Goal: Task Accomplishment & Management: Manage account settings

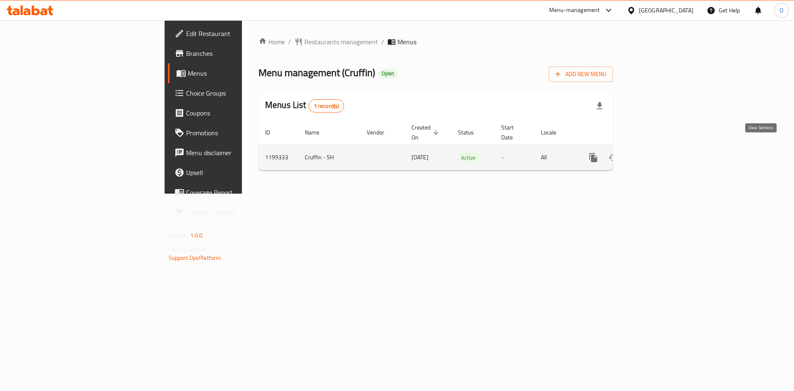
click at [658, 153] on icon "enhanced table" at bounding box center [653, 158] width 10 height 10
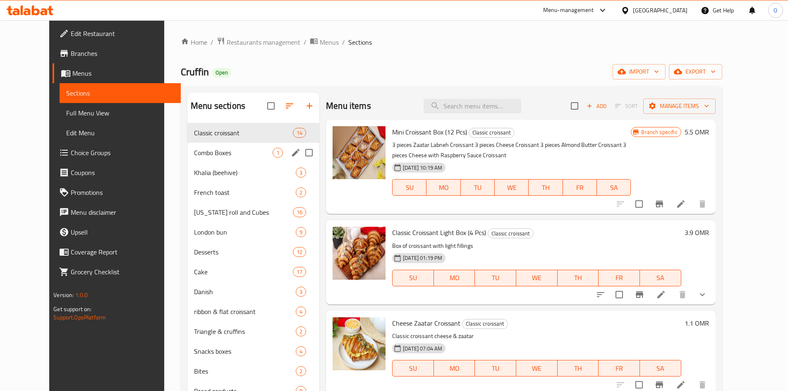
click at [225, 146] on div "Combo Boxes 1" at bounding box center [253, 153] width 132 height 20
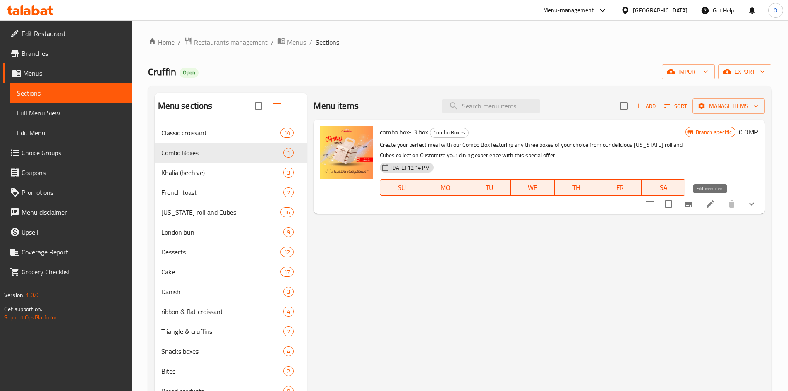
click at [708, 208] on icon at bounding box center [710, 204] width 10 height 10
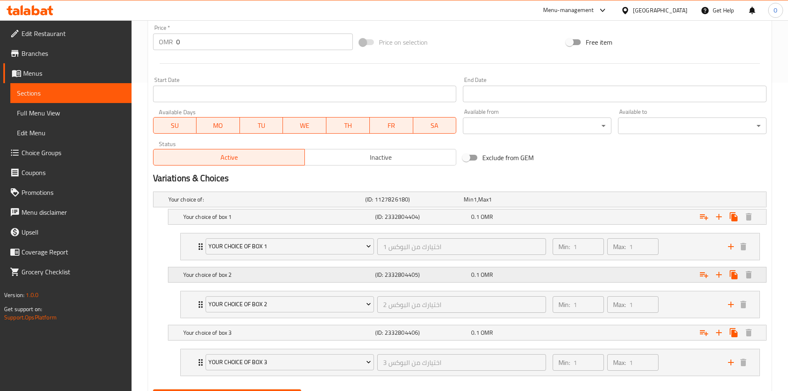
scroll to position [350, 0]
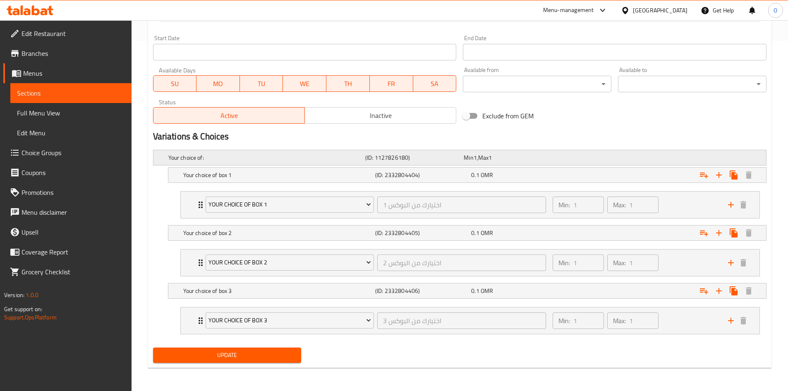
click at [477, 158] on div "Min 1 , Max 1" at bounding box center [511, 157] width 95 height 8
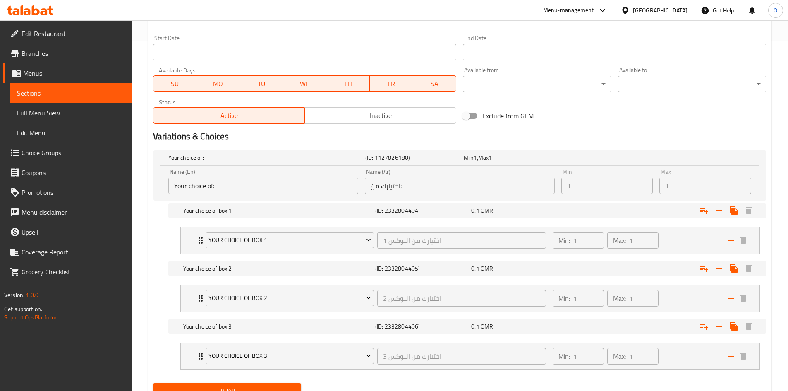
click at [509, 145] on div "Variations & Choices" at bounding box center [460, 136] width 620 height 19
click at [196, 247] on div "Your Choice of Box 1 اختيارك من البوكس 1 ​ Min: 1 ​ Max: 1 ​" at bounding box center [473, 240] width 554 height 26
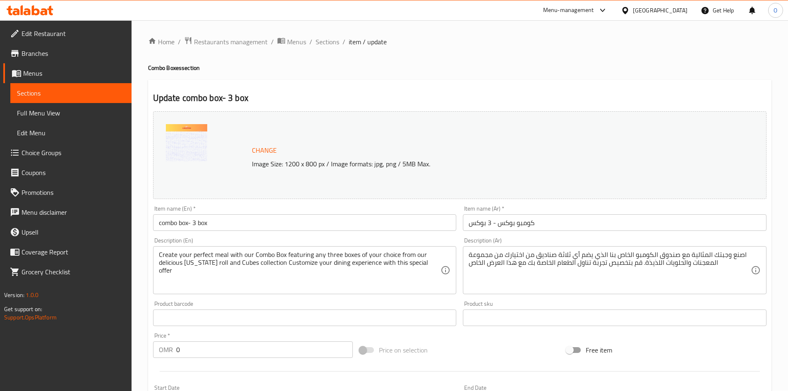
scroll to position [0, 0]
click at [43, 77] on span "Menus" at bounding box center [74, 73] width 102 height 10
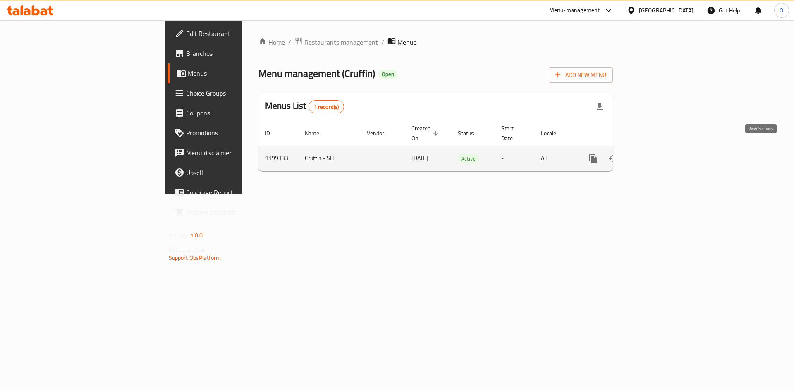
click at [658, 153] on icon "enhanced table" at bounding box center [653, 158] width 10 height 10
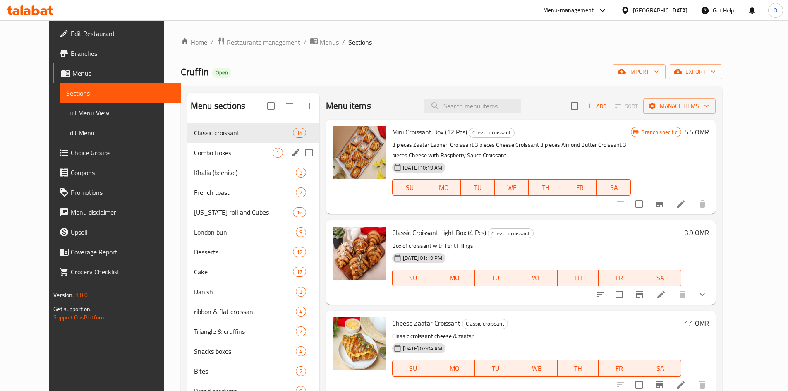
click at [213, 153] on span "Combo Boxes" at bounding box center [233, 153] width 79 height 10
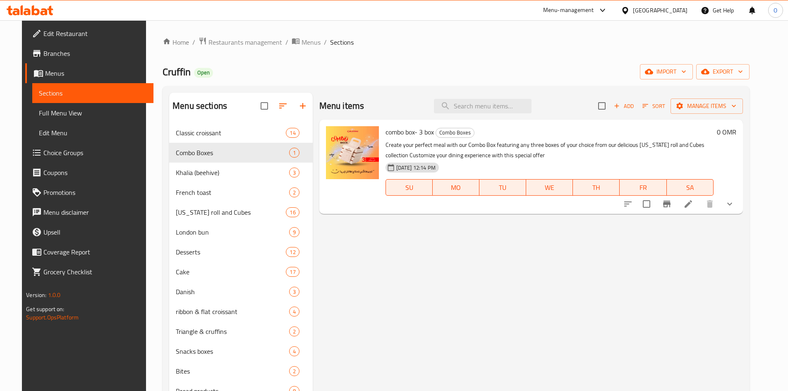
click at [433, 156] on p "Create your perfect meal with our Combo Box featuring any three boxes of your c…" at bounding box center [550, 150] width 328 height 21
click at [693, 206] on icon at bounding box center [688, 204] width 10 height 10
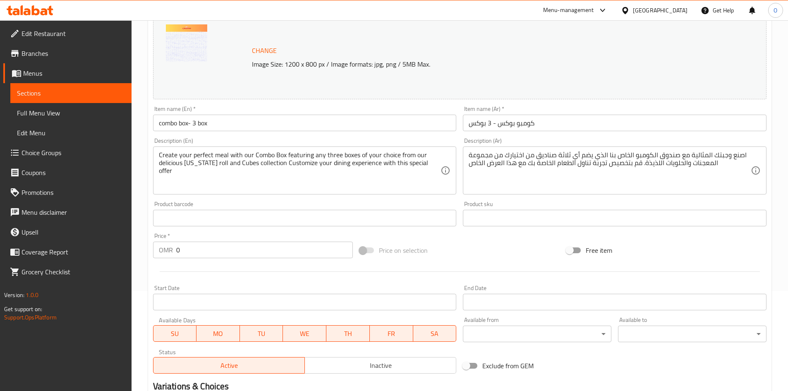
scroll to position [102, 0]
click at [33, 93] on span "Sections" at bounding box center [71, 93] width 108 height 10
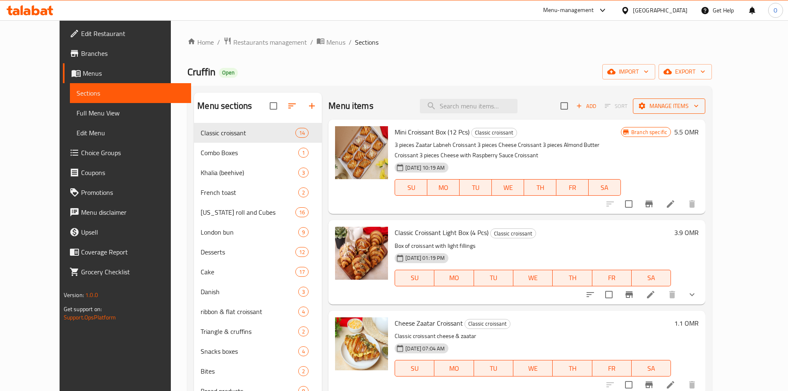
click at [699, 102] on span "Manage items" at bounding box center [669, 106] width 59 height 10
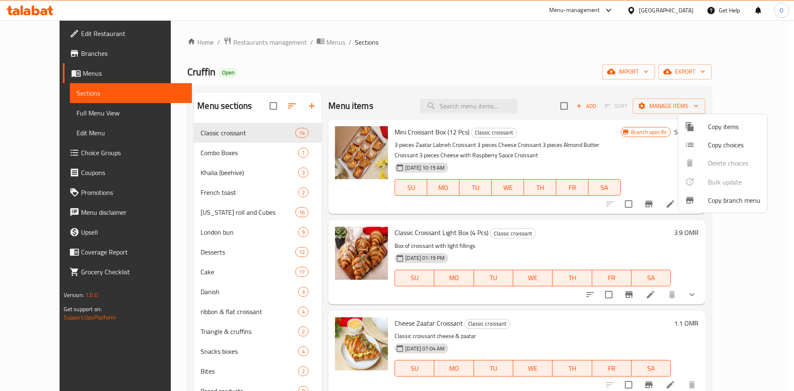
click at [782, 164] on div at bounding box center [397, 195] width 794 height 391
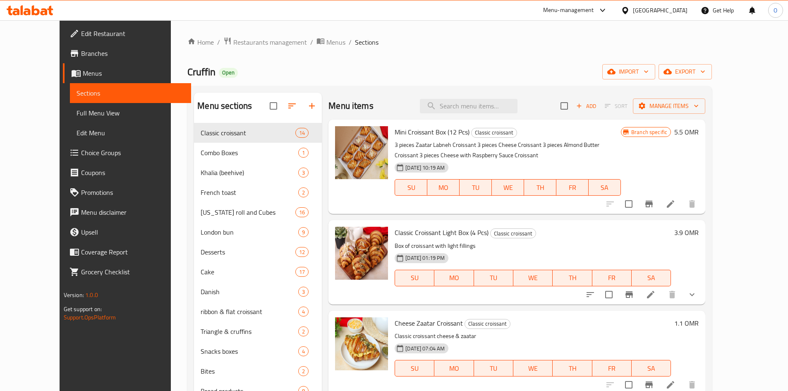
click at [77, 114] on span "Full Menu View" at bounding box center [131, 113] width 108 height 10
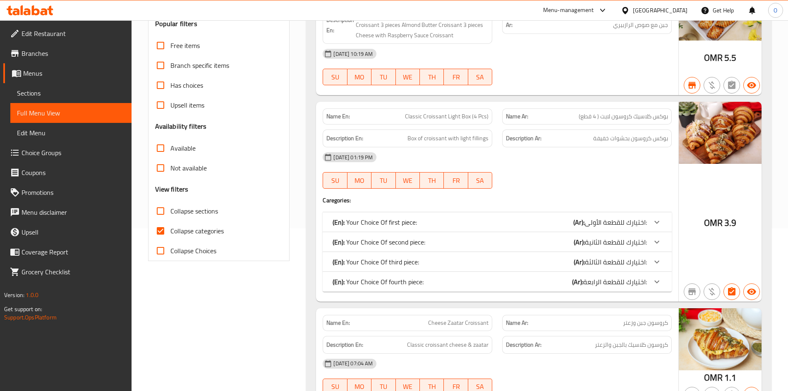
scroll to position [165, 0]
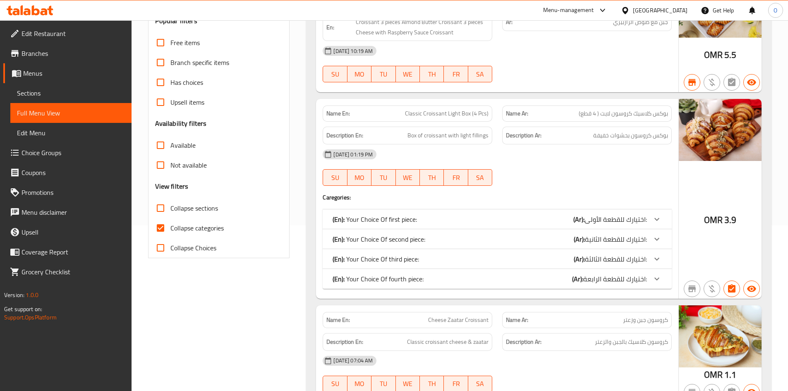
click at [157, 149] on input "Available" at bounding box center [161, 145] width 20 height 20
checkbox input "true"
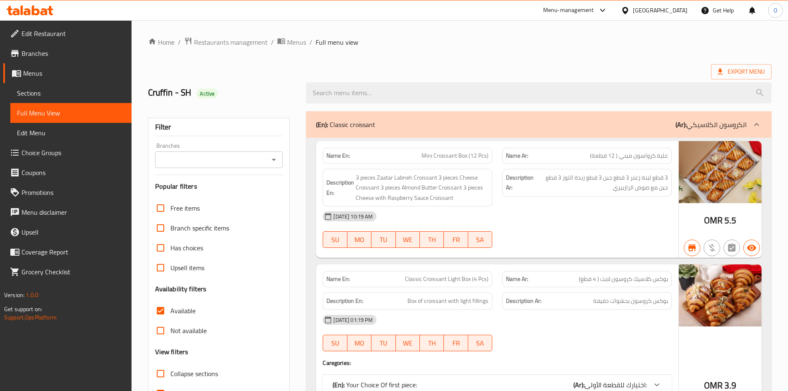
drag, startPoint x: 47, startPoint y: 91, endPoint x: 42, endPoint y: 124, distance: 33.1
click at [47, 91] on span "Sections" at bounding box center [71, 93] width 108 height 10
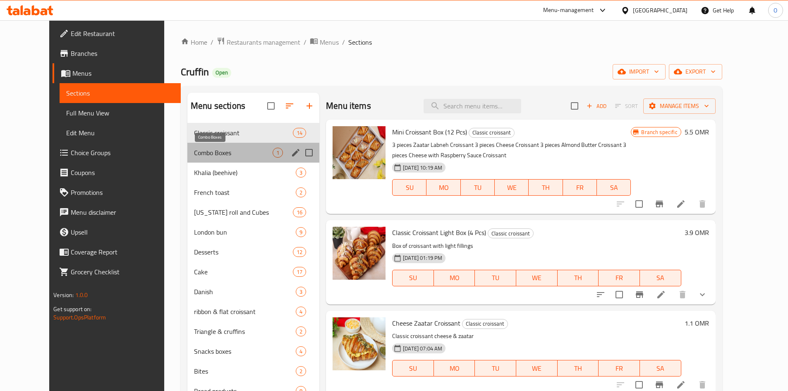
click at [223, 150] on span "Combo Boxes" at bounding box center [233, 153] width 79 height 10
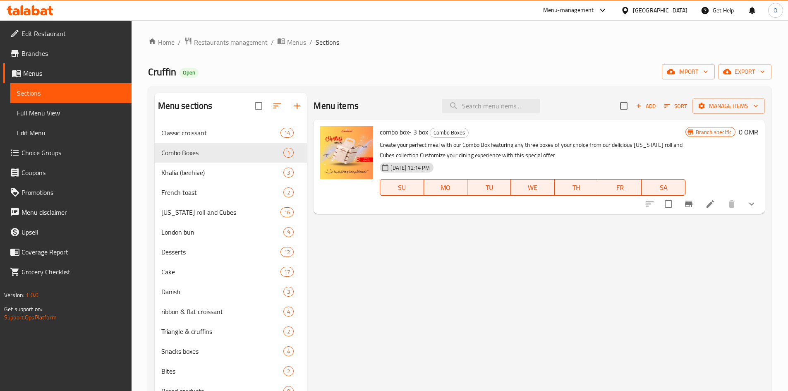
drag, startPoint x: 53, startPoint y: 110, endPoint x: 49, endPoint y: 113, distance: 5.3
click at [53, 110] on span "Full Menu View" at bounding box center [71, 113] width 108 height 10
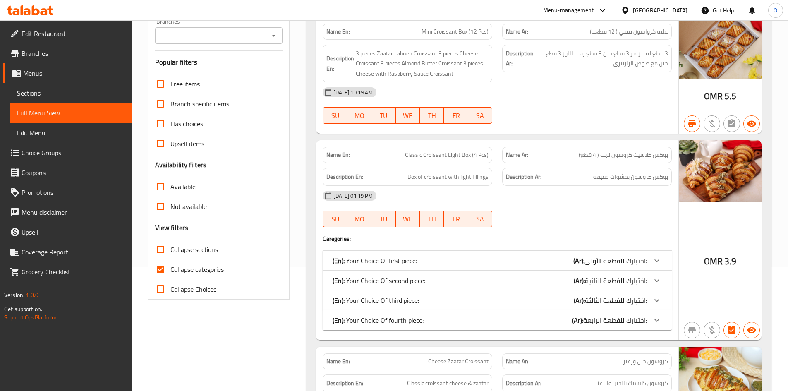
click at [161, 208] on input "Not available" at bounding box center [161, 207] width 20 height 20
checkbox input "true"
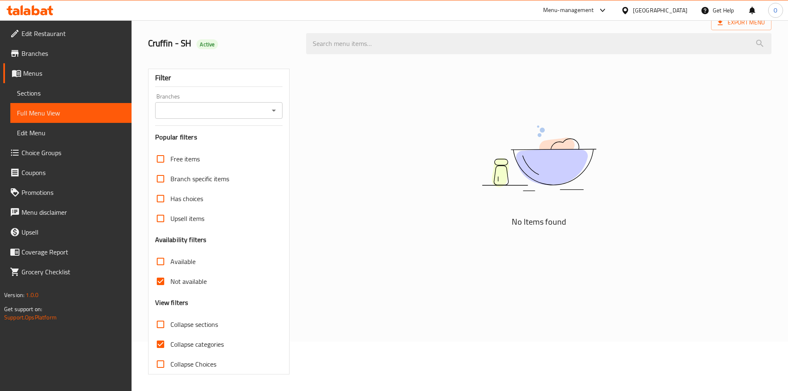
click at [155, 343] on input "Collapse categories" at bounding box center [161, 344] width 20 height 20
checkbox input "false"
click at [160, 262] on input "Available" at bounding box center [161, 262] width 20 height 20
checkbox input "true"
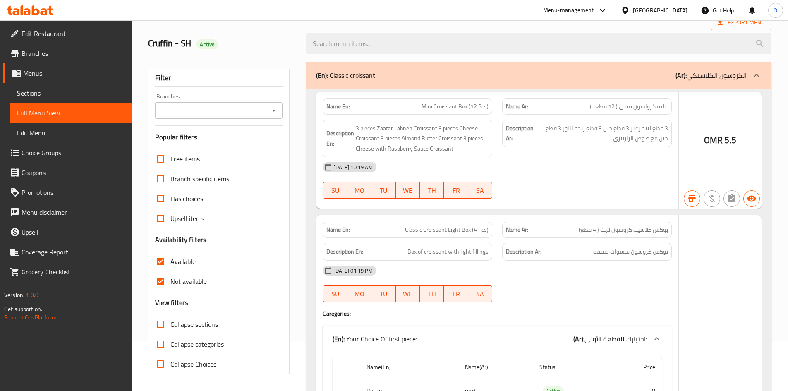
click at [158, 280] on input "Not available" at bounding box center [161, 281] width 20 height 20
checkbox input "false"
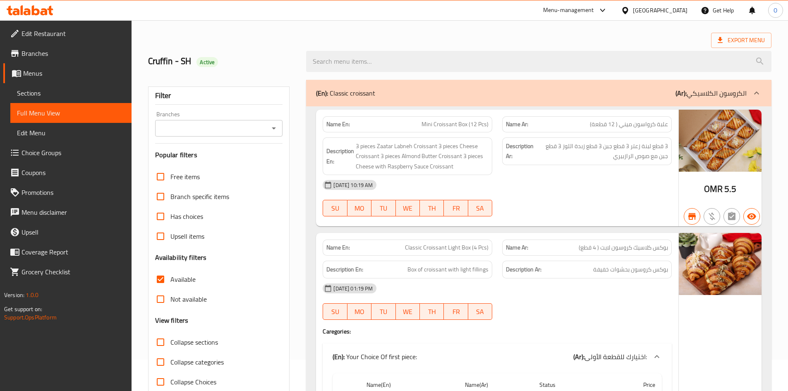
scroll to position [0, 0]
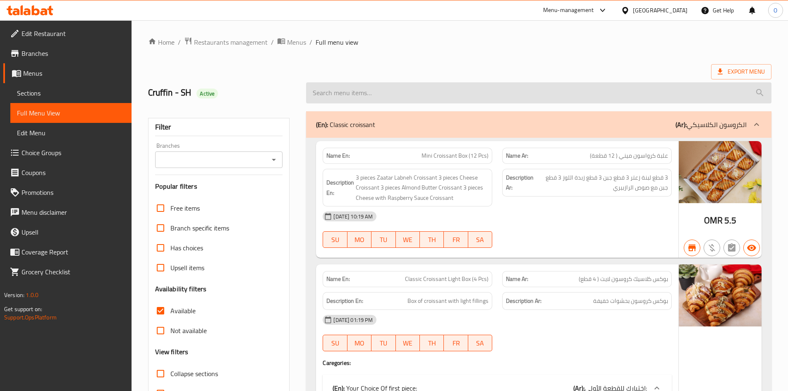
click at [636, 91] on input "search" at bounding box center [538, 92] width 465 height 21
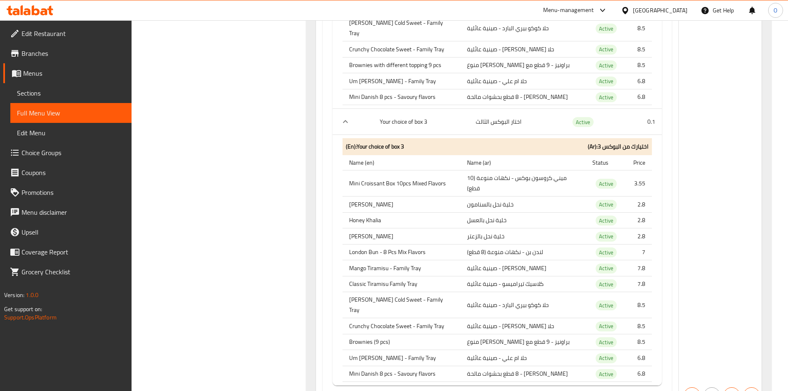
scroll to position [797, 0]
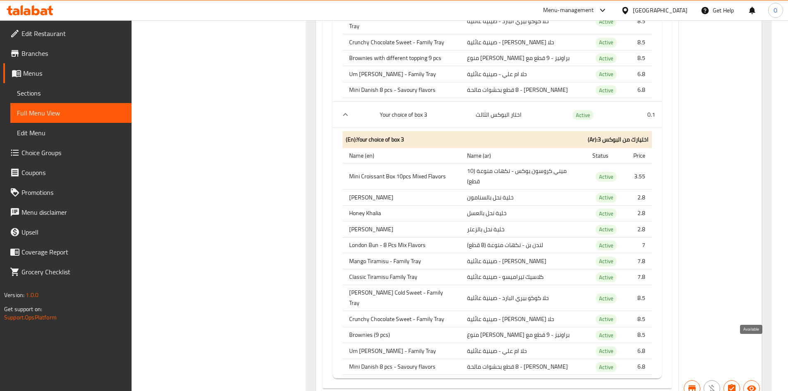
type input "comb"
click at [752, 386] on icon "button" at bounding box center [751, 389] width 9 height 6
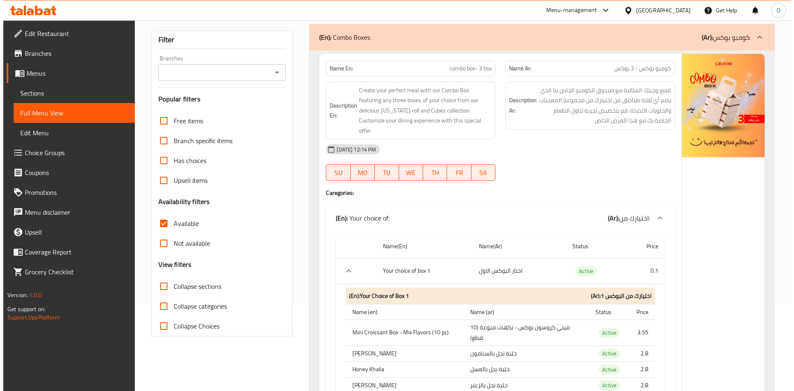
scroll to position [0, 0]
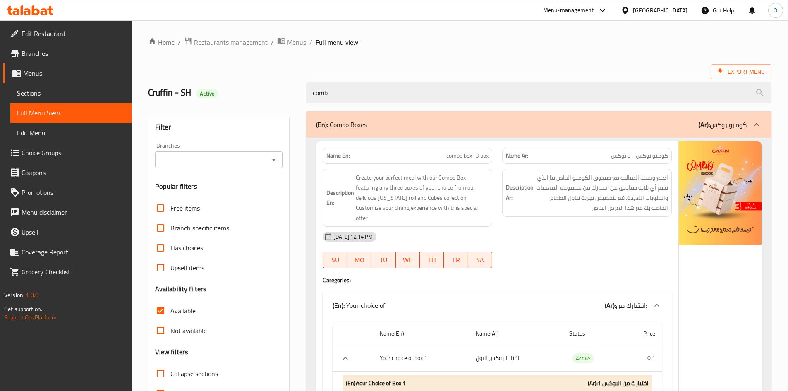
click at [39, 90] on span "Sections" at bounding box center [71, 93] width 108 height 10
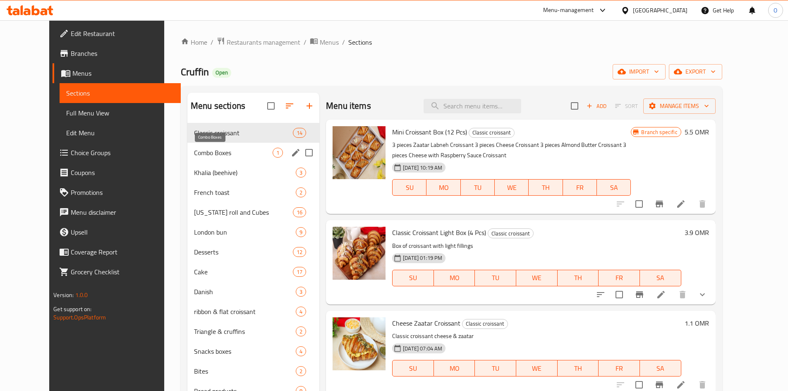
click at [233, 148] on span "Combo Boxes" at bounding box center [233, 153] width 79 height 10
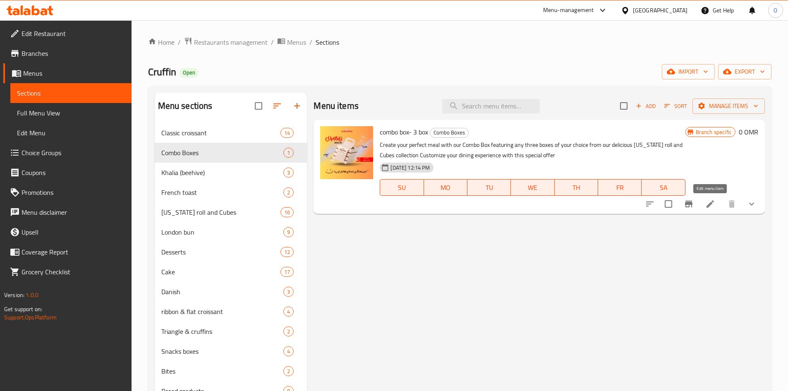
click at [710, 206] on icon at bounding box center [710, 204] width 10 height 10
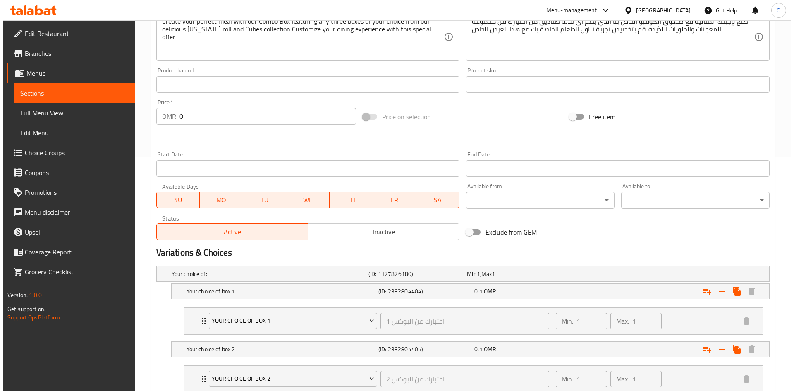
scroll to position [248, 0]
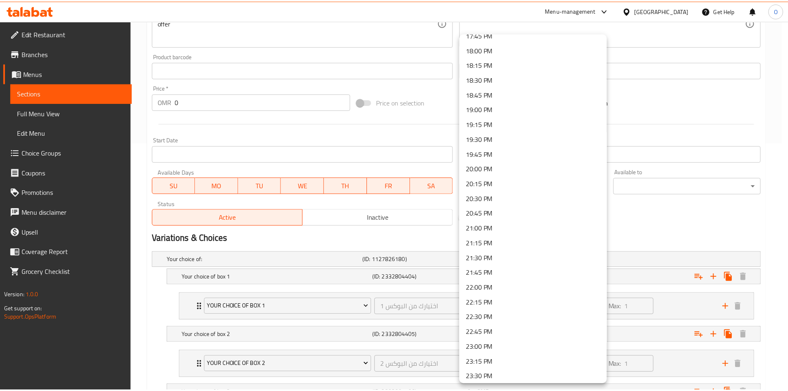
scroll to position [1100, 0]
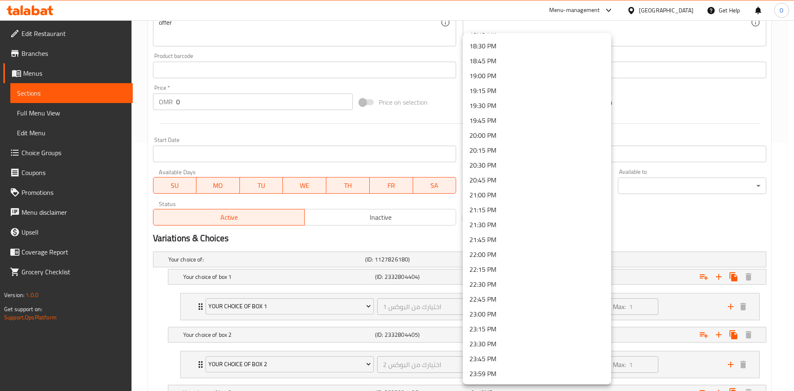
click at [679, 205] on div at bounding box center [397, 195] width 794 height 391
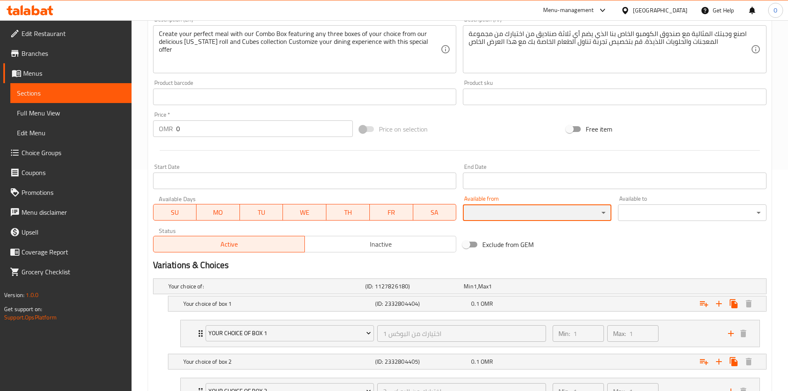
scroll to position [207, 0]
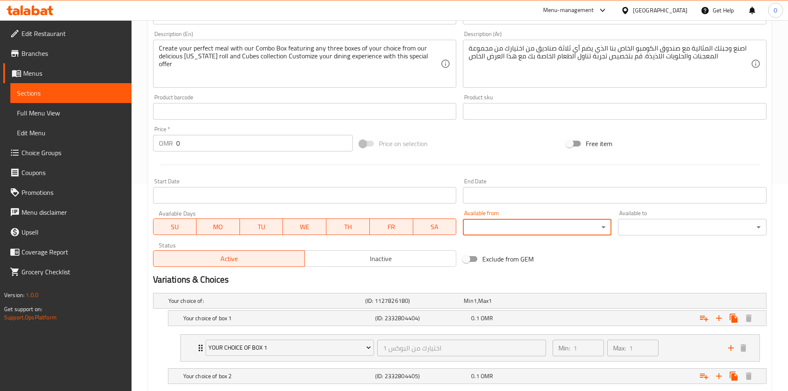
click at [387, 259] on span "Inactive" at bounding box center [380, 259] width 145 height 12
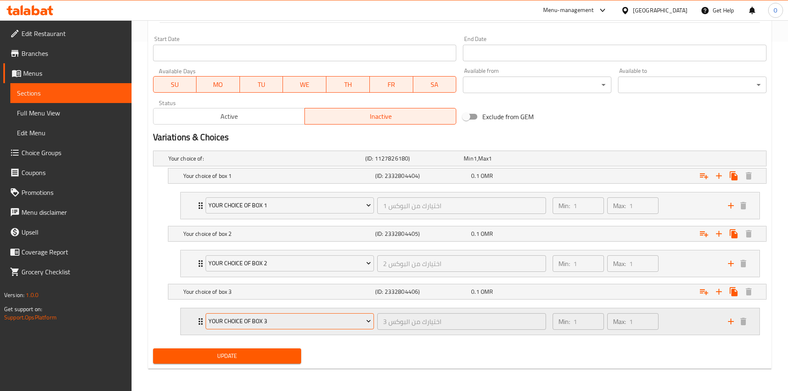
scroll to position [350, 0]
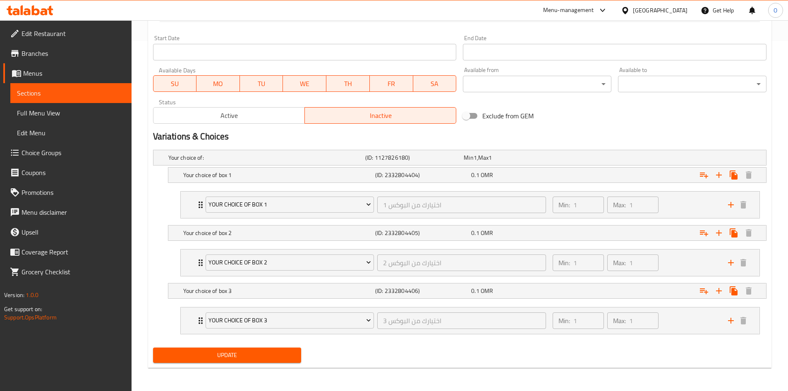
click at [232, 352] on span "Update" at bounding box center [227, 355] width 135 height 10
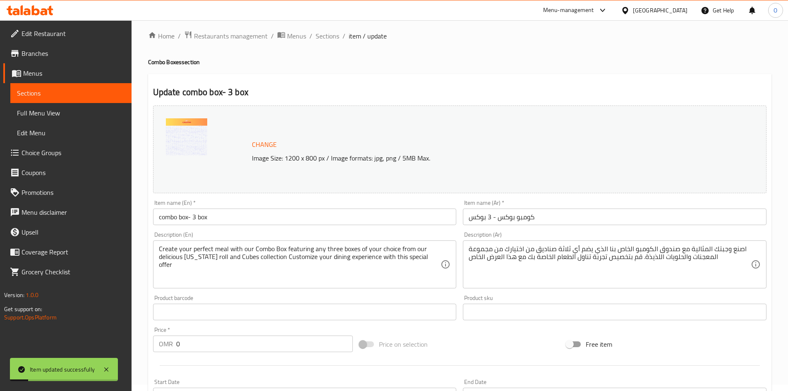
scroll to position [0, 0]
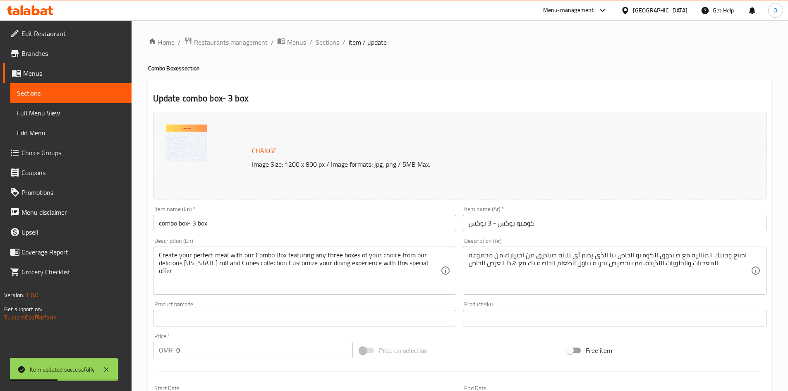
click at [38, 96] on span "Sections" at bounding box center [71, 93] width 108 height 10
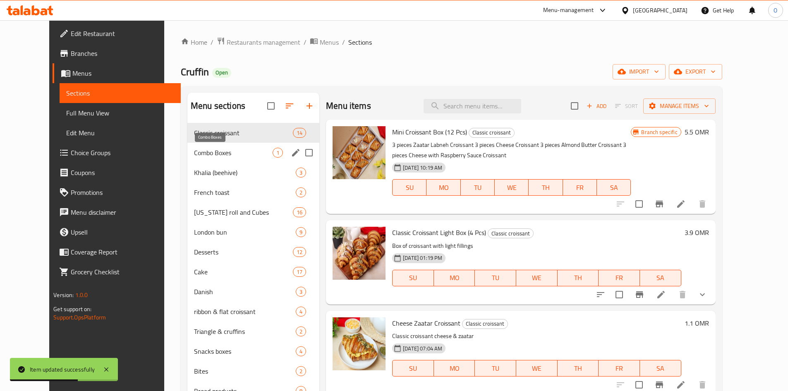
click at [200, 153] on span "Combo Boxes" at bounding box center [233, 153] width 79 height 10
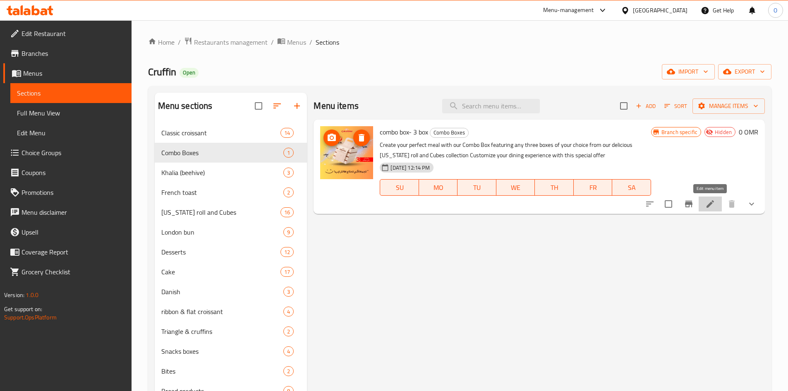
click at [710, 205] on icon at bounding box center [710, 203] width 7 height 7
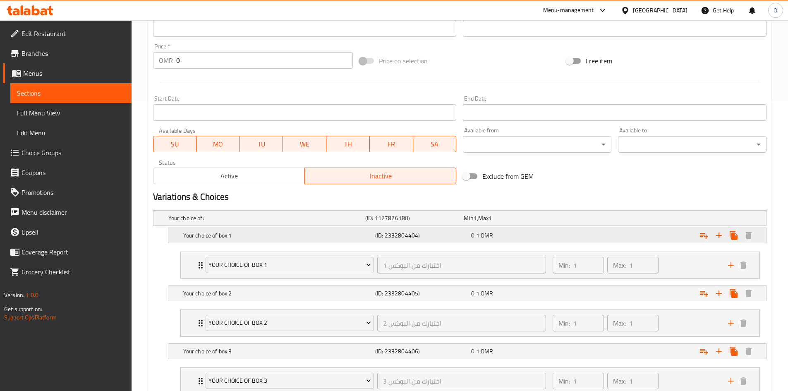
scroll to position [350, 0]
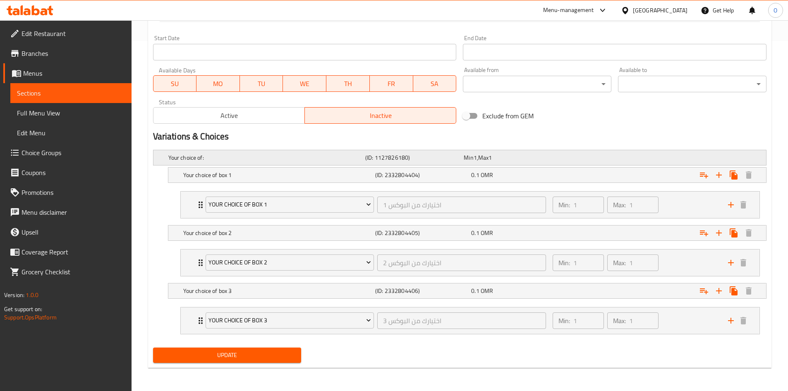
click at [328, 153] on h5 "Your choice of:" at bounding box center [265, 157] width 194 height 8
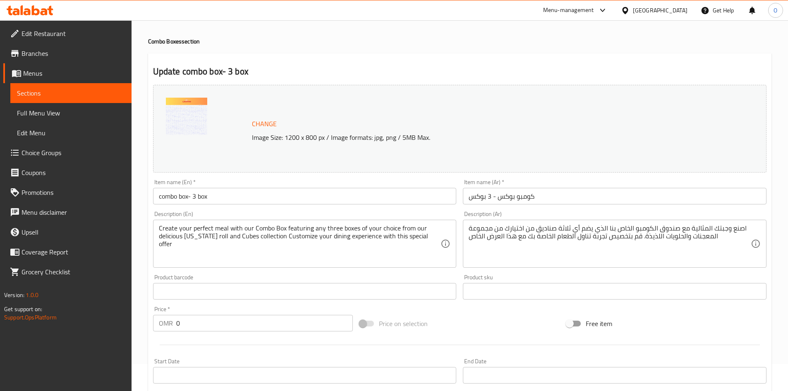
scroll to position [0, 0]
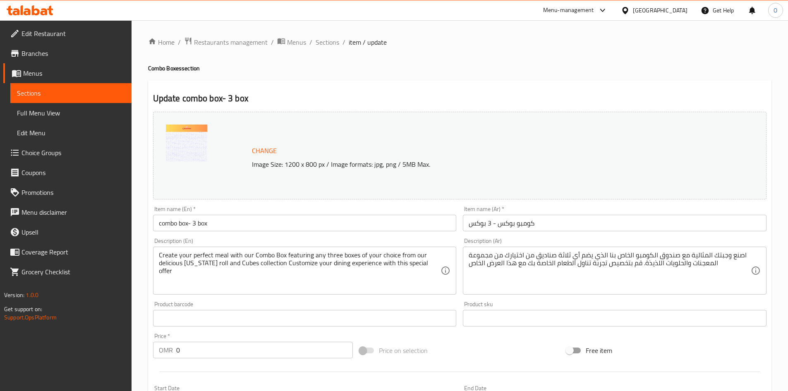
click at [44, 95] on span "Sections" at bounding box center [71, 93] width 108 height 10
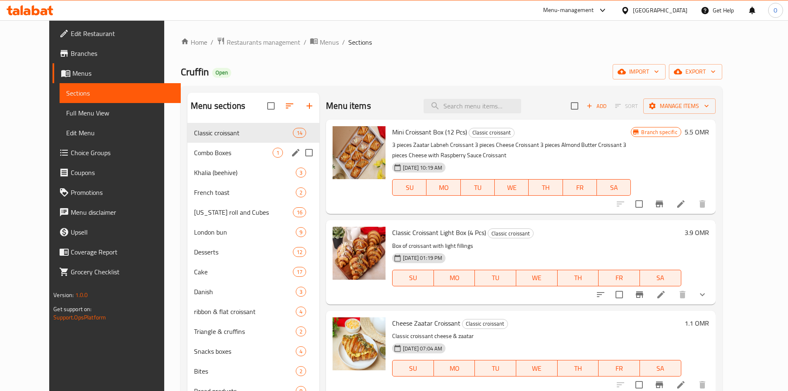
click at [194, 150] on span "Combo Boxes" at bounding box center [233, 153] width 79 height 10
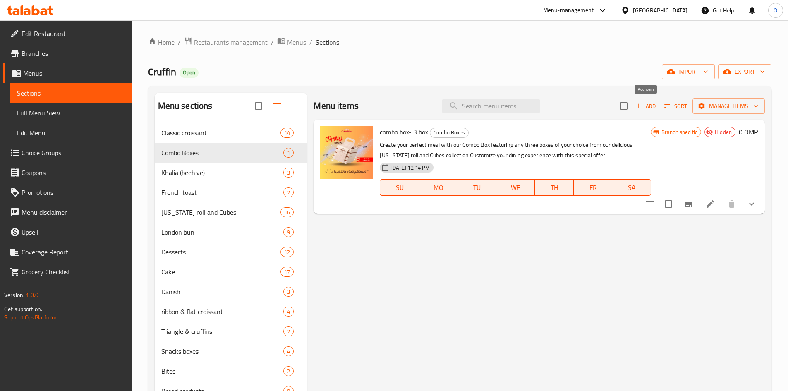
click at [647, 106] on span "Add" at bounding box center [646, 106] width 22 height 10
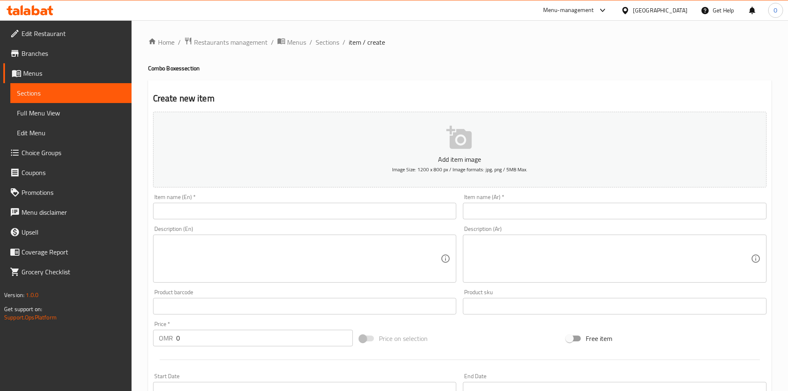
click at [230, 210] on input "text" at bounding box center [305, 211] width 304 height 17
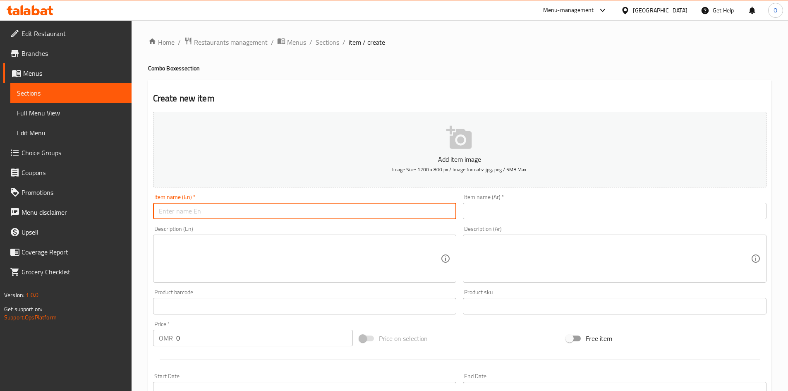
paste input "combo box- 3 box"
type input "combo box- 3 boxes"
click at [538, 210] on input "text" at bounding box center [615, 211] width 304 height 17
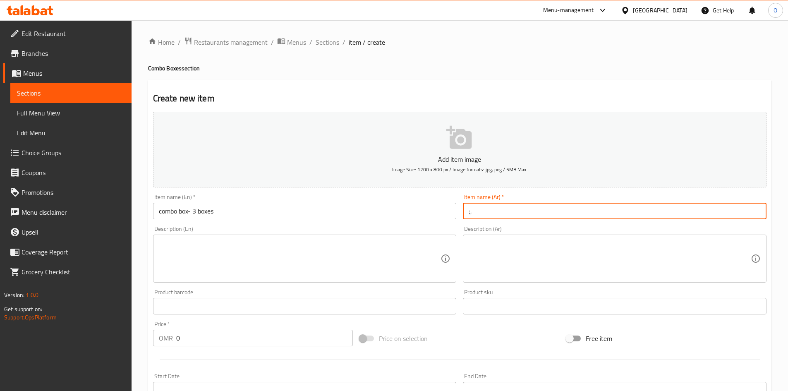
type input ";"
type input "كومبو بوكس - 3 بوكس"
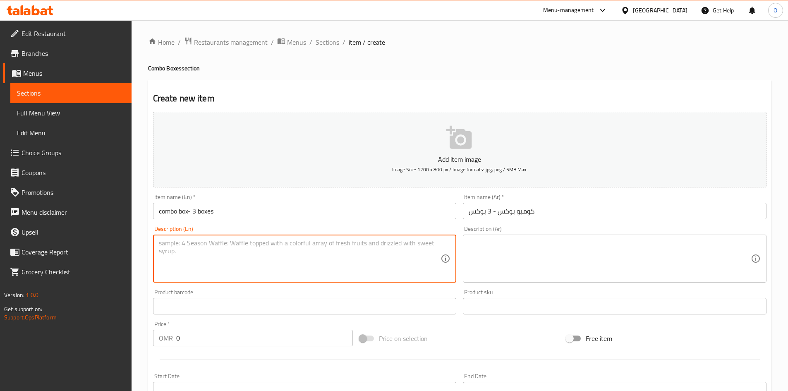
click at [247, 261] on textarea at bounding box center [300, 258] width 282 height 39
paste textarea "Create your perfect meal with our Combo Box featuring any three boxes of your c…"
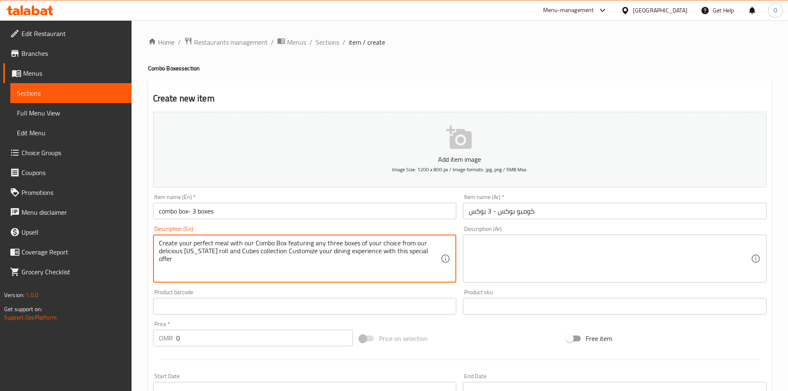
type textarea "Create your perfect meal with our Combo Box featuring any three boxes of your c…"
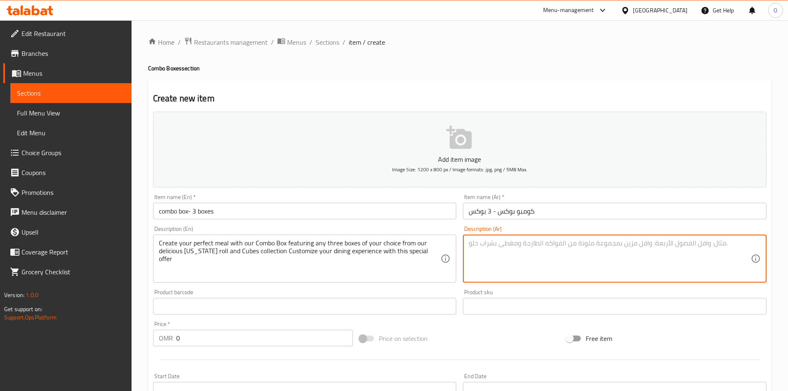
click at [515, 256] on textarea at bounding box center [610, 258] width 282 height 39
paste textarea "اصنع وجبتك المثالية مع صندوق الكومبو الخاص بنا الذي يضم أي ثلاثة صناديق من اختي…"
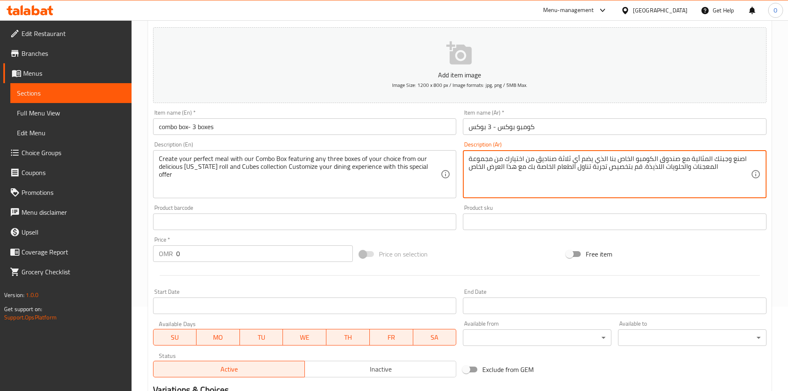
scroll to position [194, 0]
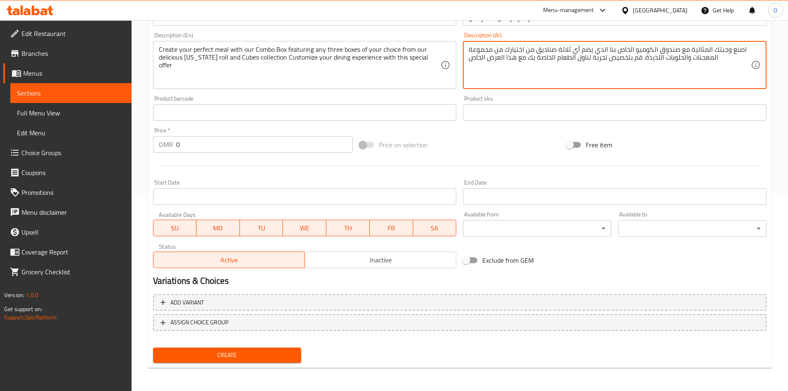
type textarea "اصنع وجبتك المثالية مع صندوق الكومبو الخاص بنا الذي يضم أي ثلاثة صناديق من اختي…"
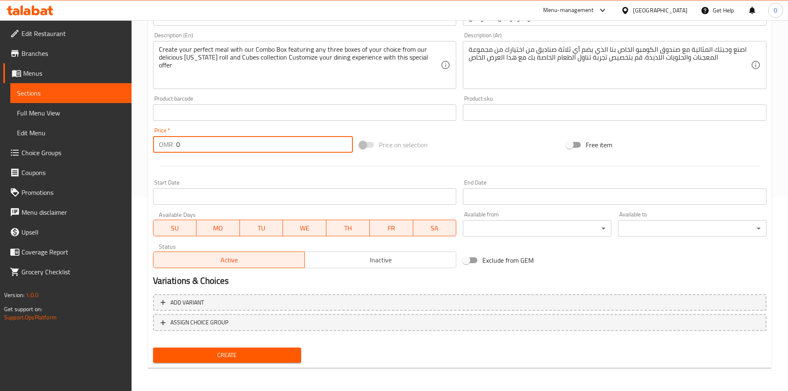
drag, startPoint x: 177, startPoint y: 143, endPoint x: 185, endPoint y: 143, distance: 7.9
click at [185, 143] on input "0" at bounding box center [264, 144] width 177 height 17
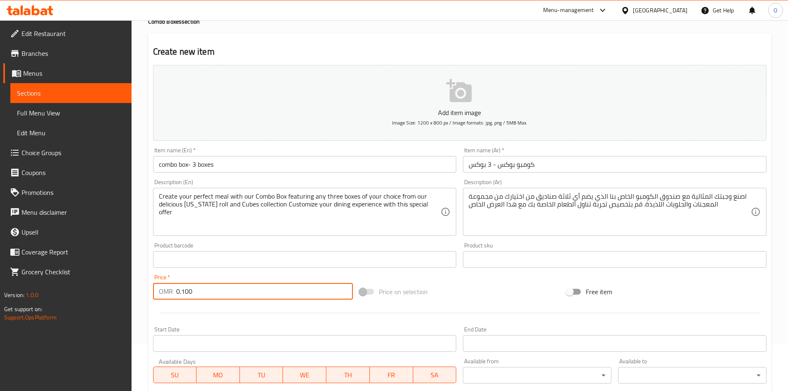
scroll to position [165, 0]
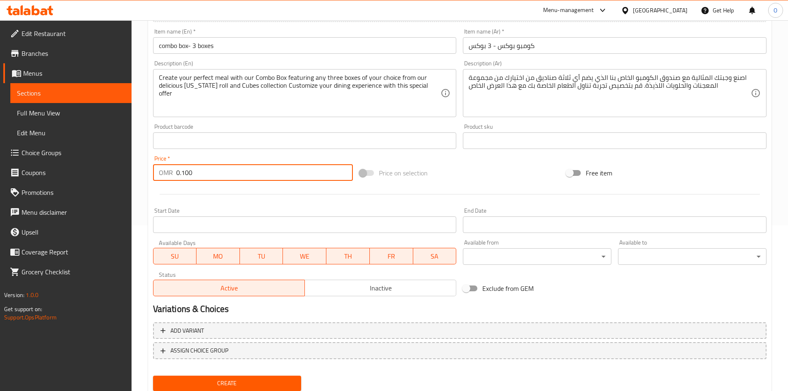
type input "0.100"
click at [238, 384] on span "Create" at bounding box center [227, 383] width 135 height 10
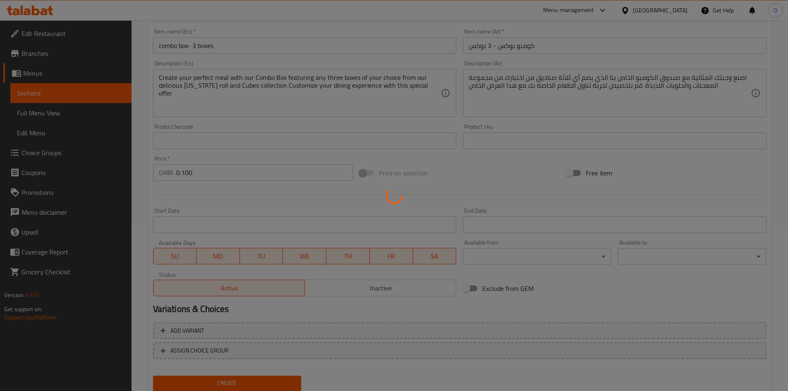
type input "0"
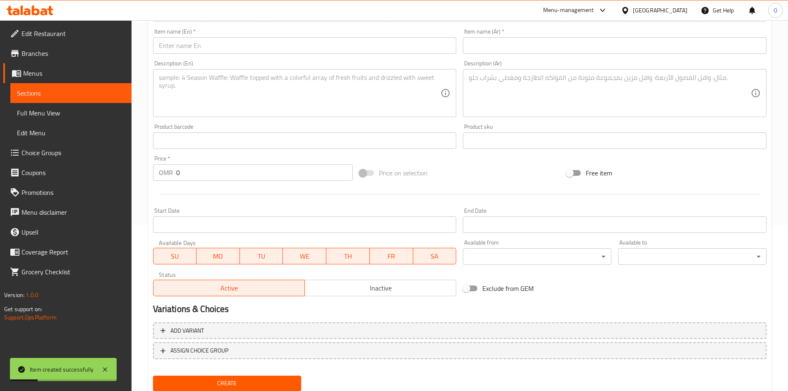
click at [34, 94] on span "Sections" at bounding box center [71, 93] width 108 height 10
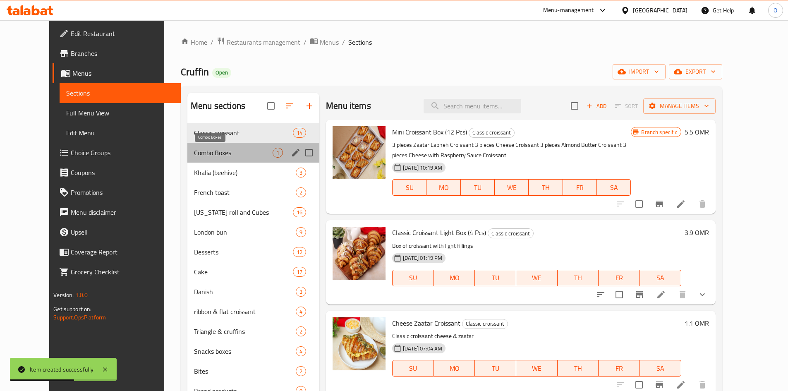
click at [221, 153] on span "Combo Boxes" at bounding box center [233, 153] width 79 height 10
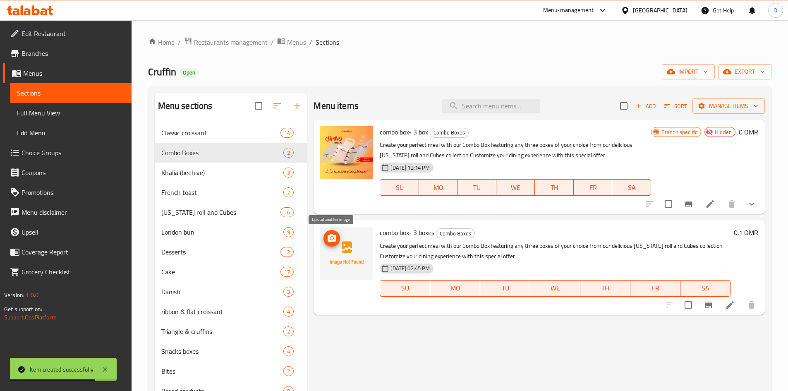
click at [335, 237] on icon "upload picture" at bounding box center [332, 237] width 8 height 7
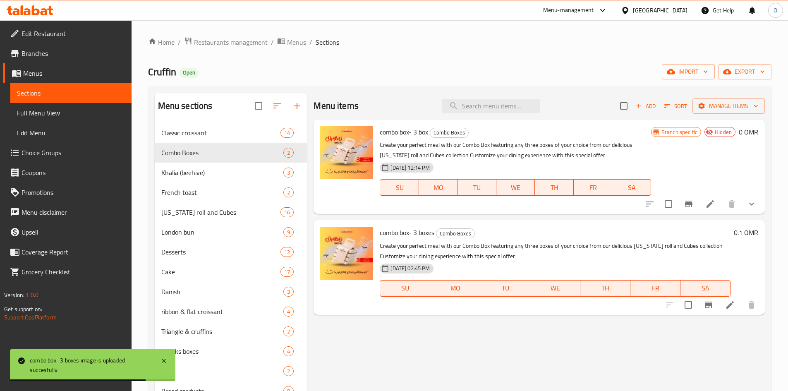
click at [38, 151] on span "Choice Groups" at bounding box center [73, 153] width 103 height 10
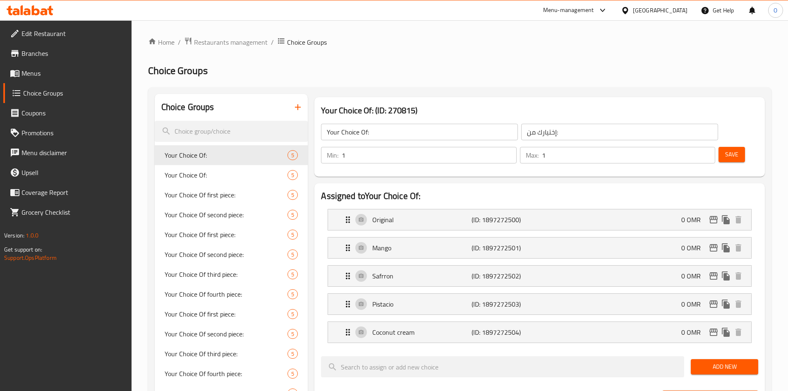
click at [297, 109] on icon "button" at bounding box center [298, 107] width 10 height 10
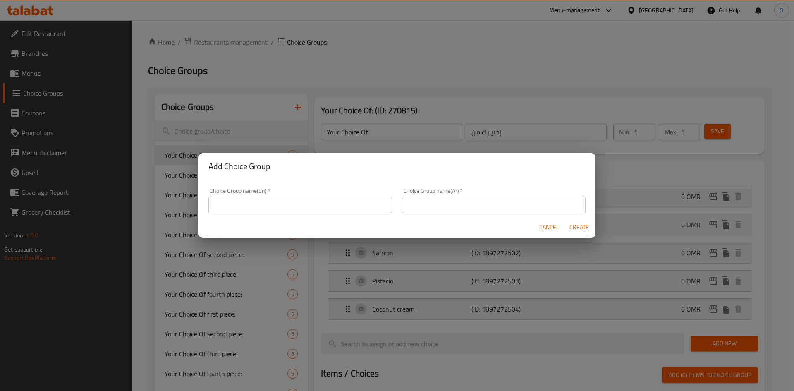
click at [271, 203] on input "text" at bounding box center [301, 205] width 184 height 17
type input "ؤ"
type input "box no 1"
click at [422, 203] on input "text" at bounding box center [494, 205] width 184 height 17
type input "f"
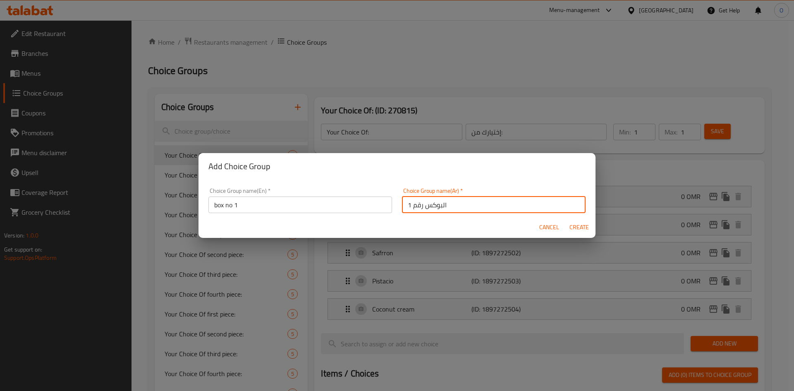
type input "البوكس رقم 1"
click at [581, 227] on span "Create" at bounding box center [579, 227] width 20 height 10
type input "box no 1"
type input "البوكس رقم 1"
type input "0"
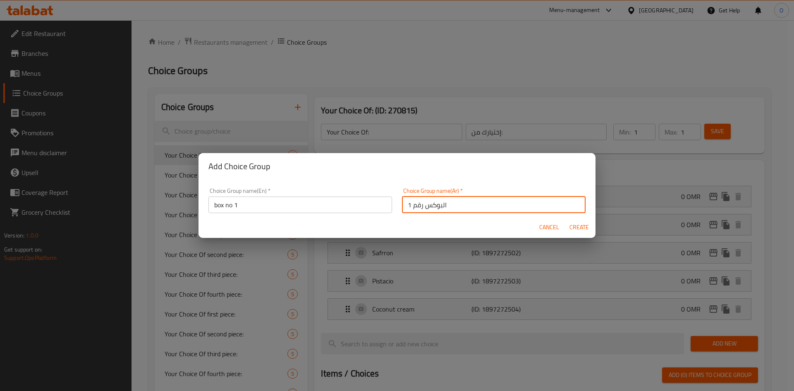
type input "0"
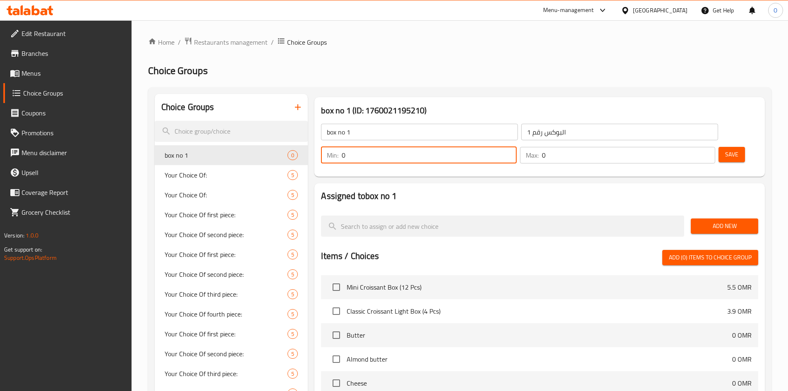
drag, startPoint x: 634, startPoint y: 131, endPoint x: 640, endPoint y: 132, distance: 6.2
click at [516, 147] on div "Min: 0 ​" at bounding box center [418, 155] width 195 height 17
type input "1"
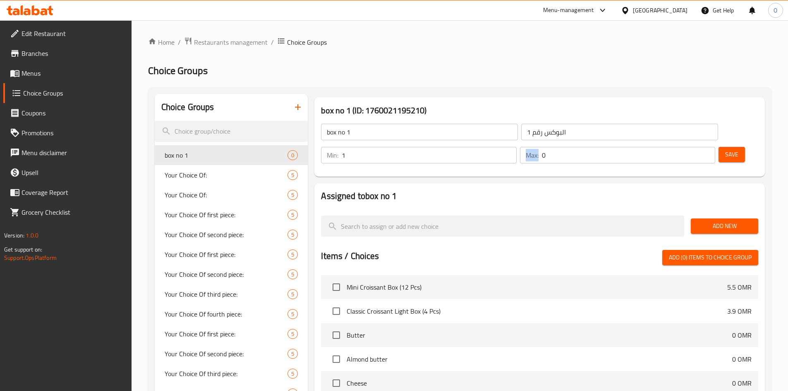
click at [690, 147] on div "Max: 0 ​" at bounding box center [617, 155] width 195 height 17
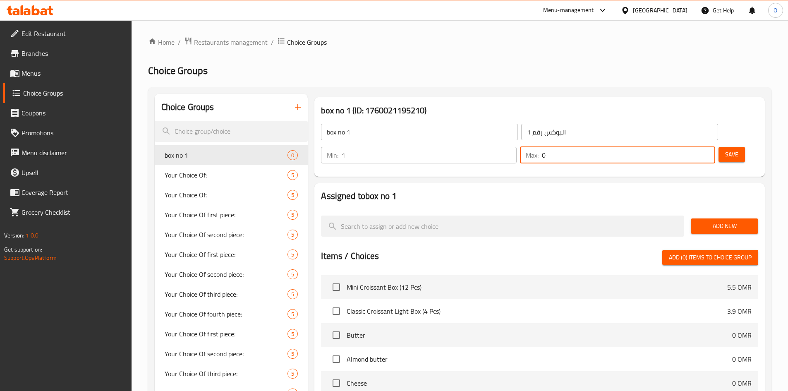
click at [687, 147] on input "0" at bounding box center [628, 155] width 173 height 17
type input "1"
click at [725, 149] on span "Save" at bounding box center [731, 154] width 13 height 10
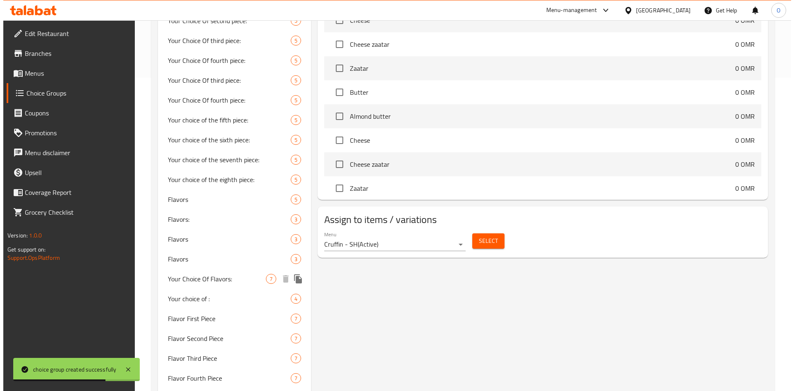
scroll to position [290, 0]
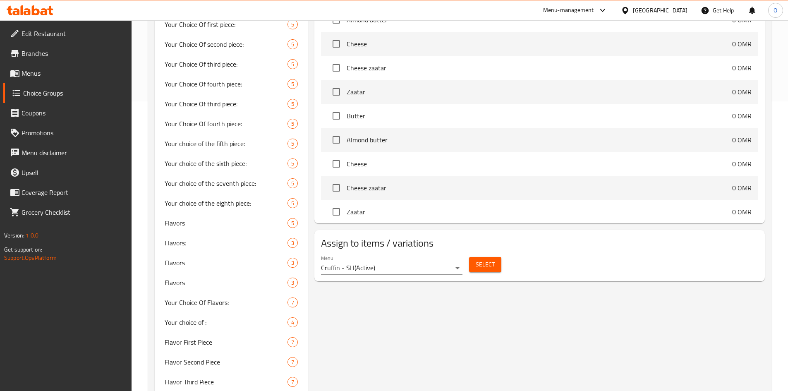
click at [483, 259] on span "Select" at bounding box center [485, 264] width 19 height 10
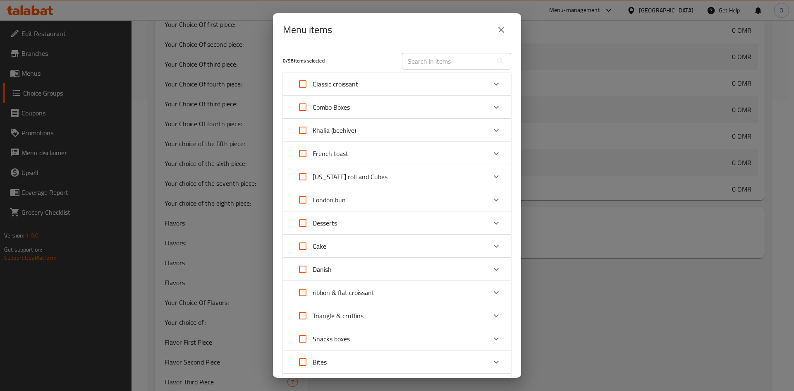
scroll to position [317, 0]
click at [491, 105] on icon "Expand" at bounding box center [496, 107] width 10 height 10
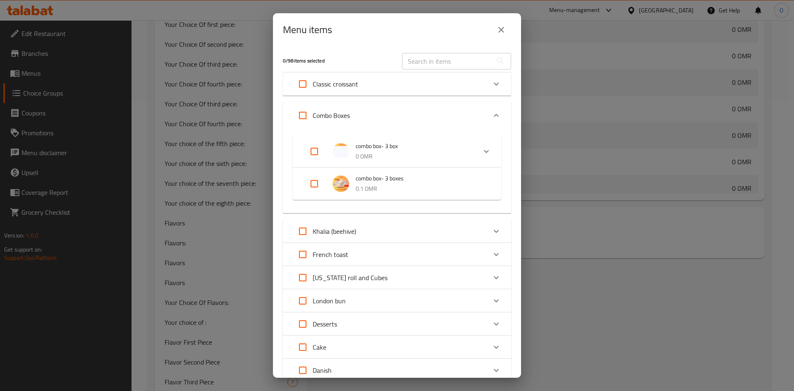
click at [482, 152] on icon "Expand" at bounding box center [487, 151] width 10 height 10
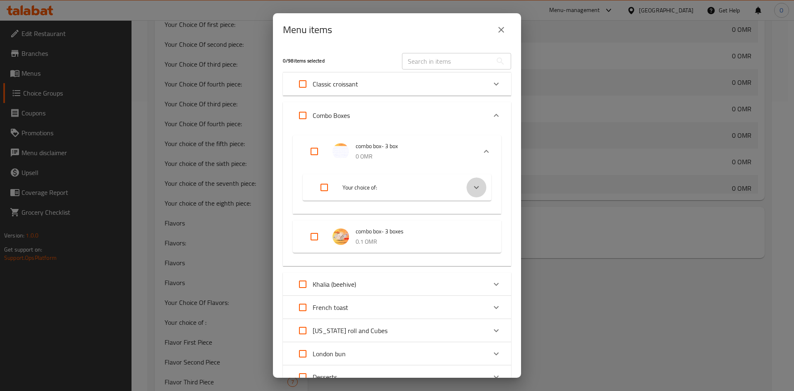
click at [472, 190] on icon "Expand" at bounding box center [477, 187] width 10 height 10
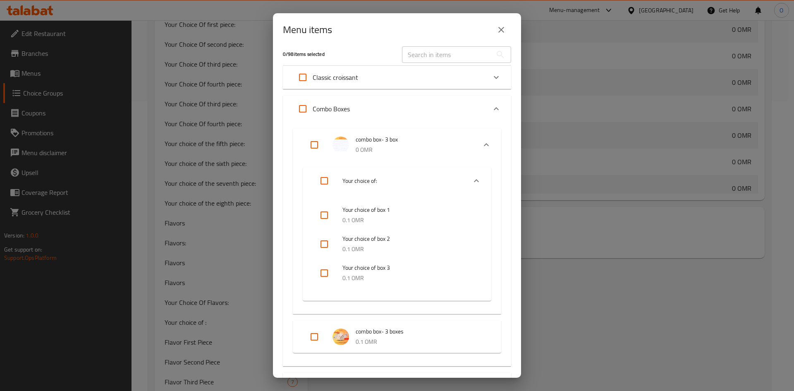
scroll to position [0, 0]
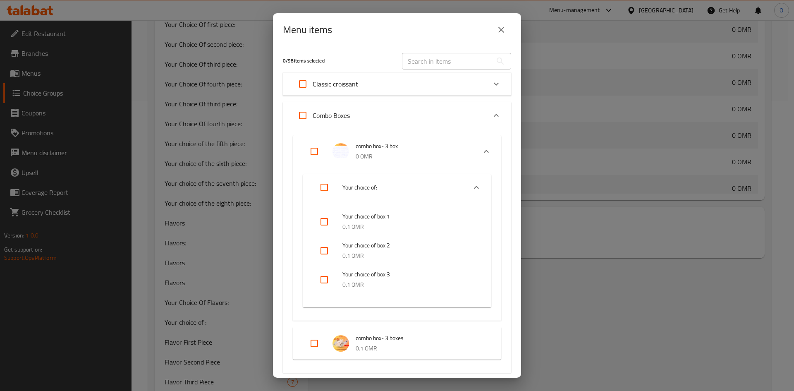
click at [482, 148] on icon "Expand" at bounding box center [487, 151] width 10 height 10
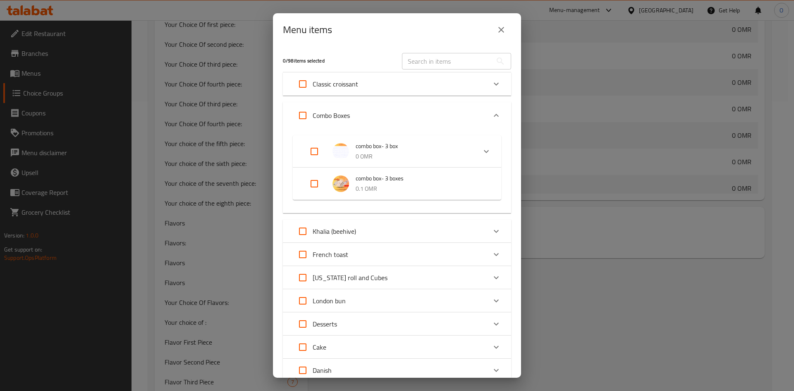
click at [393, 183] on span "combo box- 3 boxes" at bounding box center [420, 178] width 129 height 10
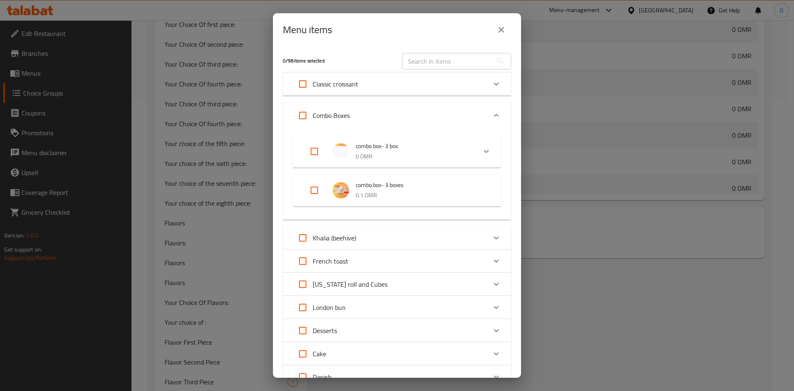
click at [398, 189] on span "combo box- 3 boxes" at bounding box center [420, 185] width 129 height 10
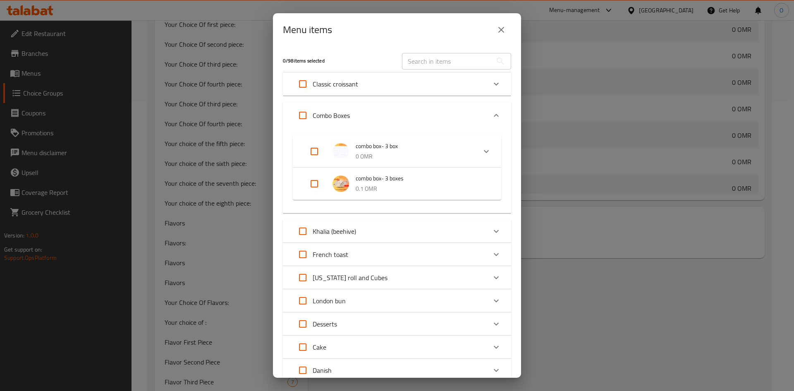
click at [372, 191] on p "0.1 OMR" at bounding box center [420, 189] width 129 height 10
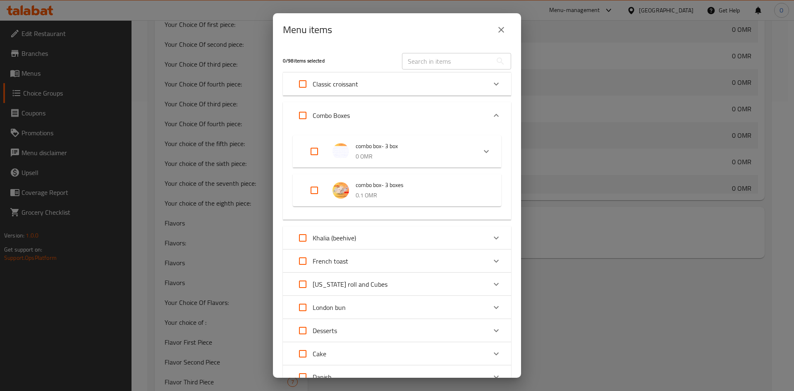
click at [316, 191] on input "Expand" at bounding box center [314, 190] width 20 height 20
checkbox input "true"
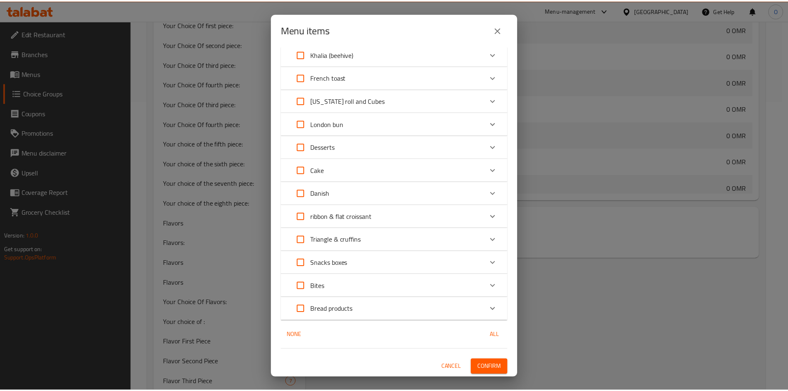
scroll to position [177, 0]
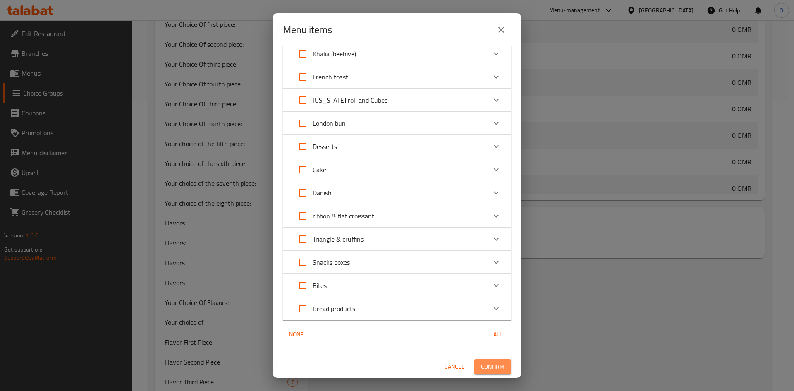
click at [485, 365] on span "Confirm" at bounding box center [493, 367] width 24 height 10
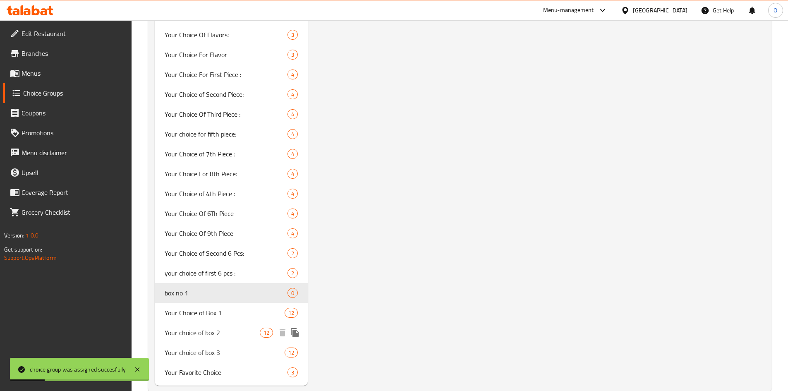
scroll to position [833, 0]
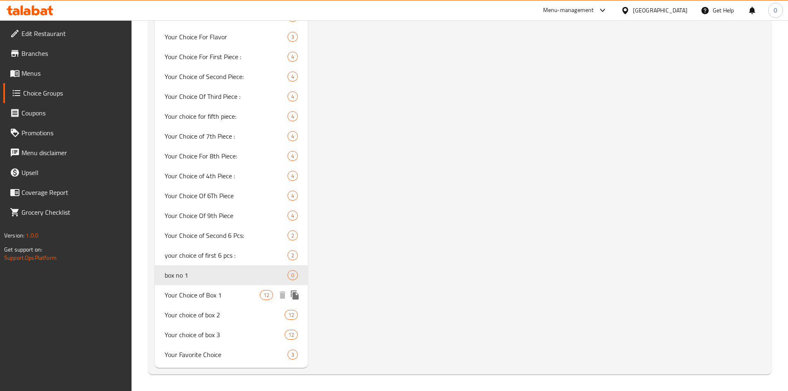
click at [218, 297] on span "Your Choice of Box 1" at bounding box center [213, 295] width 96 height 10
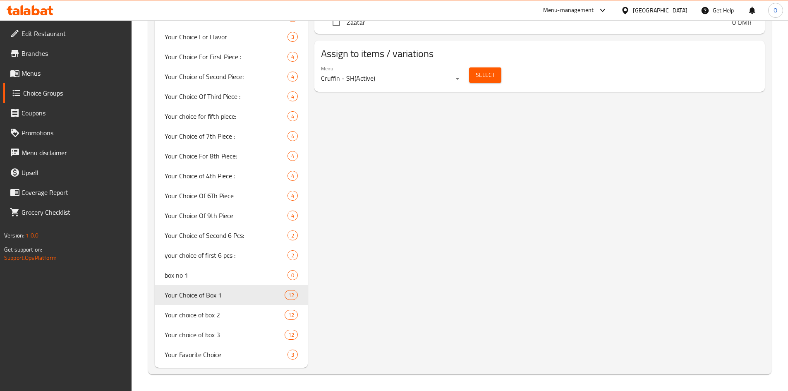
type input "Your Choice of Box 1"
type input "اختيارك من البوكس 1"
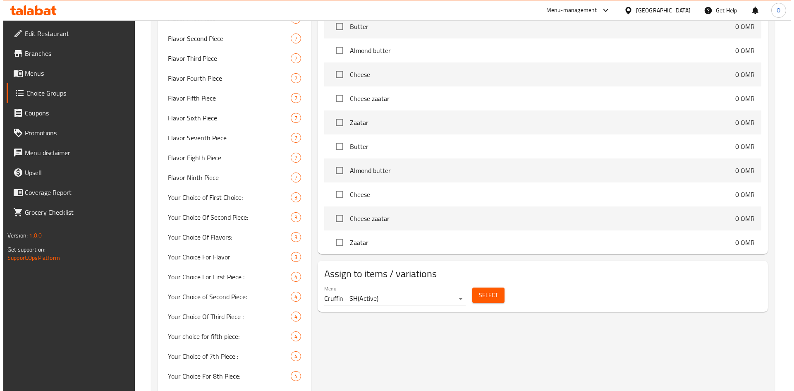
scroll to position [585, 0]
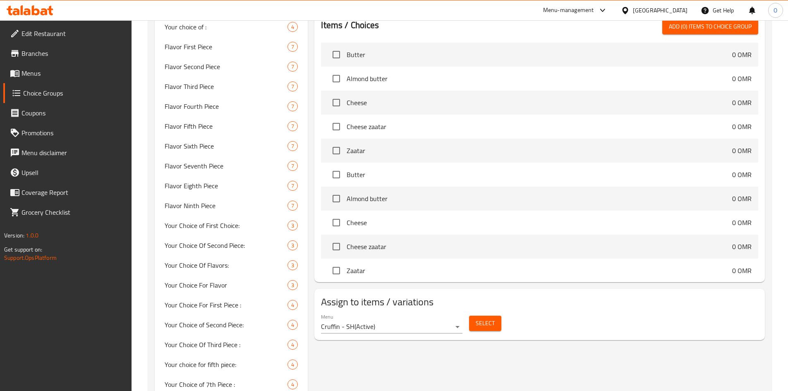
click at [492, 318] on span "Select" at bounding box center [485, 323] width 19 height 10
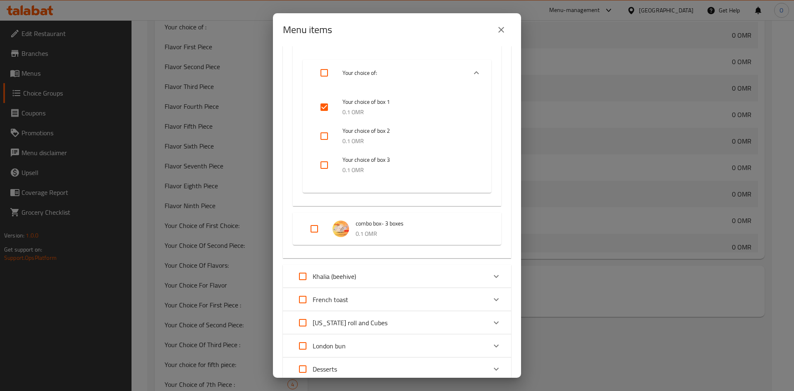
scroll to position [165, 0]
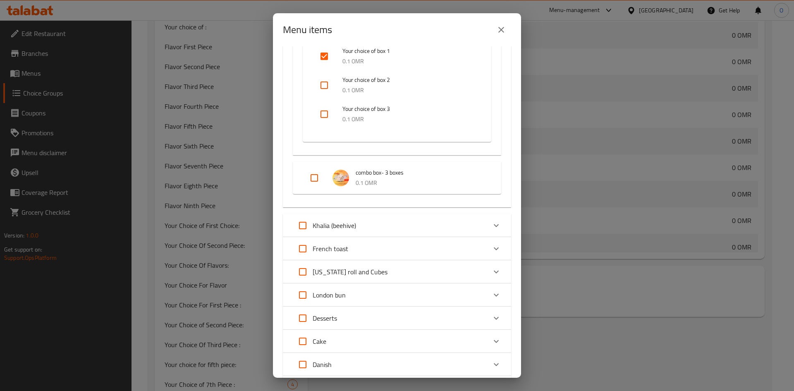
click at [355, 185] on div "Expand" at bounding box center [344, 178] width 23 height 17
drag, startPoint x: 256, startPoint y: 162, endPoint x: 282, endPoint y: 163, distance: 25.7
click at [260, 162] on div "Menu items 0 / 98 items selected ​ Classic croissant Mini Croissant Box (12 Pcs…" at bounding box center [397, 195] width 794 height 391
click at [297, 169] on div "combo box- 3 boxes 0.1 OMR" at bounding box center [397, 178] width 209 height 32
click at [297, 170] on div "combo box- 3 boxes 0.1 OMR" at bounding box center [397, 178] width 209 height 32
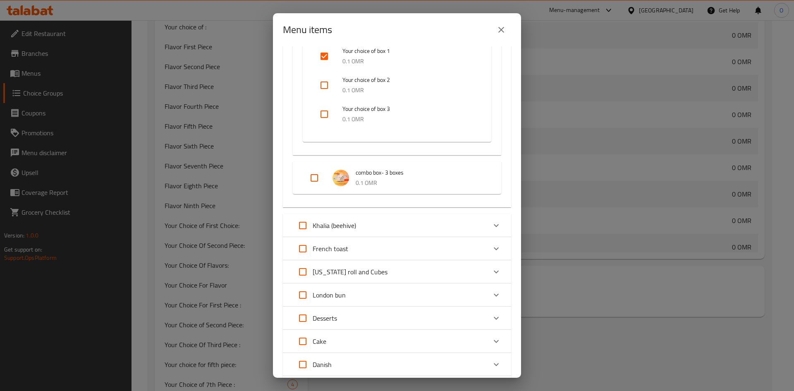
click at [430, 184] on p "0.1 OMR" at bounding box center [420, 183] width 129 height 10
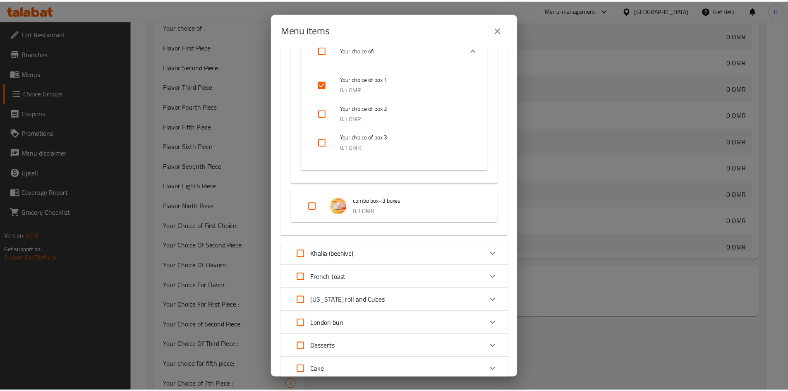
scroll to position [83, 0]
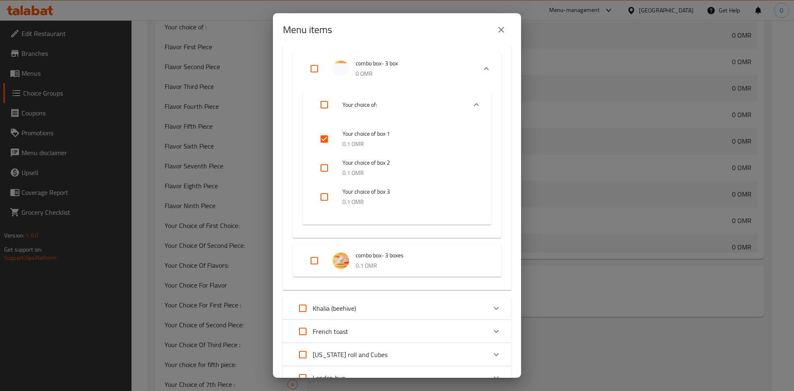
click at [585, 197] on div "Menu items 0 / 98 items selected ​ Classic croissant Mini Croissant Box (12 Pcs…" at bounding box center [397, 195] width 794 height 391
click at [499, 31] on icon "close" at bounding box center [501, 30] width 10 height 10
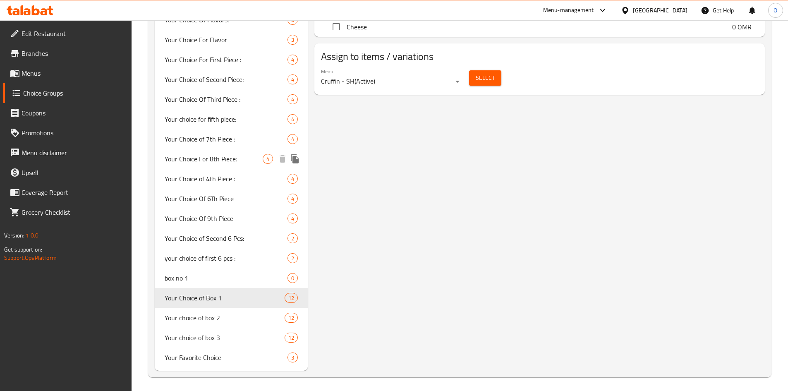
scroll to position [833, 0]
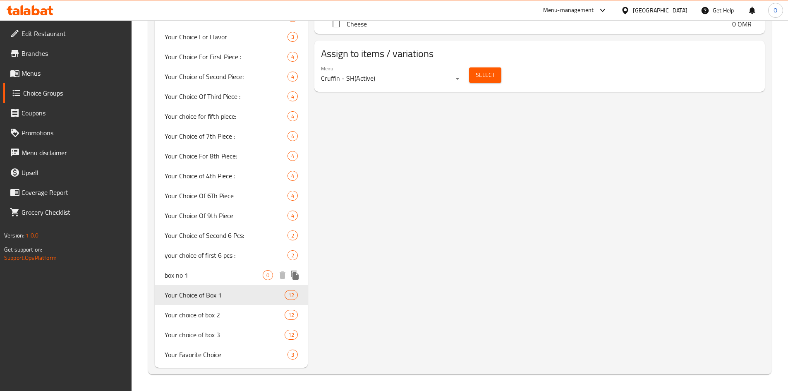
click at [188, 278] on span "box no 1" at bounding box center [214, 275] width 98 height 10
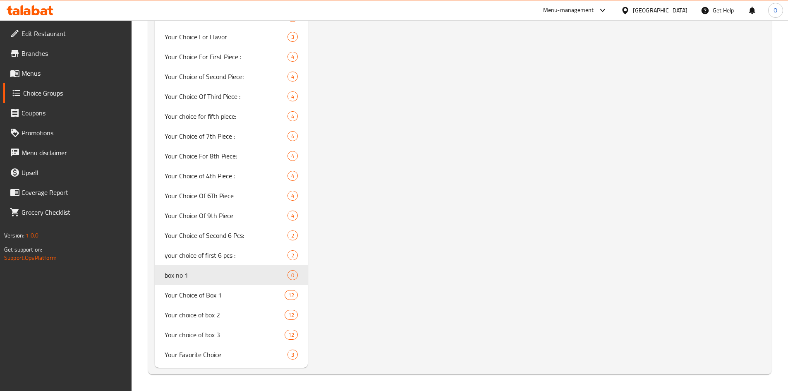
type input "box no 1"
type input "البوكس رقم 1"
click at [228, 276] on span "box no 1" at bounding box center [214, 275] width 98 height 10
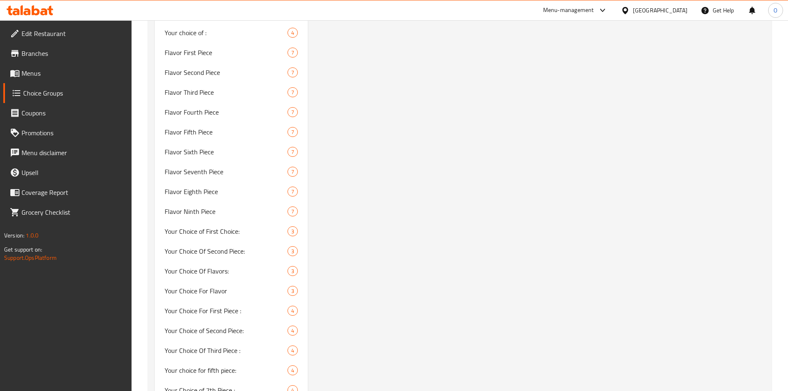
scroll to position [331, 0]
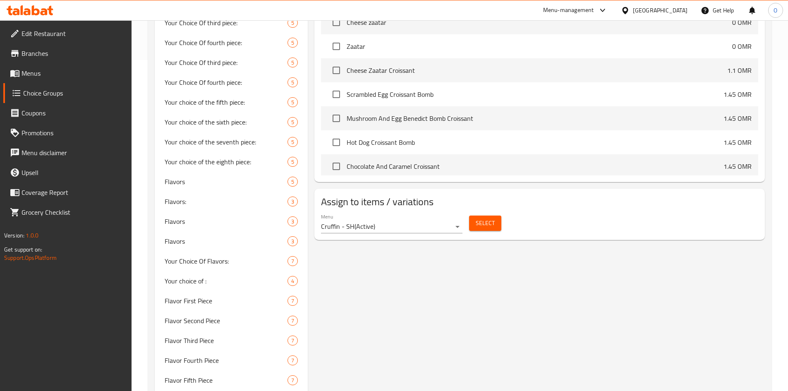
click at [483, 218] on span "Select" at bounding box center [485, 223] width 19 height 10
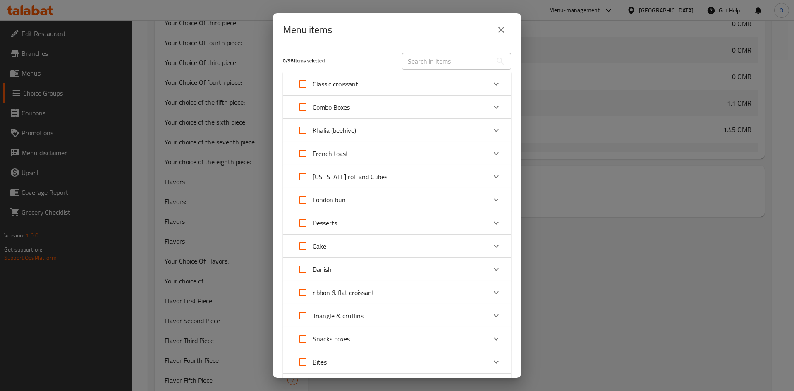
click at [403, 108] on div "Combo Boxes" at bounding box center [390, 107] width 194 height 20
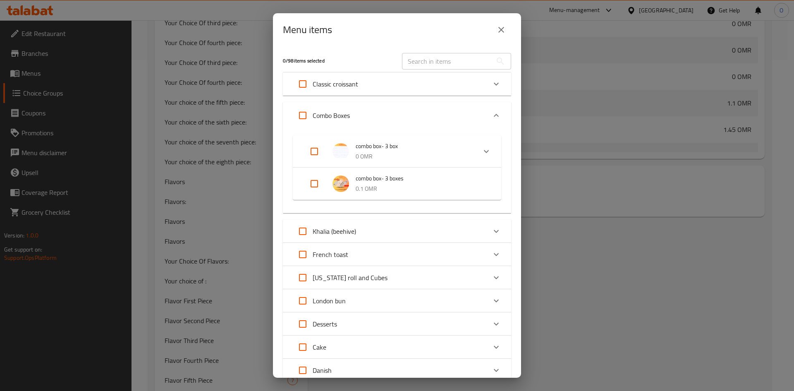
click at [402, 184] on span "combo box- 3 boxes" at bounding box center [420, 178] width 129 height 10
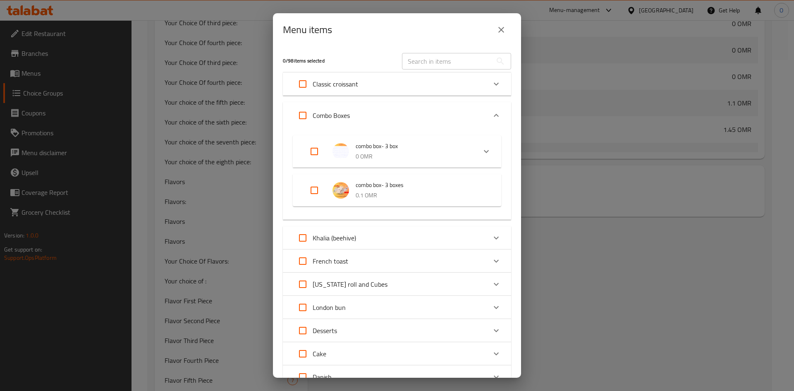
click at [364, 194] on p "0.1 OMR" at bounding box center [420, 195] width 129 height 10
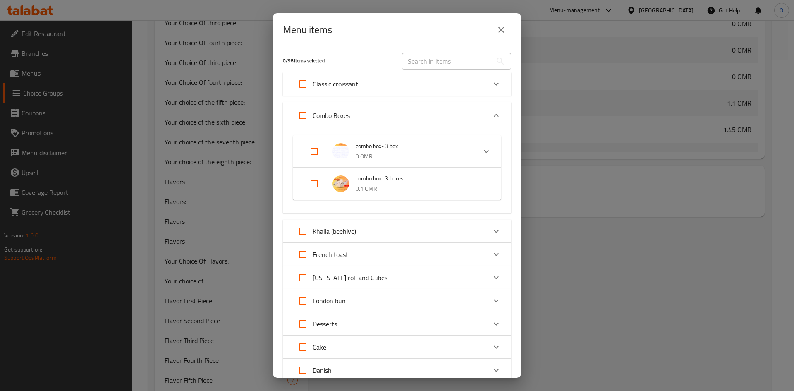
click at [422, 186] on p "0.1 OMR" at bounding box center [420, 189] width 129 height 10
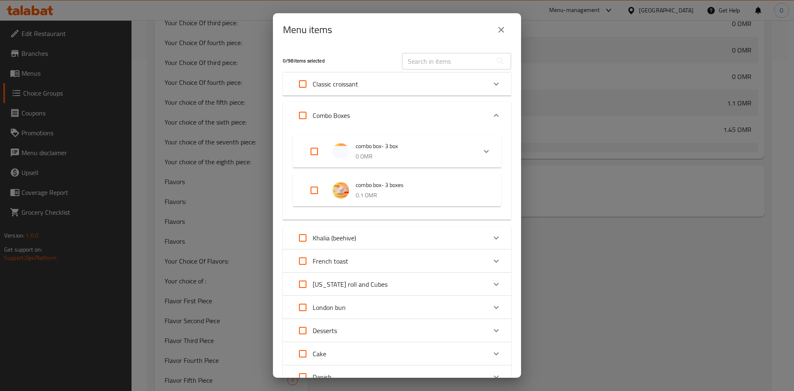
click at [420, 189] on span "combo box- 3 boxes" at bounding box center [420, 185] width 129 height 10
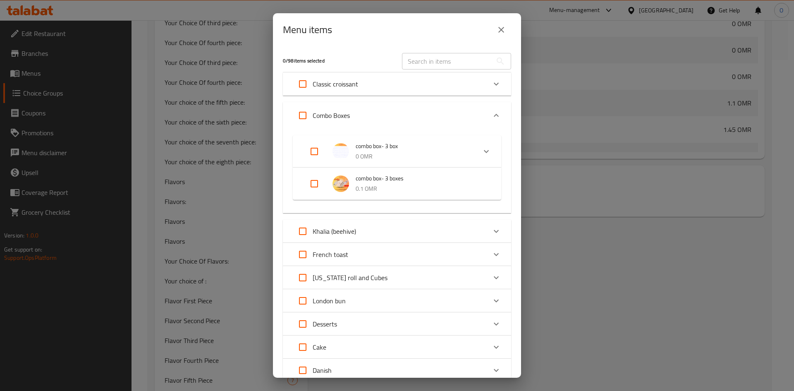
click at [504, 31] on icon "close" at bounding box center [501, 30] width 10 height 10
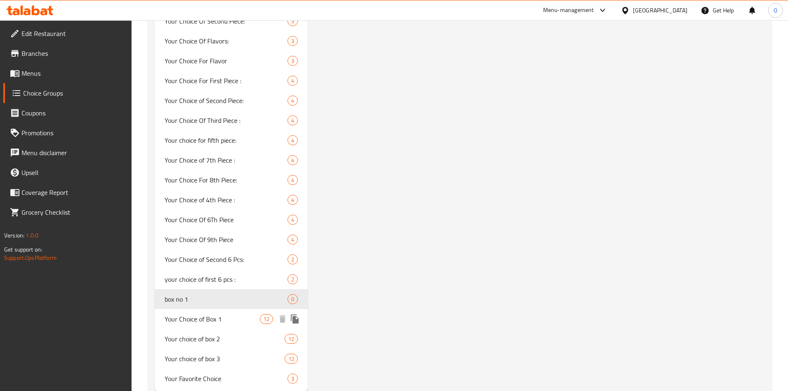
scroll to position [833, 0]
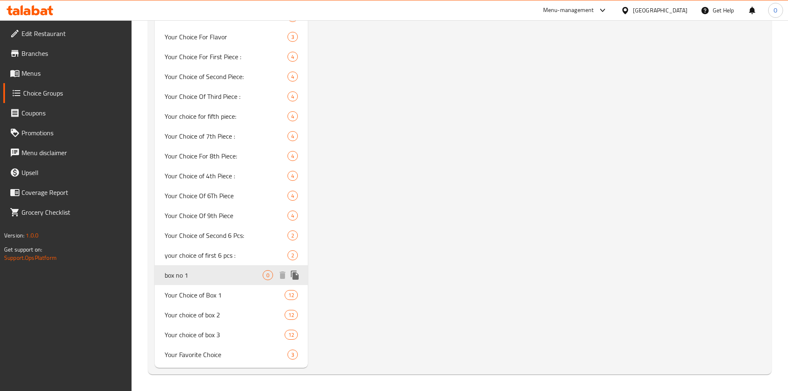
click at [295, 274] on icon "duplicate" at bounding box center [295, 275] width 8 height 9
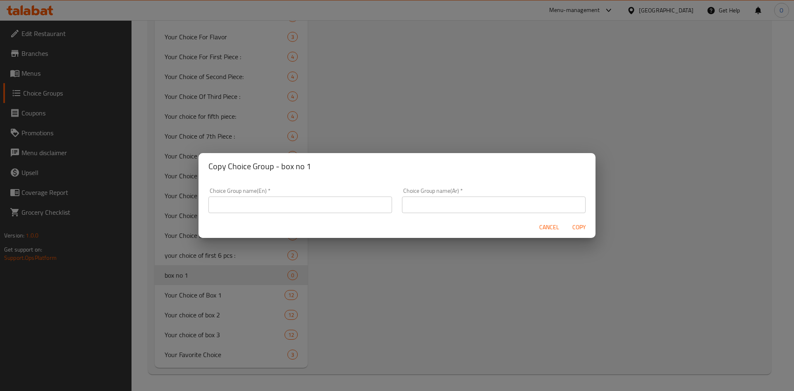
click at [293, 208] on input "text" at bounding box center [301, 205] width 184 height 17
click at [550, 227] on span "Cancel" at bounding box center [549, 227] width 20 height 10
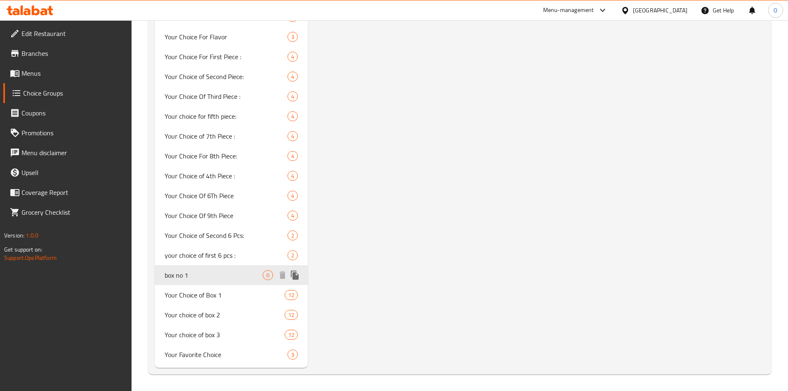
click at [297, 275] on icon "duplicate" at bounding box center [295, 275] width 10 height 10
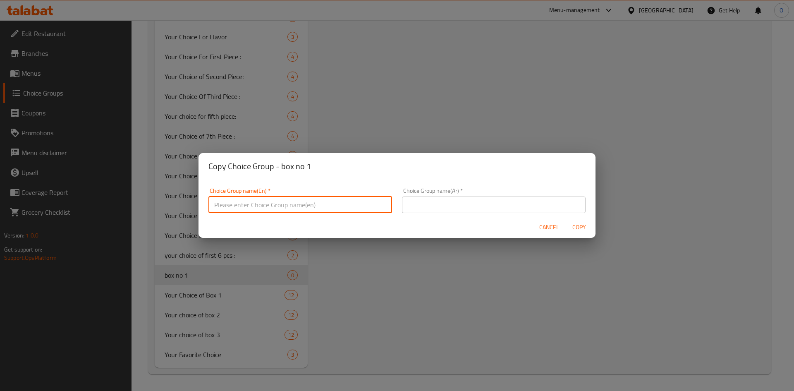
click at [302, 210] on input "text" at bounding box center [301, 205] width 184 height 17
type input "ل"
type input "box no 2"
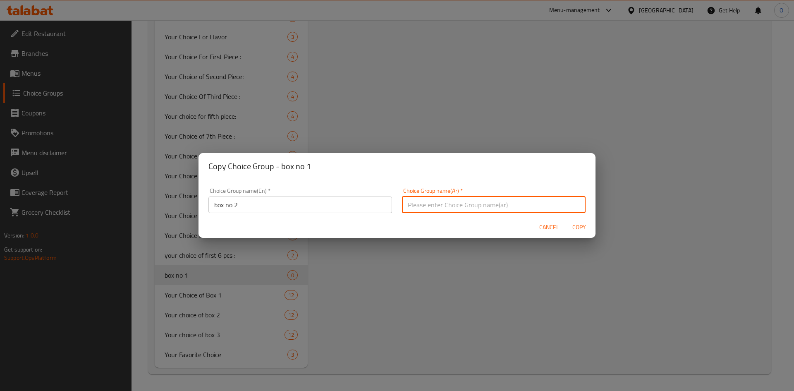
click at [471, 203] on input "text" at bounding box center [494, 205] width 184 height 17
click at [406, 204] on input "البوكس رقم 1" at bounding box center [494, 205] width 184 height 17
type input "البوكس رقم 2"
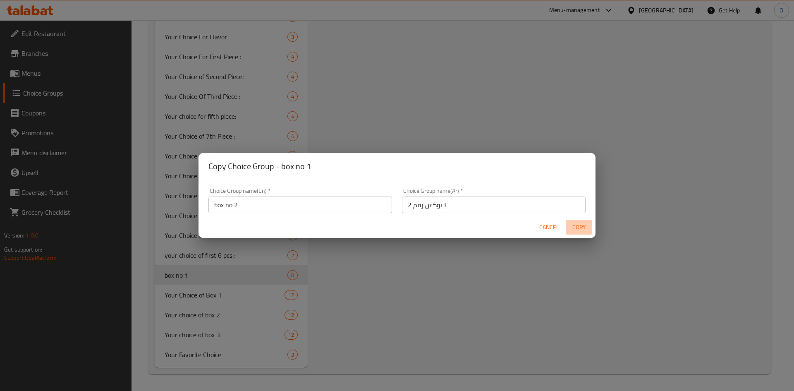
click at [576, 226] on span "Copy" at bounding box center [579, 227] width 20 height 10
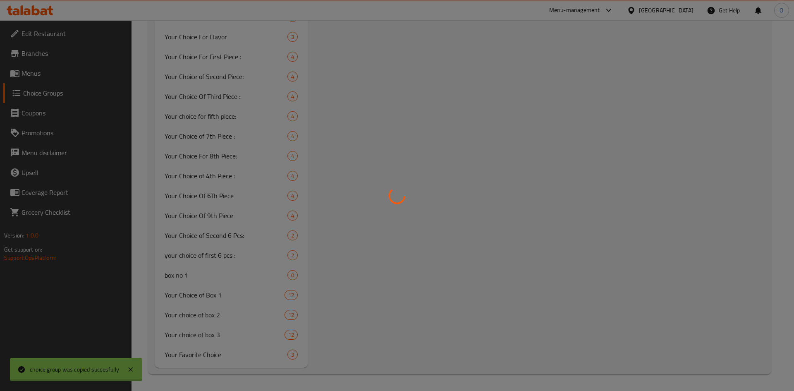
type input "box no 2"
type input "البوكس رقم 2"
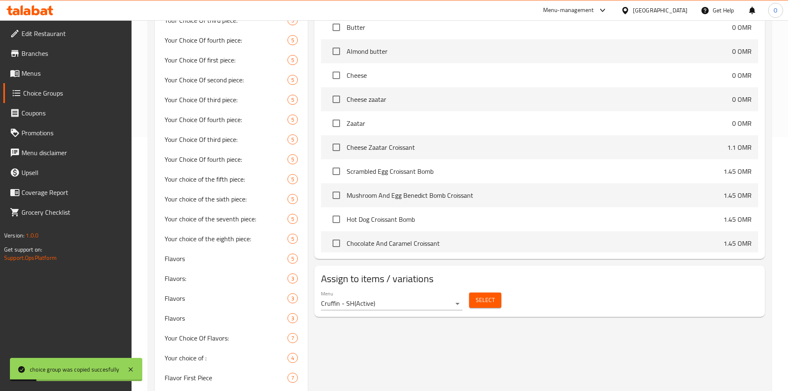
scroll to position [0, 0]
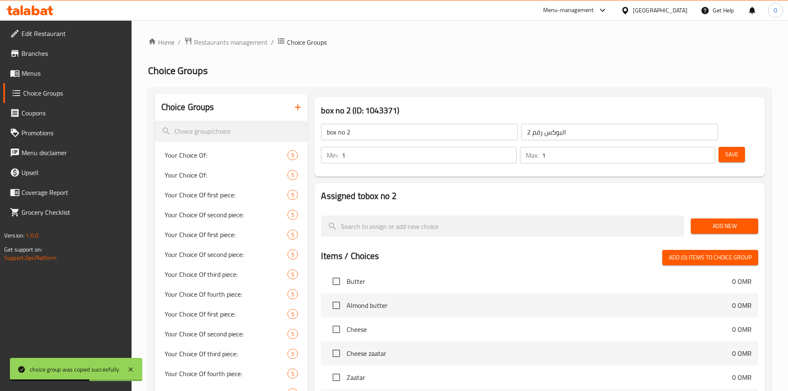
click at [725, 149] on span "Save" at bounding box center [731, 154] width 13 height 10
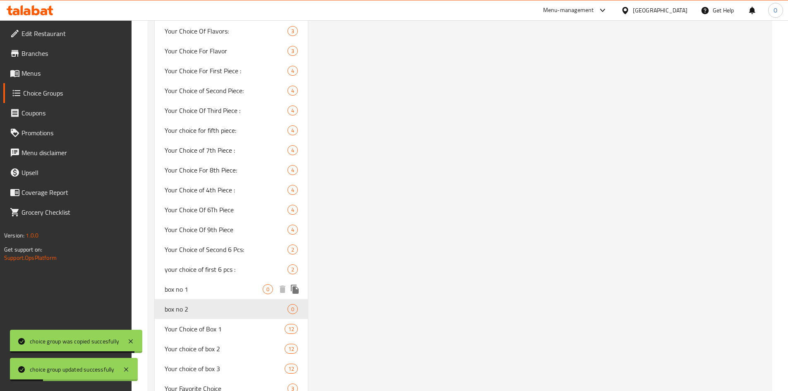
scroll to position [853, 0]
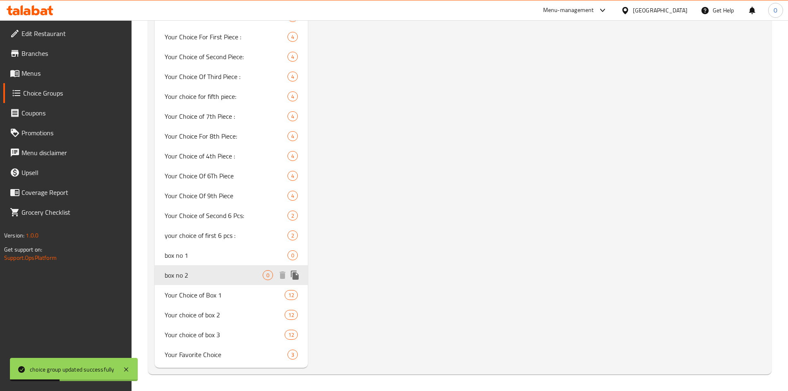
click at [296, 276] on icon "duplicate" at bounding box center [295, 275] width 8 height 9
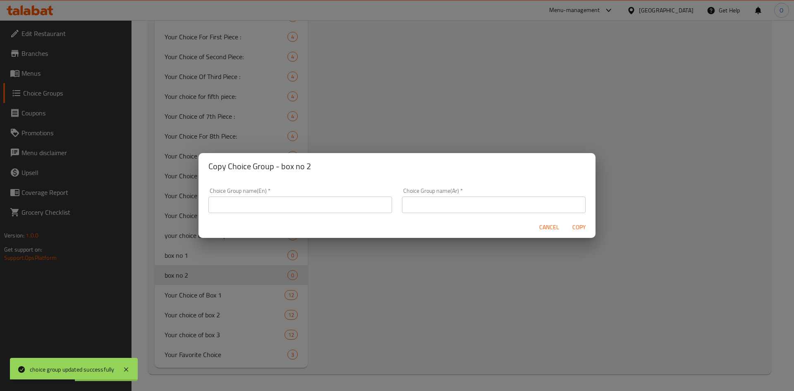
click at [267, 200] on input "text" at bounding box center [301, 205] width 184 height 17
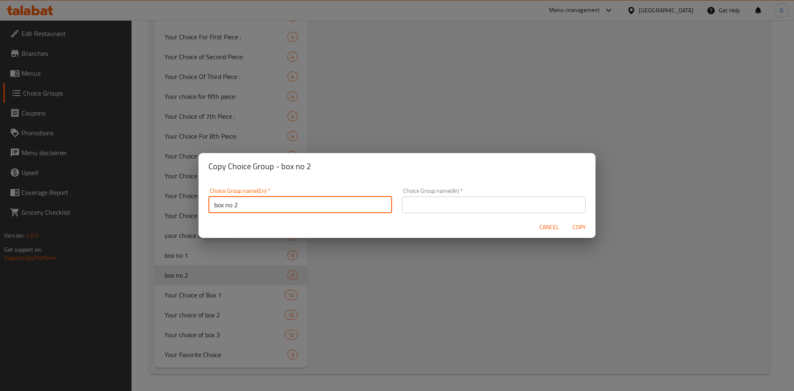
click at [238, 206] on input "box no 2" at bounding box center [301, 205] width 184 height 17
type input "box no 3"
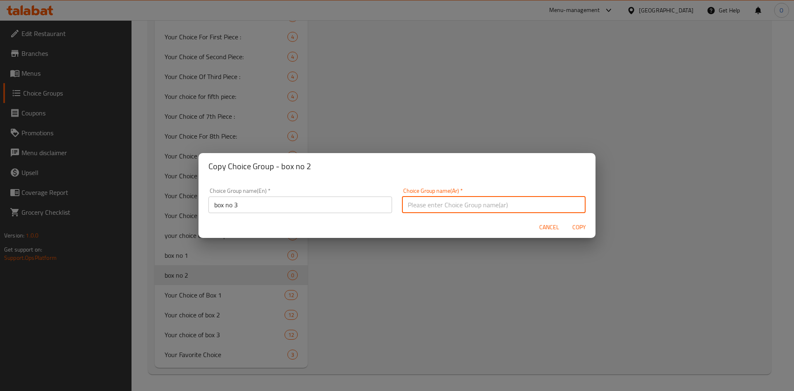
click at [424, 199] on input "text" at bounding box center [494, 205] width 184 height 17
drag, startPoint x: 410, startPoint y: 204, endPoint x: 405, endPoint y: 204, distance: 4.6
click at [405, 204] on input "البوكس رقم 2" at bounding box center [494, 205] width 184 height 17
click at [408, 204] on input "البوكس رقم 2" at bounding box center [494, 205] width 184 height 17
drag, startPoint x: 408, startPoint y: 204, endPoint x: 403, endPoint y: 204, distance: 5.0
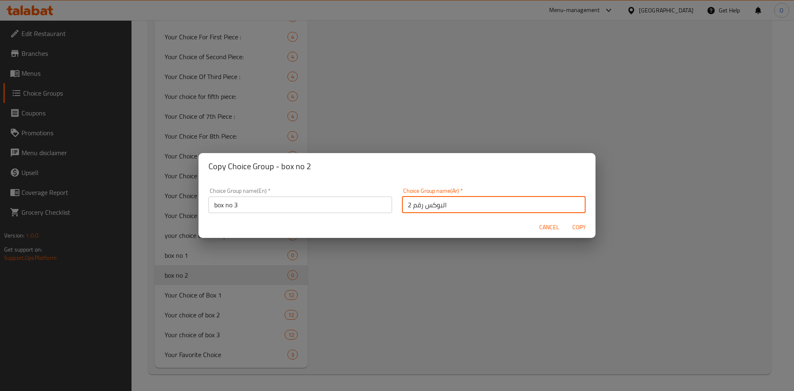
click at [403, 204] on input "البوكس رقم 2" at bounding box center [494, 205] width 184 height 17
type input "البوكس رقم 3"
click at [580, 225] on span "Copy" at bounding box center [579, 227] width 20 height 10
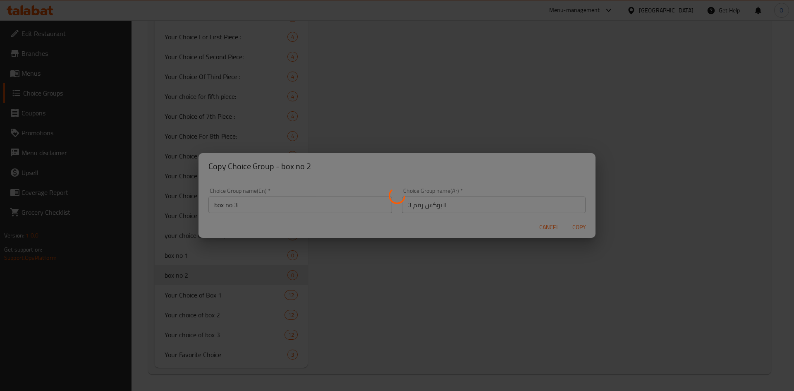
type input "box no 3"
type input "البوكس رقم 3"
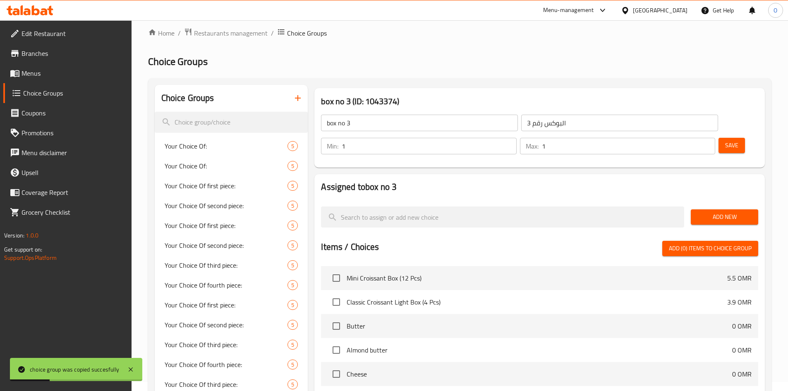
scroll to position [0, 0]
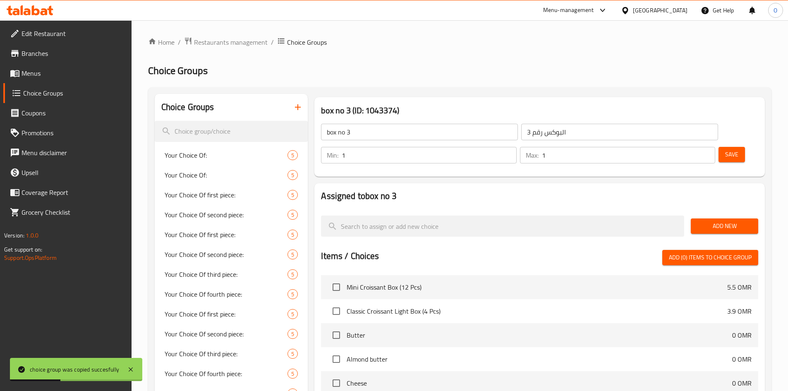
click at [725, 149] on span "Save" at bounding box center [731, 154] width 13 height 10
click at [722, 221] on span "Add New" at bounding box center [725, 226] width 54 height 10
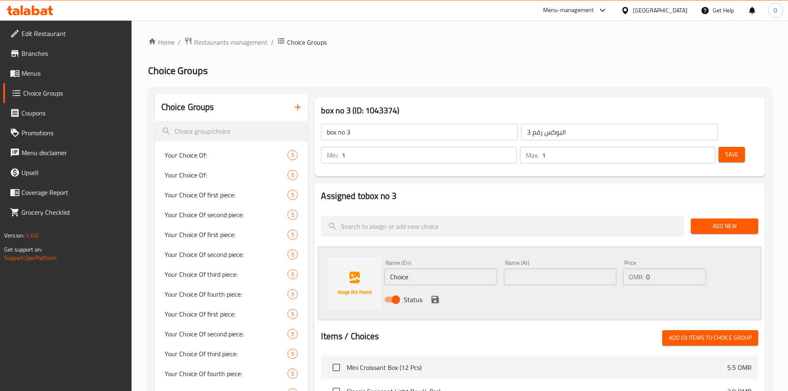
click at [571, 209] on div at bounding box center [539, 212] width 437 height 7
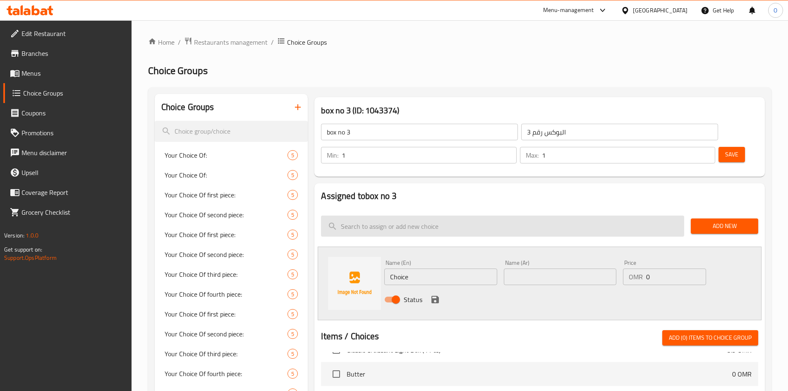
click at [412, 216] on input "search" at bounding box center [502, 226] width 363 height 21
click at [391, 216] on input "search" at bounding box center [502, 226] width 363 height 21
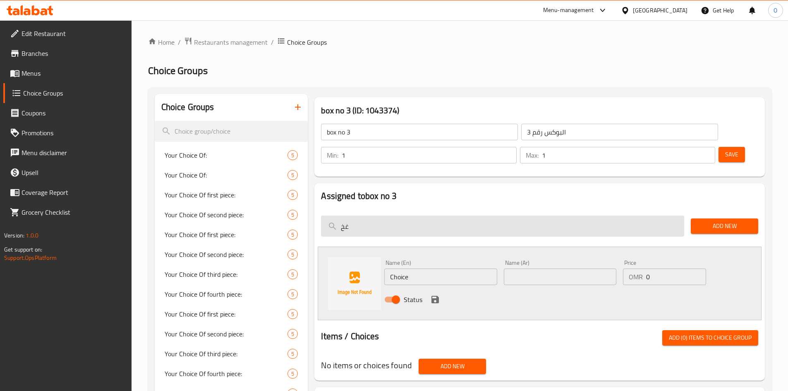
type input "غ"
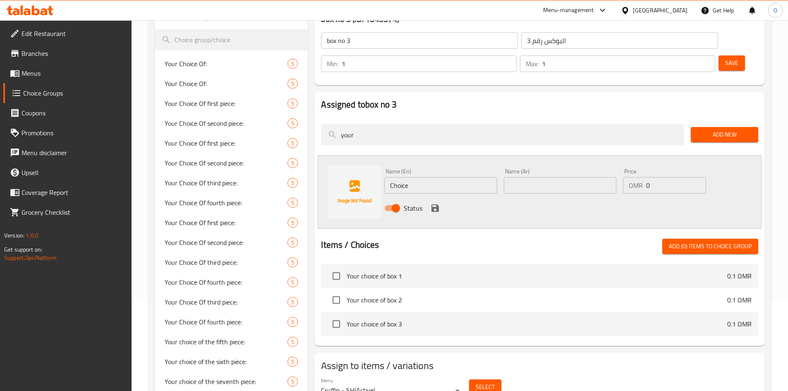
scroll to position [87, 0]
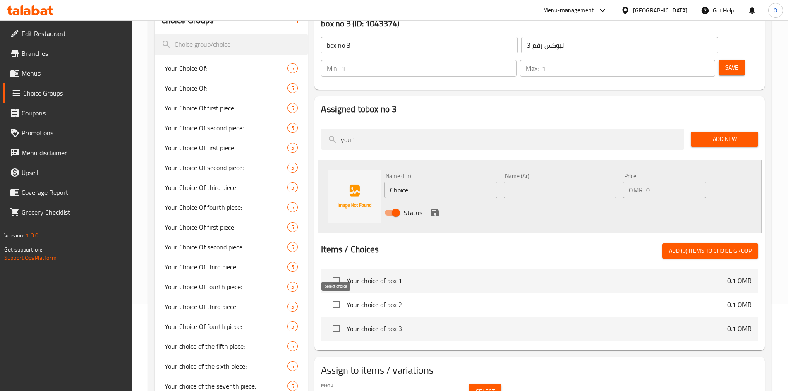
type input "your"
click at [335, 320] on input "checkbox" at bounding box center [336, 328] width 17 height 17
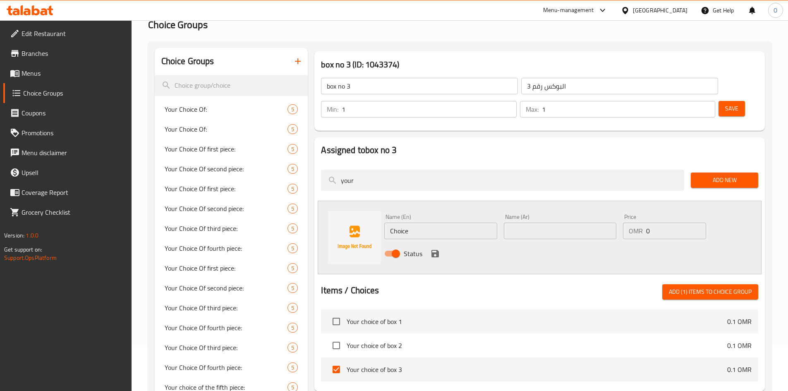
scroll to position [46, 0]
click at [702, 287] on span "Add (1) items to choice group" at bounding box center [710, 292] width 83 height 10
checkbox input "false"
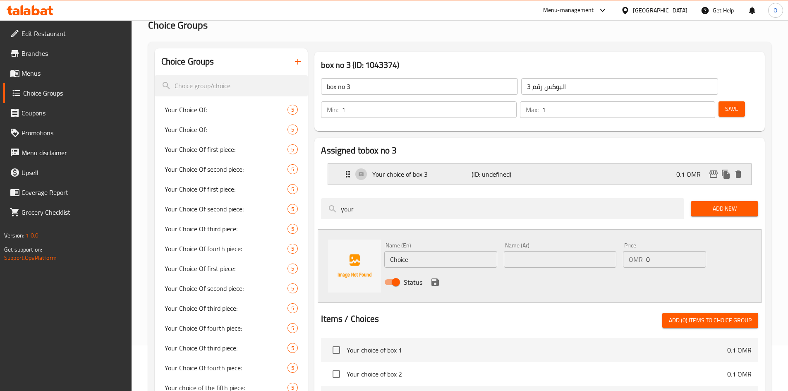
click at [335, 164] on div "Your choice of box 3 (ID: undefined) 0.1 OMR" at bounding box center [539, 174] width 423 height 21
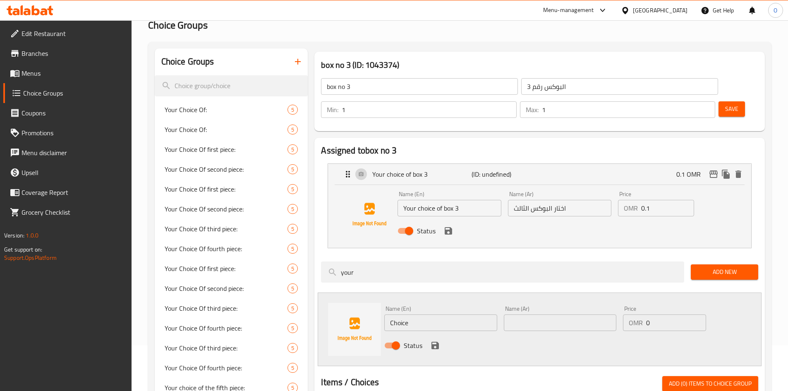
click at [340, 201] on div "Name (En) Your choice of box 3 Name (En) Name (Ar) اختار البوكس الثالث Name (Ar…" at bounding box center [539, 216] width 423 height 63
click at [521, 220] on div "Status" at bounding box center [559, 231] width 331 height 22
click at [717, 188] on div "Name (En) Your choice of box 3 Name (En) Name (Ar) اختار البوكس الثالث Name (Ar…" at bounding box center [559, 215] width 331 height 54
click at [738, 170] on icon "delete" at bounding box center [739, 173] width 6 height 7
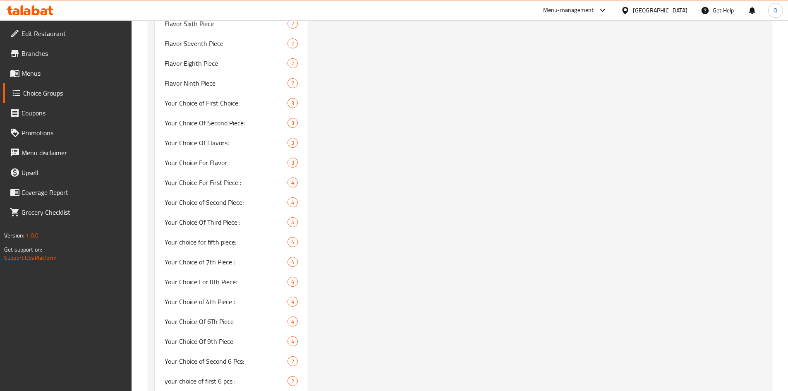
scroll to position [873, 0]
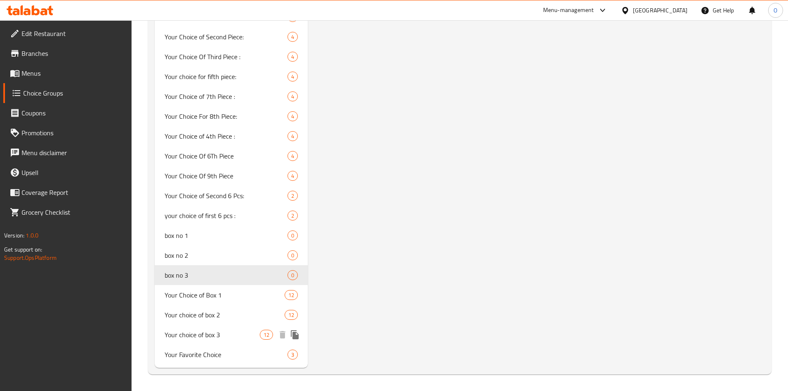
click at [216, 335] on span "Your choice of box 3" at bounding box center [213, 335] width 96 height 10
type input "Your choice of box 3"
type input "اختيارك من البوكس 3"
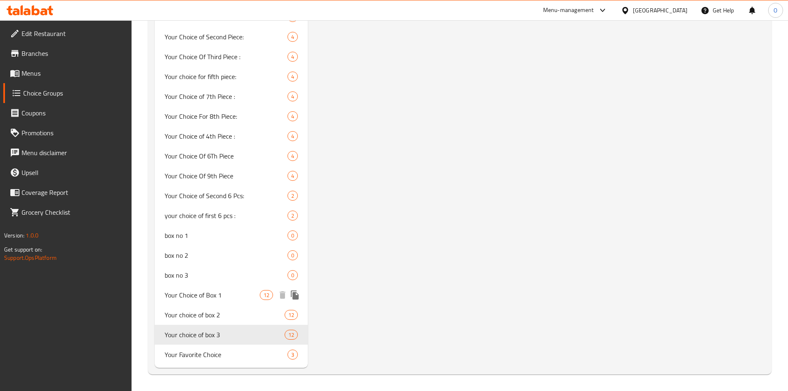
click at [211, 300] on span "Your Choice of Box 1" at bounding box center [213, 295] width 96 height 10
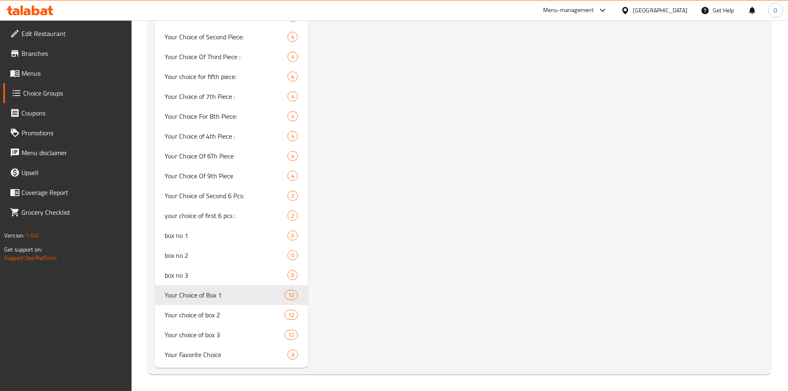
type input "Your Choice of Box 1"
type input "اختيارك من البوكس 1"
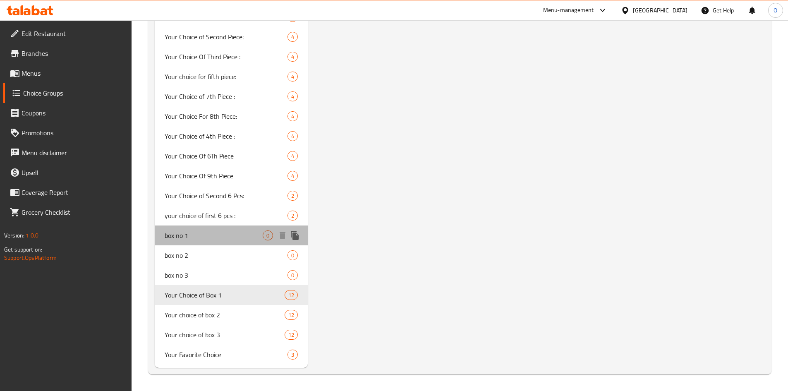
click at [204, 242] on div "box no 1 0" at bounding box center [231, 235] width 153 height 20
type input "box no 1"
type input "البوكس رقم 1"
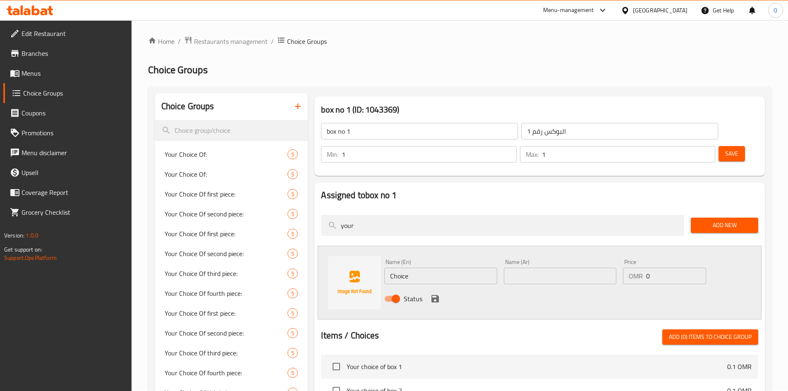
scroll to position [0, 0]
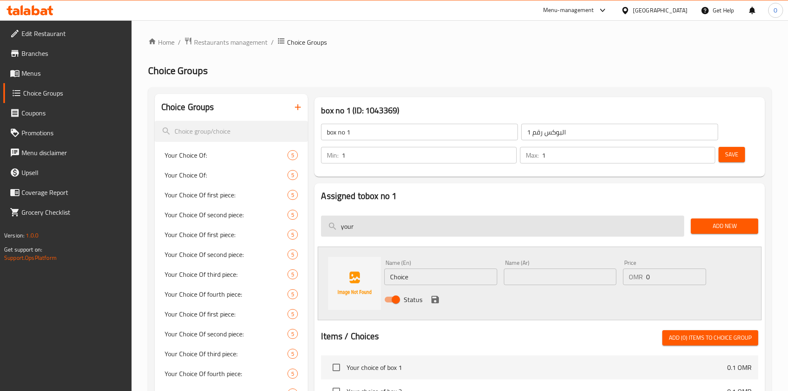
click at [381, 216] on input "your" at bounding box center [502, 226] width 363 height 21
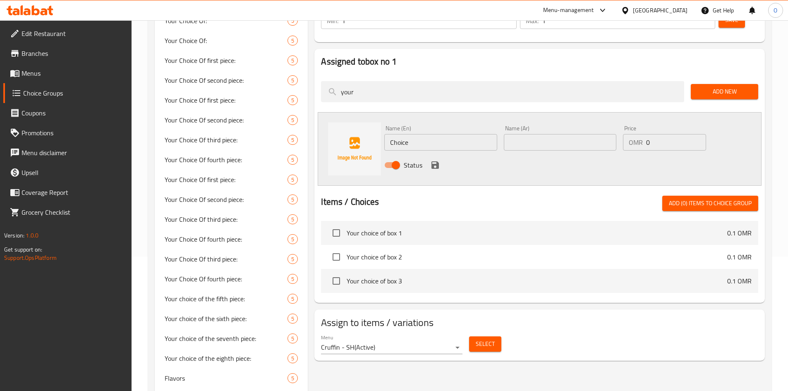
scroll to position [165, 0]
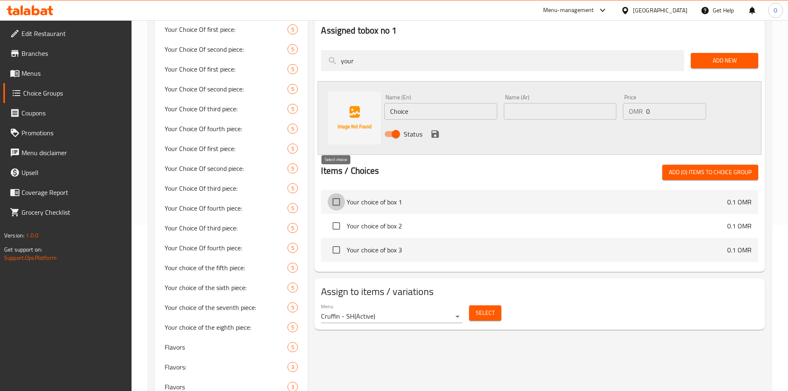
drag, startPoint x: 343, startPoint y: 182, endPoint x: 395, endPoint y: 188, distance: 52.0
click at [343, 193] on input "checkbox" at bounding box center [336, 201] width 17 height 17
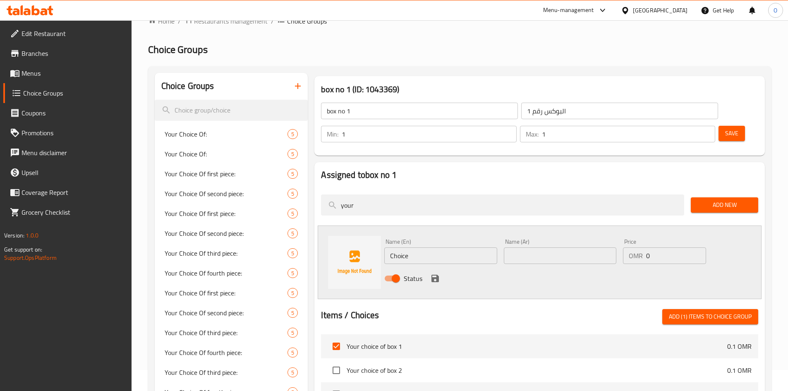
scroll to position [41, 0]
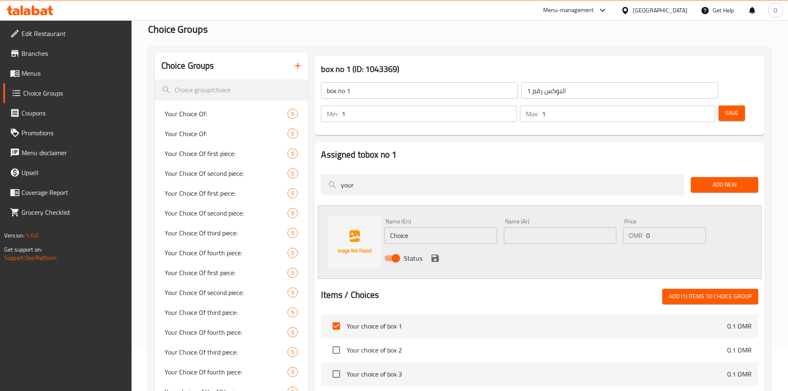
click at [714, 291] on span "Add (1) items to choice group" at bounding box center [710, 296] width 83 height 10
checkbox input "false"
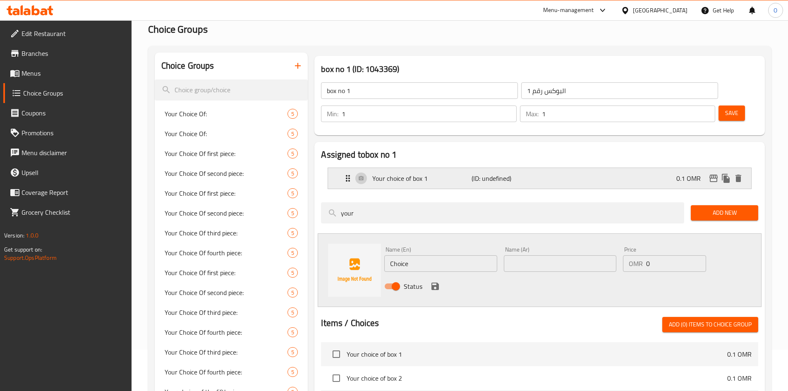
click at [575, 168] on div "Your choice of box 1 (ID: undefined) 0.1 OMR" at bounding box center [542, 178] width 398 height 21
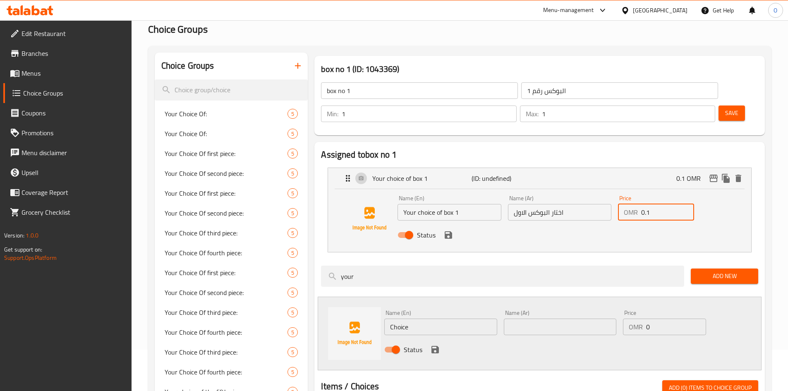
click at [654, 204] on input "0.1" at bounding box center [667, 212] width 53 height 17
drag, startPoint x: 651, startPoint y: 190, endPoint x: 622, endPoint y: 191, distance: 29.4
click at [622, 204] on div "OMR 0.1 Price" at bounding box center [656, 212] width 76 height 17
click at [446, 231] on icon "save" at bounding box center [448, 234] width 7 height 7
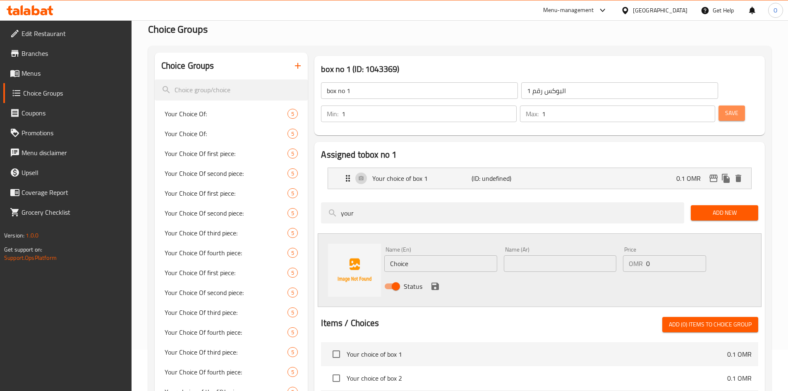
click at [725, 108] on span "Save" at bounding box center [731, 113] width 13 height 10
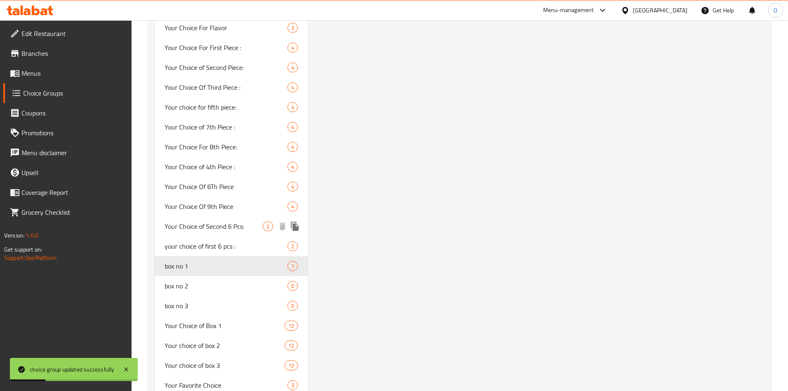
scroll to position [873, 0]
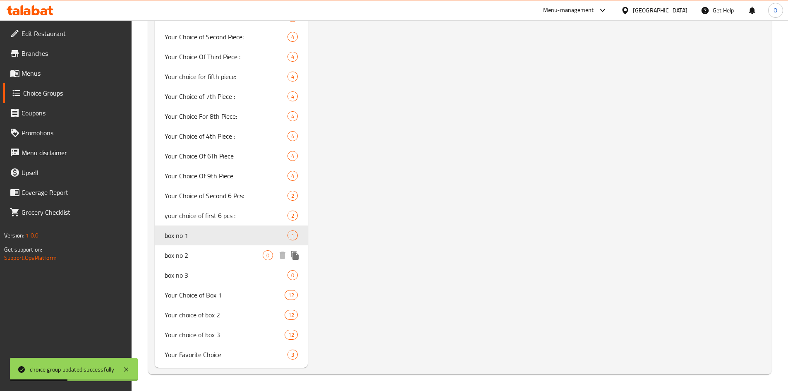
click at [193, 253] on span "box no 2" at bounding box center [214, 255] width 98 height 10
type input "box no 2"
type input "البوكس رقم 2"
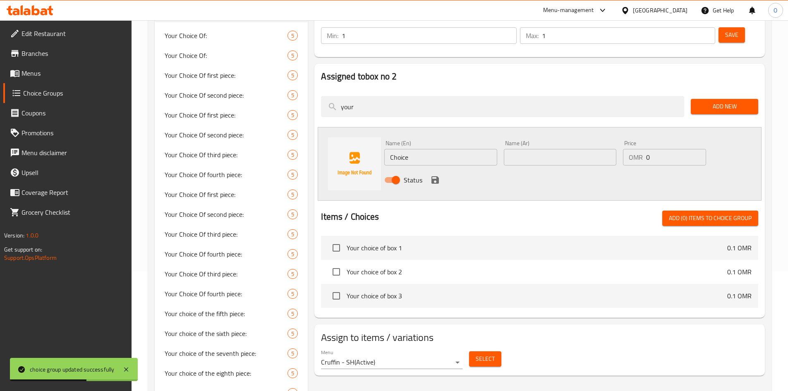
scroll to position [4, 0]
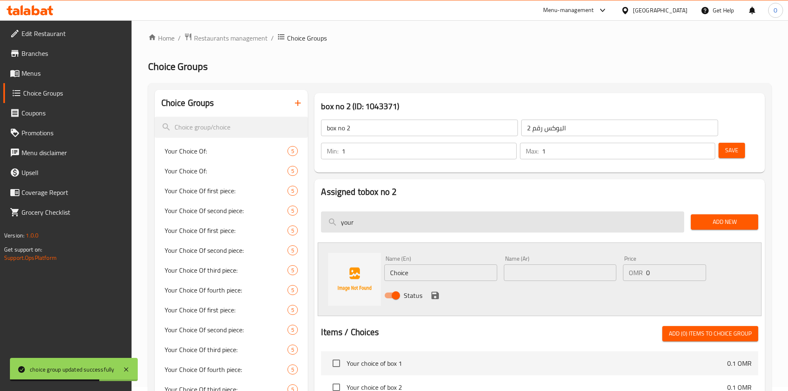
click at [364, 211] on input "your" at bounding box center [502, 221] width 363 height 21
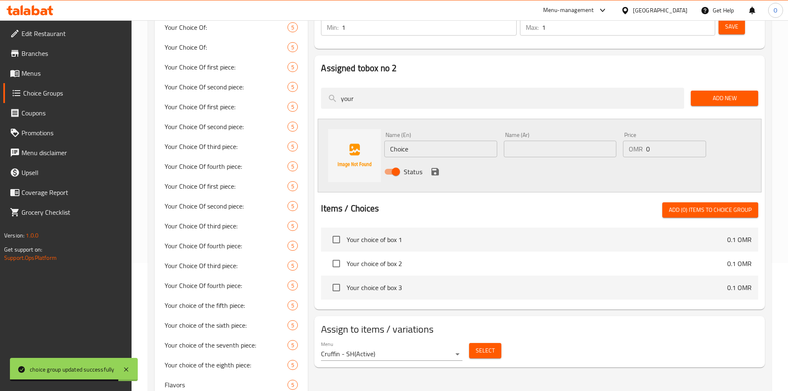
scroll to position [128, 0]
click at [337, 254] on input "checkbox" at bounding box center [336, 262] width 17 height 17
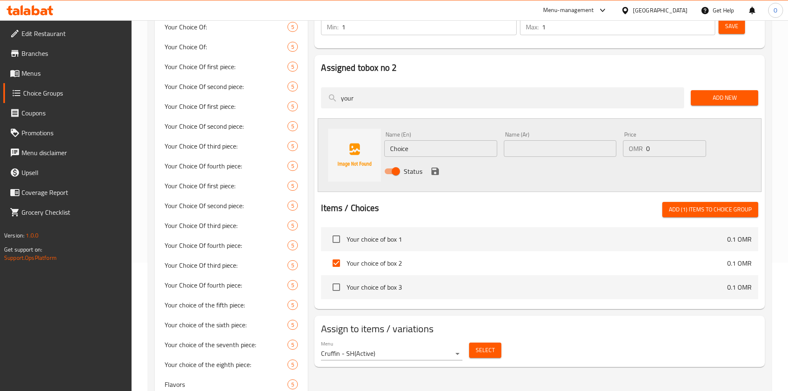
click at [693, 204] on span "Add (1) items to choice group" at bounding box center [710, 209] width 83 height 10
checkbox input "false"
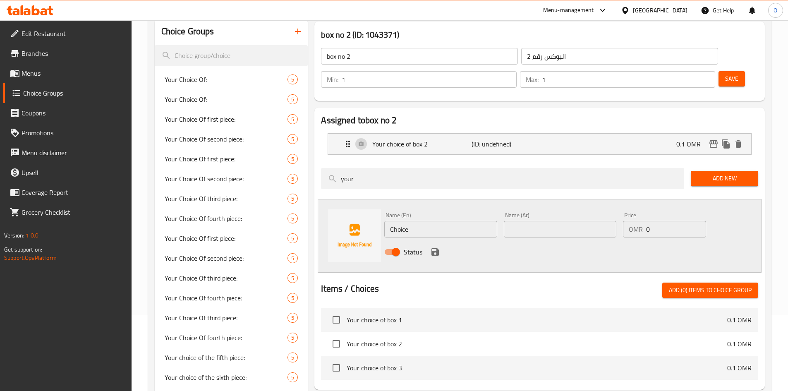
scroll to position [0, 0]
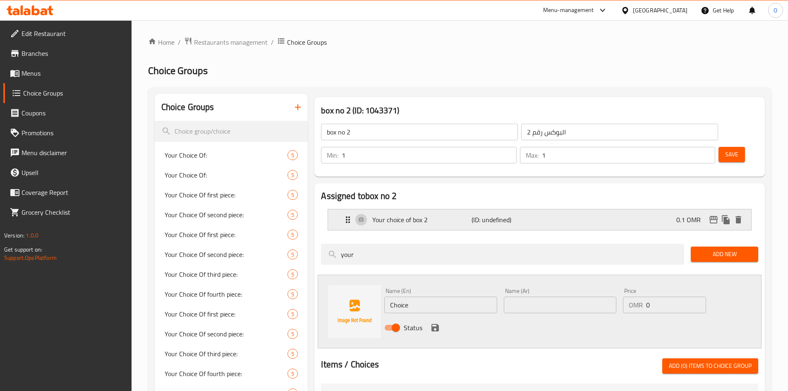
click at [498, 215] on p "(ID: undefined)" at bounding box center [505, 220] width 66 height 10
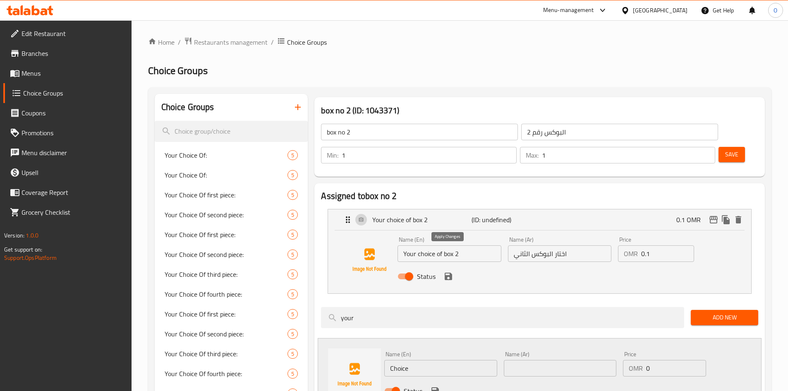
click at [449, 273] on icon "save" at bounding box center [448, 276] width 7 height 7
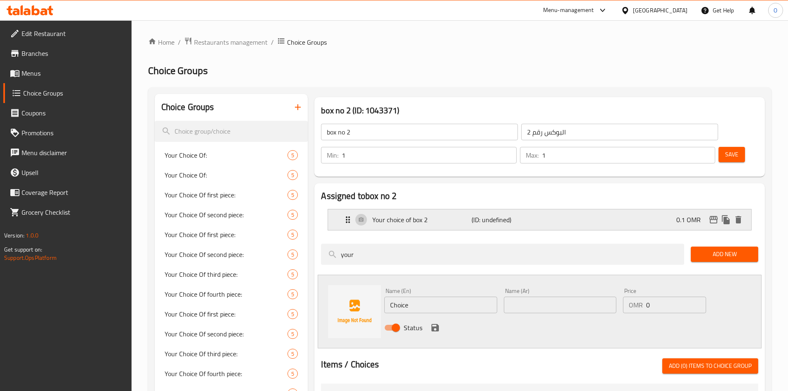
click at [464, 209] on div "Your choice of box 2 (ID: undefined) 0.1 OMR" at bounding box center [542, 219] width 398 height 21
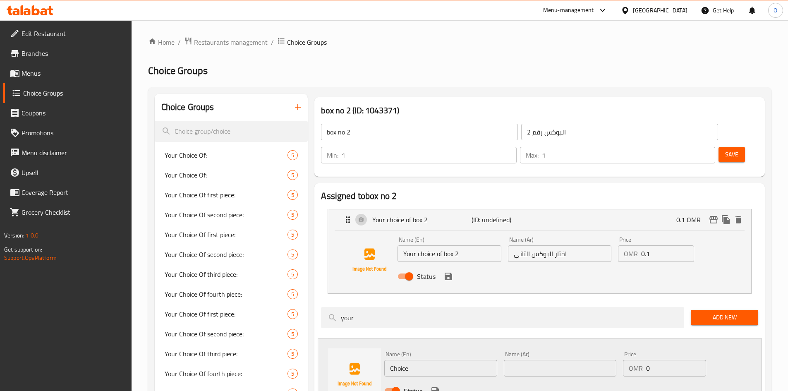
click at [725, 149] on span "Save" at bounding box center [731, 154] width 13 height 10
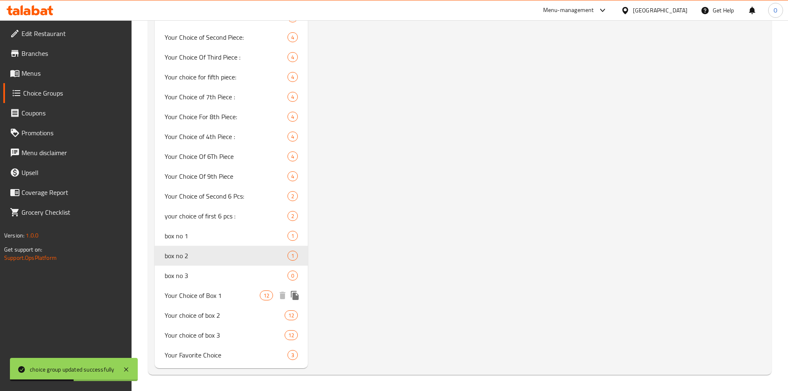
scroll to position [873, 0]
click at [212, 272] on span "box no 3" at bounding box center [214, 275] width 98 height 10
type input "box no 3"
type input "البوكس رقم 3"
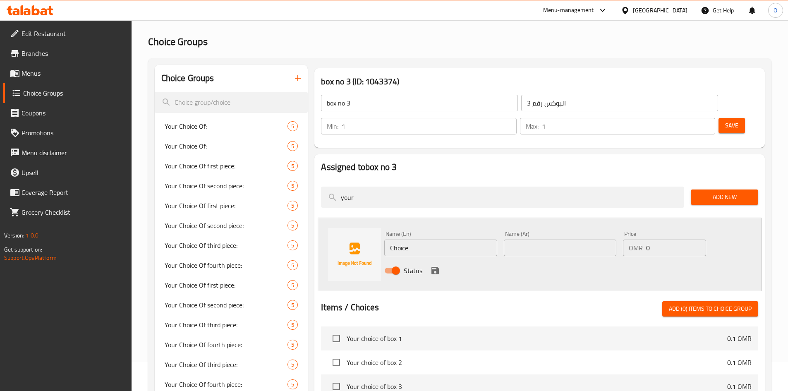
scroll to position [41, 0]
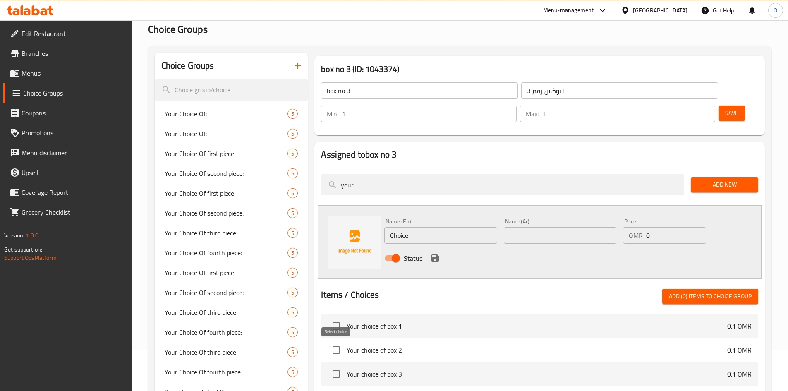
click at [335, 365] on input "checkbox" at bounding box center [336, 373] width 17 height 17
click at [710, 291] on span "Add (1) items to choice group" at bounding box center [710, 296] width 83 height 10
checkbox input "false"
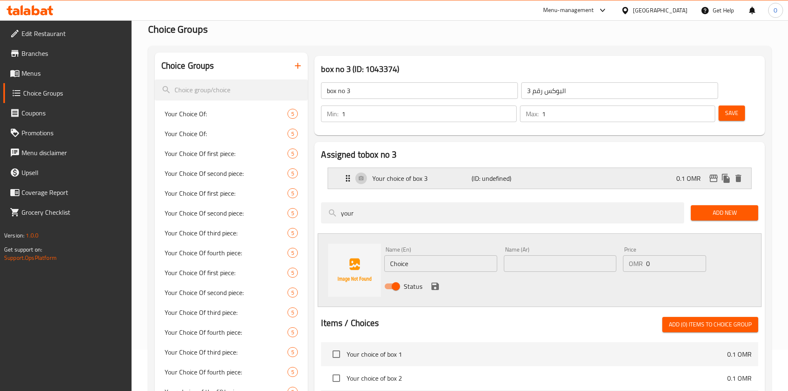
click at [424, 173] on p "Your choice of box 3" at bounding box center [421, 178] width 99 height 10
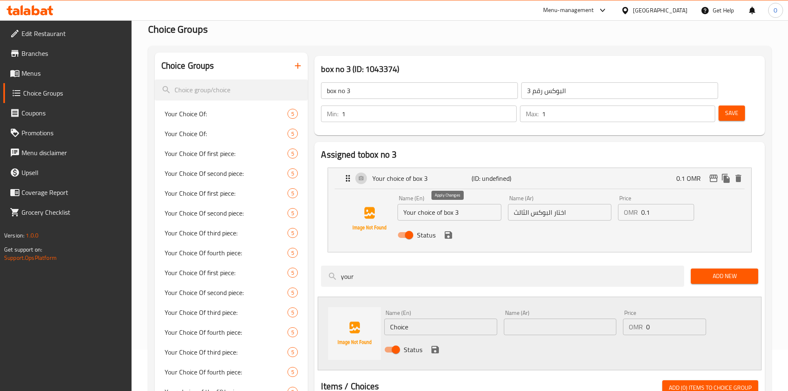
click at [448, 230] on icon "save" at bounding box center [449, 235] width 10 height 10
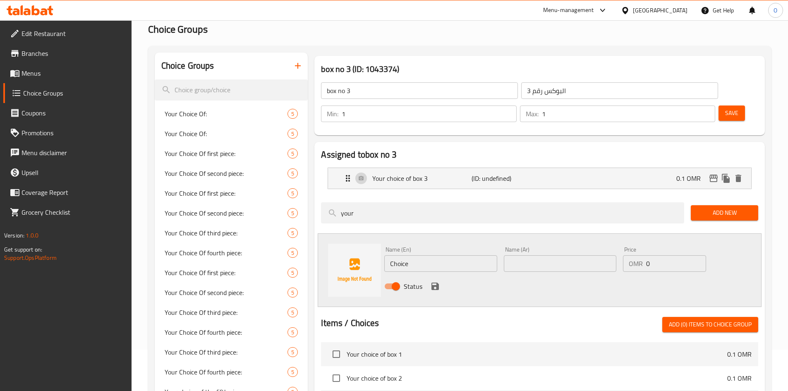
click at [725, 108] on span "Save" at bounding box center [731, 113] width 13 height 10
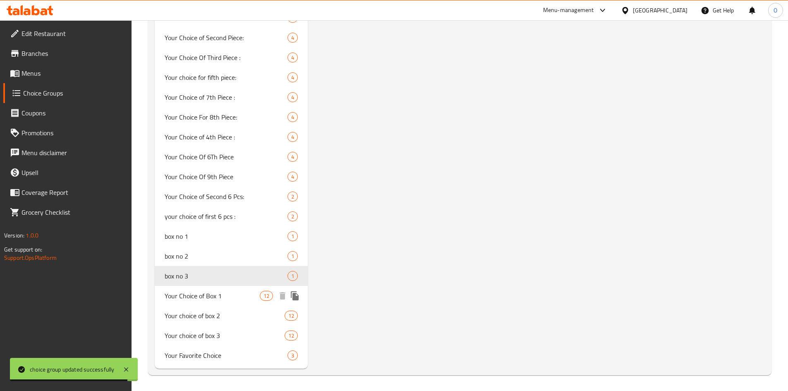
scroll to position [873, 0]
click at [204, 237] on span "box no 1" at bounding box center [214, 235] width 98 height 10
type input "box no 1"
type input "البوكس رقم 1"
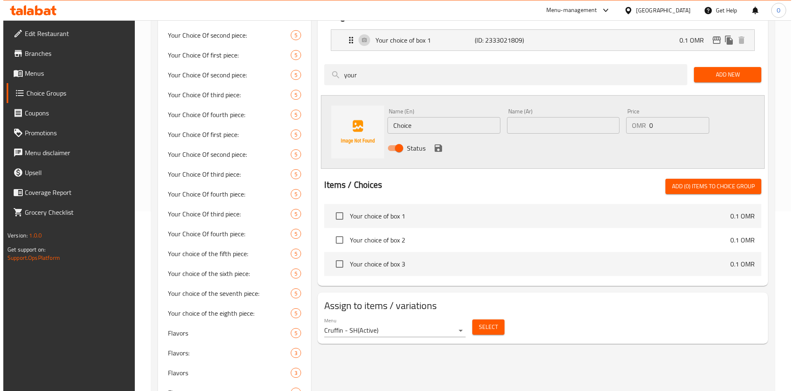
scroll to position [290, 0]
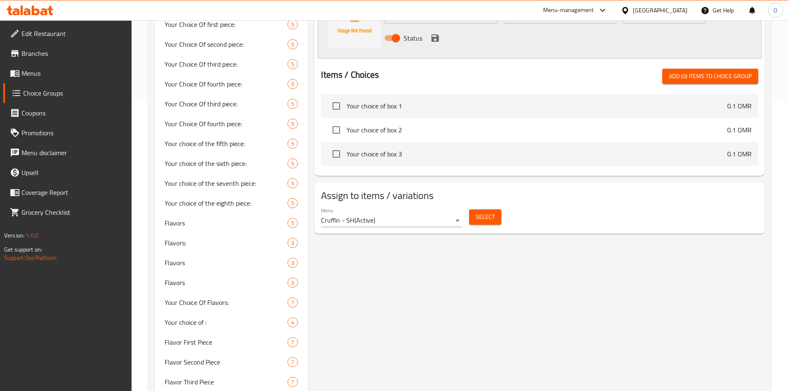
click at [484, 212] on span "Select" at bounding box center [485, 217] width 19 height 10
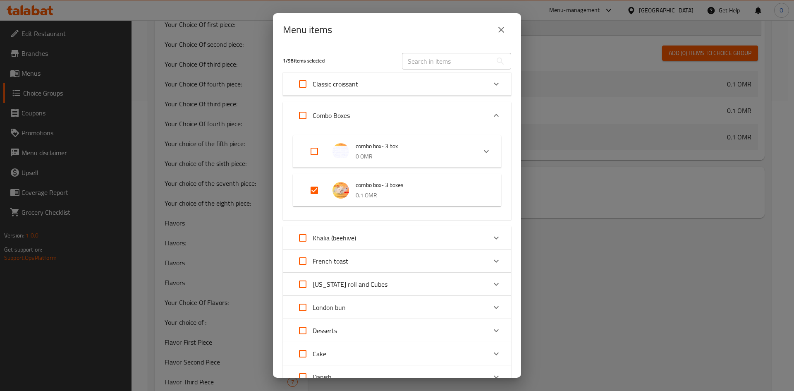
click at [391, 194] on p "0.1 OMR" at bounding box center [420, 195] width 129 height 10
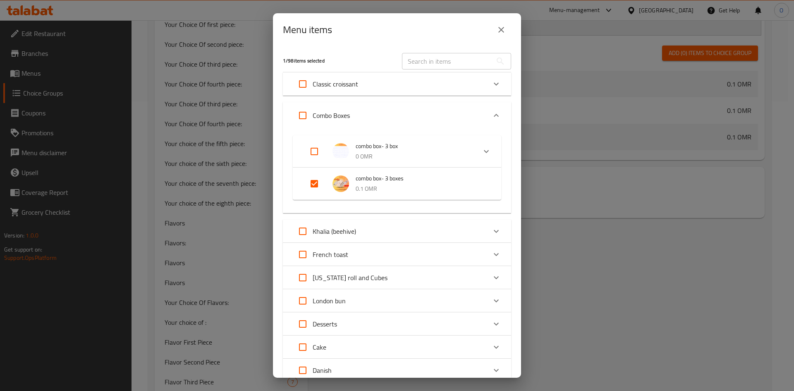
click at [392, 189] on p "0.1 OMR" at bounding box center [420, 189] width 129 height 10
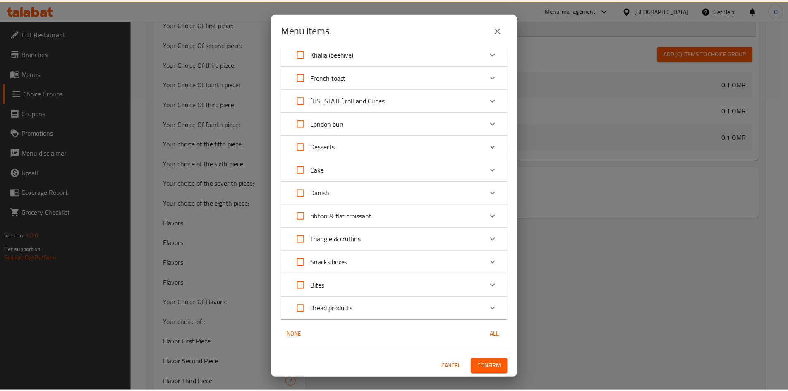
scroll to position [0, 0]
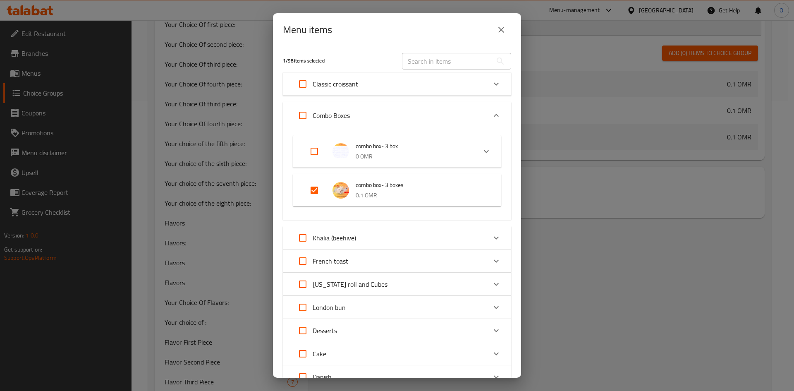
click at [500, 32] on icon "close" at bounding box center [501, 30] width 10 height 10
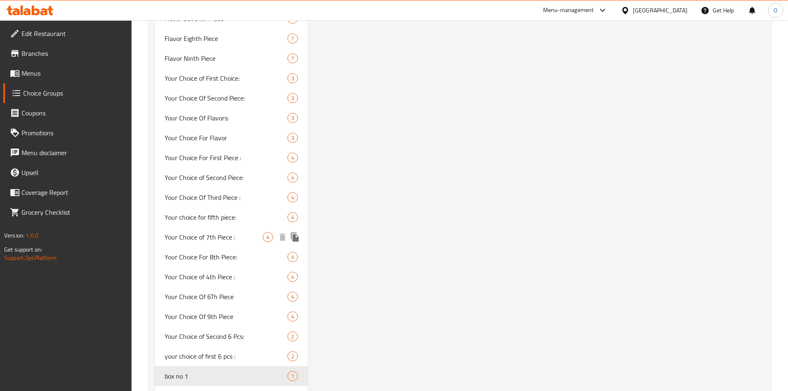
scroll to position [873, 0]
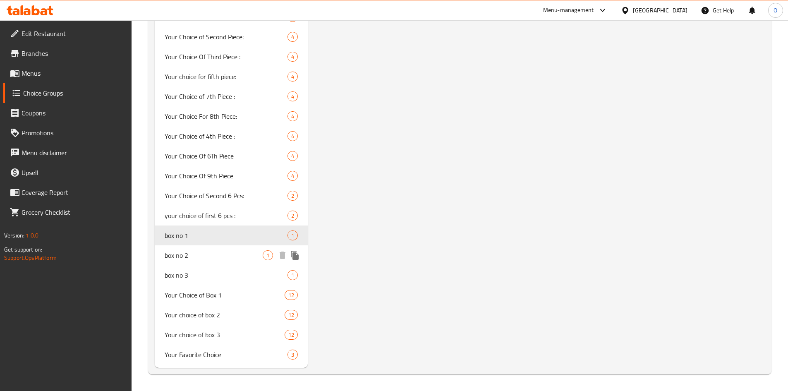
click at [202, 256] on span "box no 2" at bounding box center [214, 255] width 98 height 10
type input "box no 2"
type input "البوكس رقم 2"
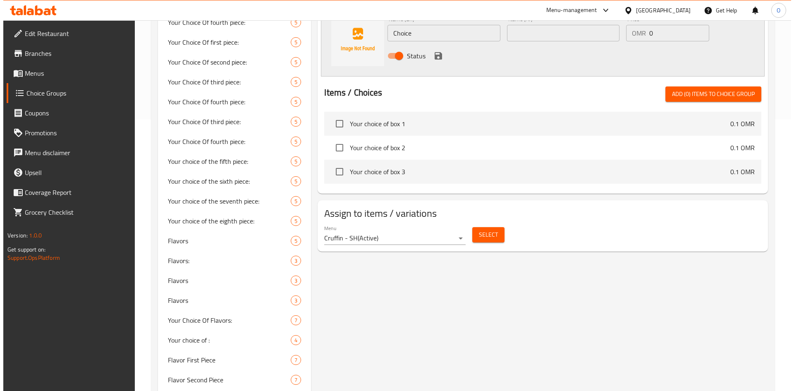
scroll to position [248, 0]
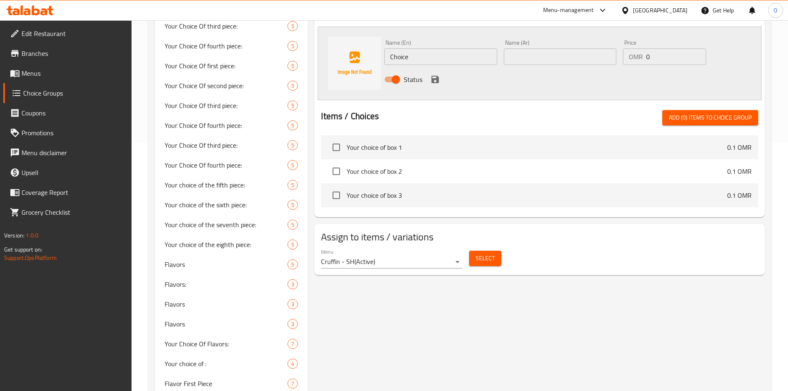
click at [480, 253] on span "Select" at bounding box center [485, 258] width 19 height 10
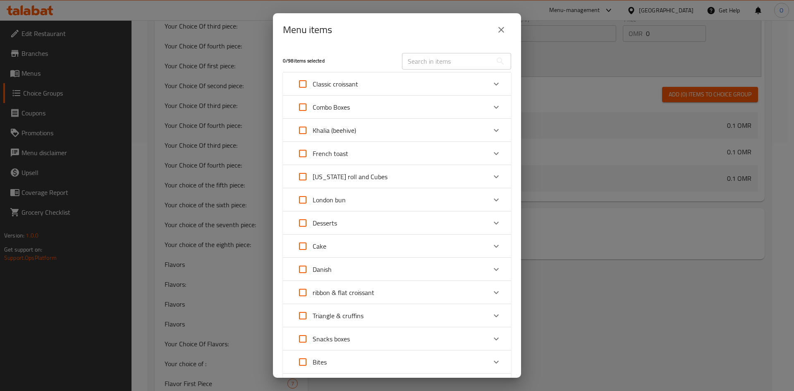
click at [410, 111] on div "Combo Boxes" at bounding box center [390, 107] width 194 height 20
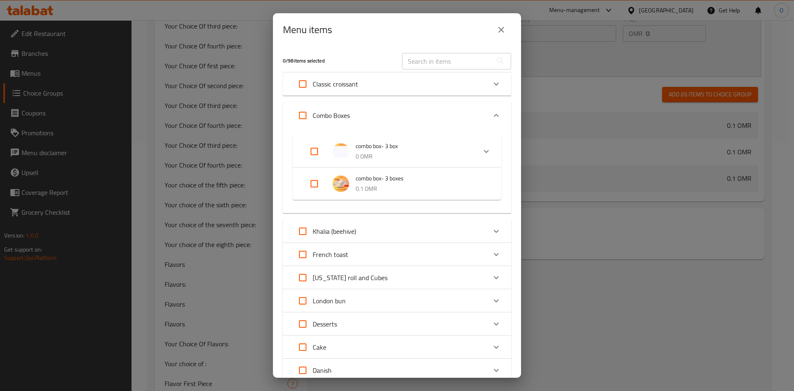
click at [312, 185] on input "Expand" at bounding box center [314, 184] width 20 height 20
checkbox input "true"
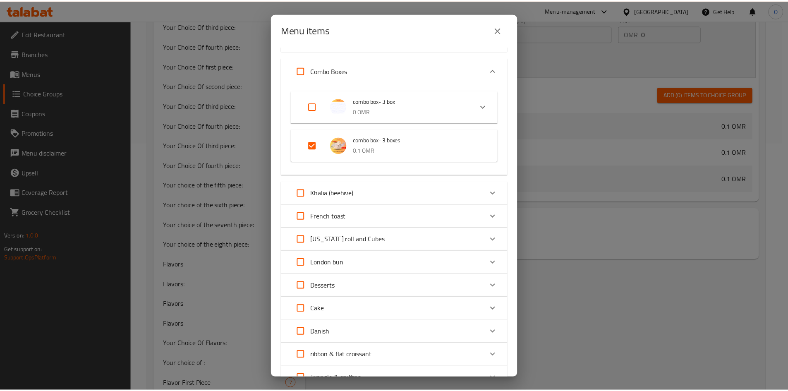
scroll to position [184, 0]
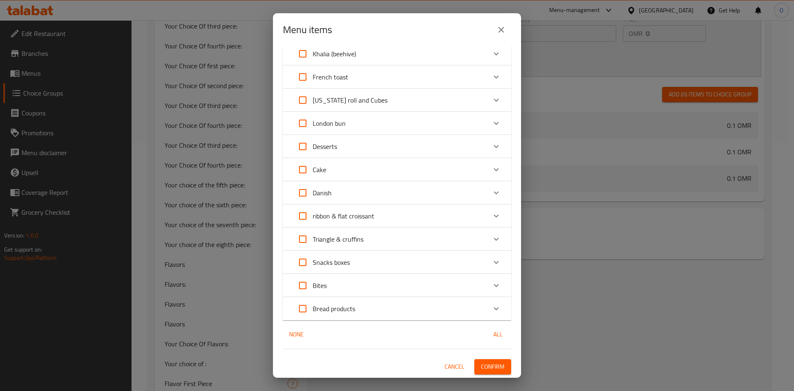
click at [491, 367] on span "Confirm" at bounding box center [493, 367] width 24 height 10
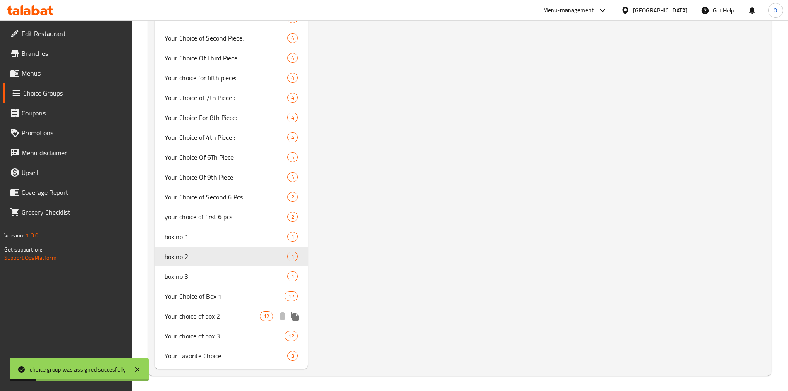
scroll to position [873, 0]
click at [199, 281] on div "box no 3 1" at bounding box center [231, 275] width 153 height 20
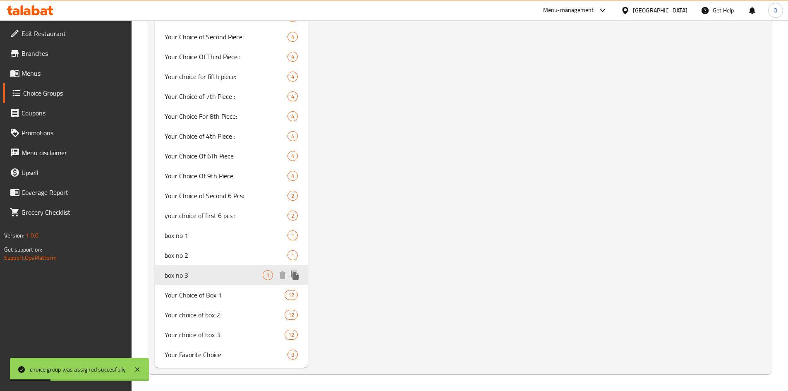
type input "box no 3"
type input "البوكس رقم 3"
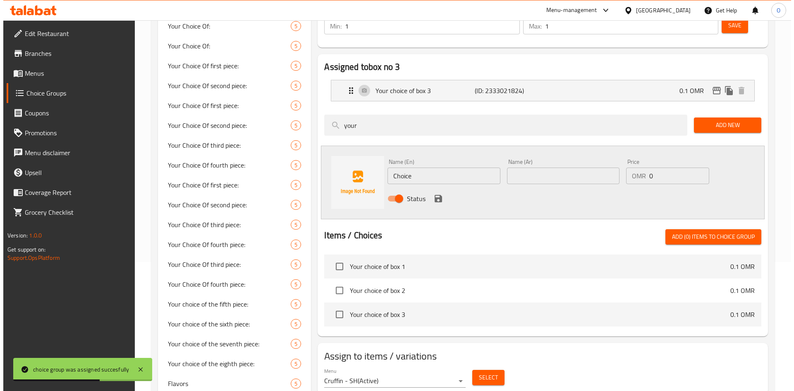
scroll to position [248, 0]
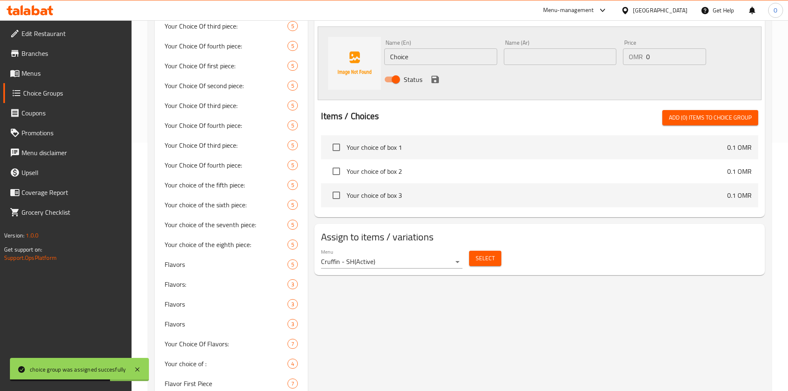
click at [488, 253] on span "Select" at bounding box center [485, 258] width 19 height 10
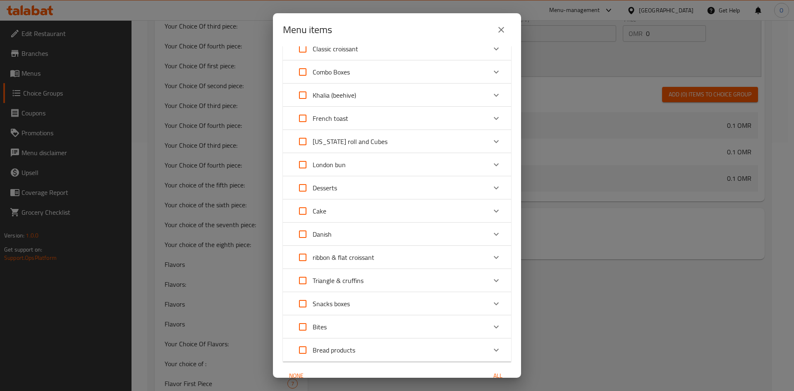
scroll to position [0, 0]
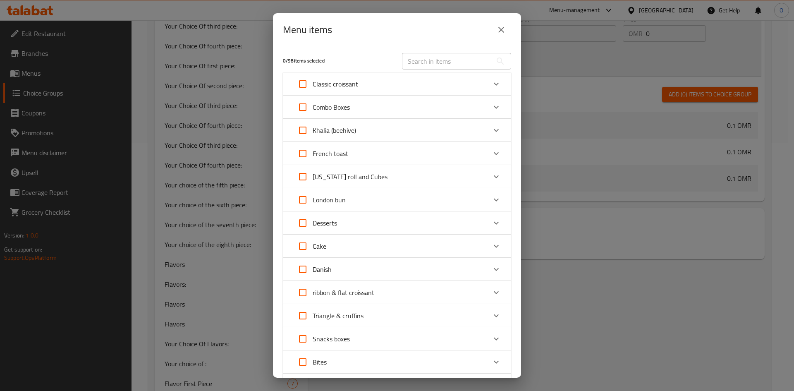
click at [376, 109] on div "Combo Boxes" at bounding box center [390, 107] width 194 height 20
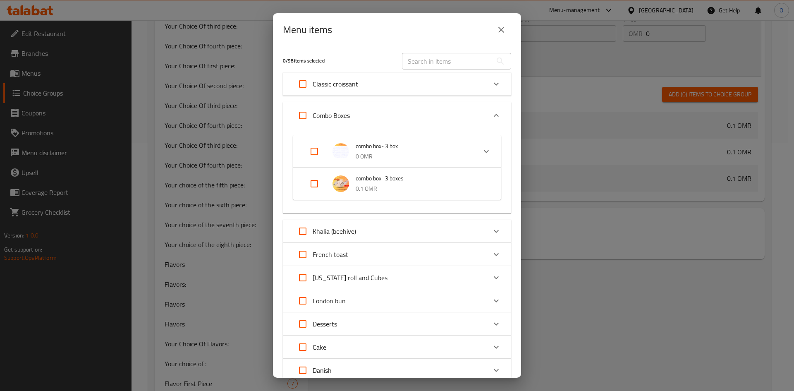
click at [316, 186] on input "Expand" at bounding box center [314, 184] width 20 height 20
checkbox input "true"
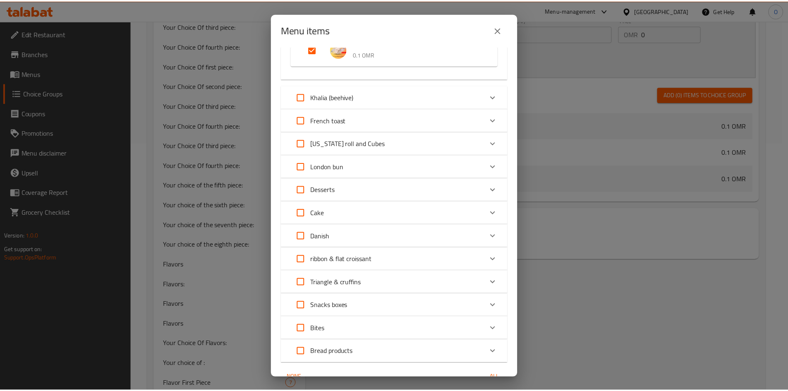
scroll to position [184, 0]
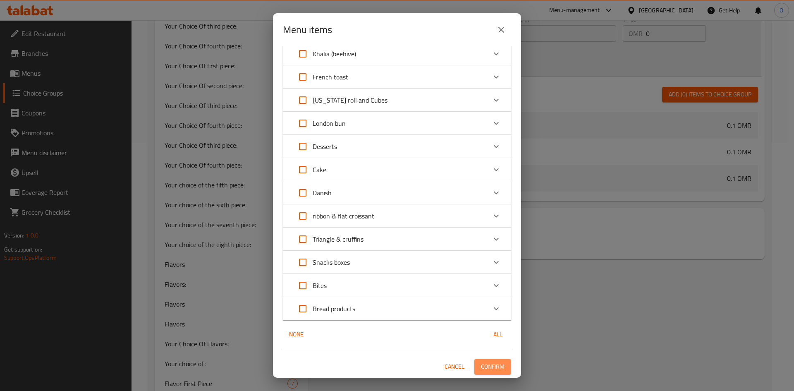
click at [492, 361] on button "Confirm" at bounding box center [493, 366] width 37 height 15
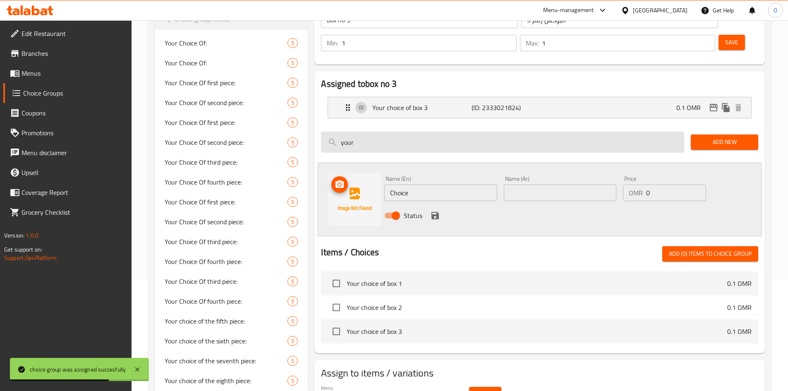
scroll to position [0, 0]
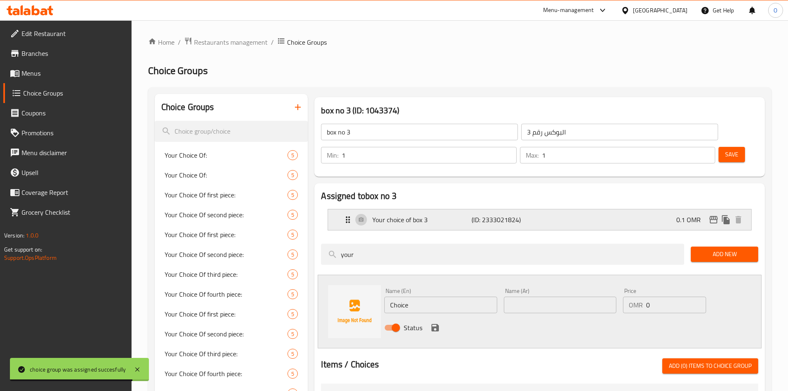
click at [429, 215] on p "Your choice of box 3" at bounding box center [421, 220] width 99 height 10
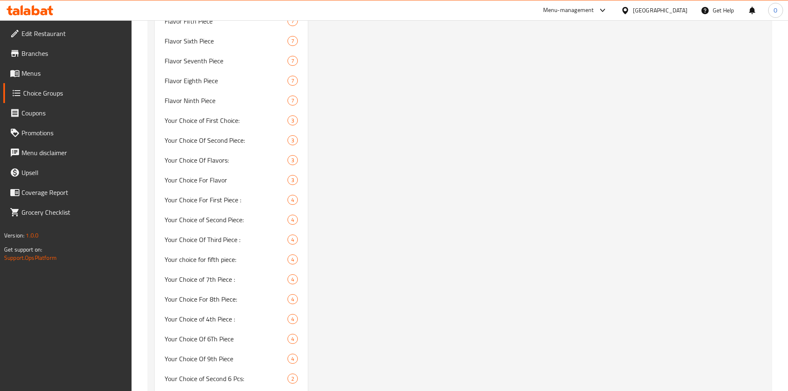
scroll to position [873, 0]
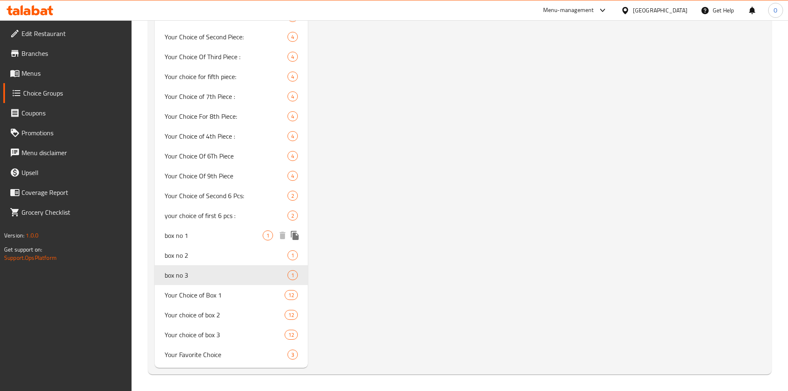
click at [189, 237] on span "box no 1" at bounding box center [214, 235] width 98 height 10
type input "box no 1"
type input "البوكس رقم 1"
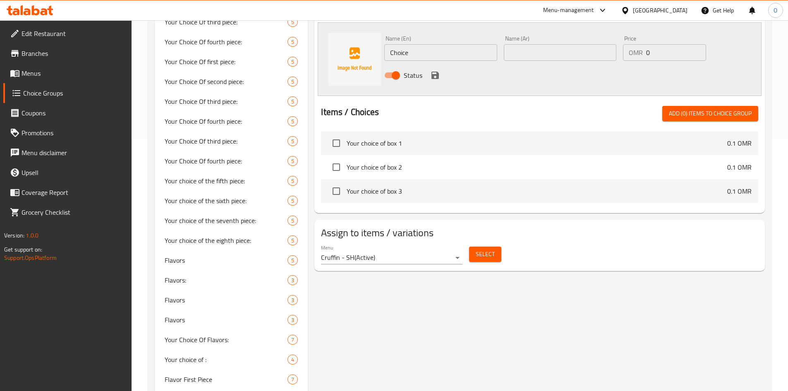
scroll to position [0, 0]
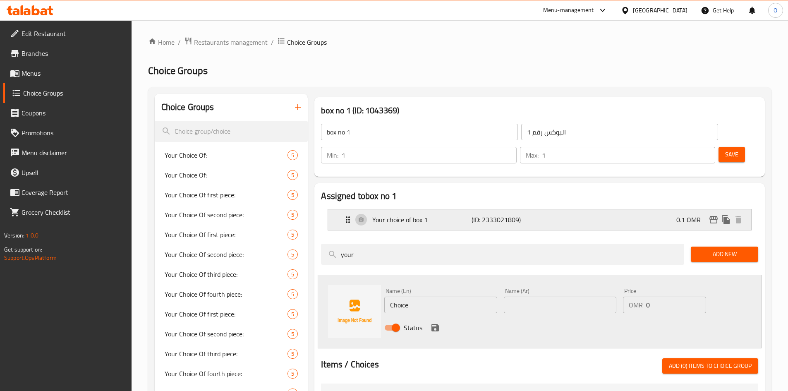
click at [361, 209] on div "Your choice of box 1 (ID: 2333021809) 0.1 OMR" at bounding box center [542, 219] width 398 height 21
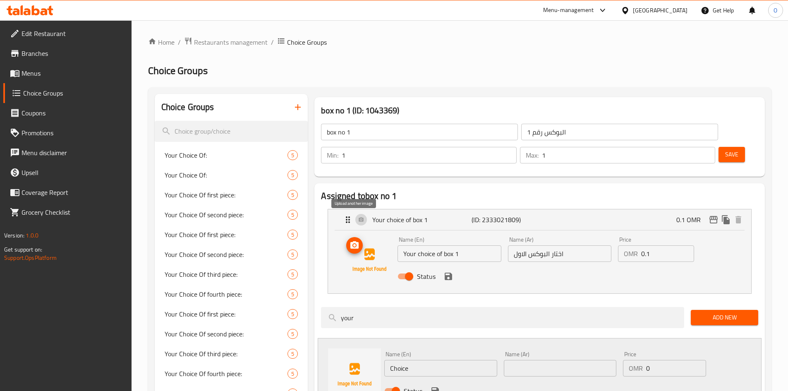
click at [357, 237] on button "upload picture" at bounding box center [354, 245] width 17 height 17
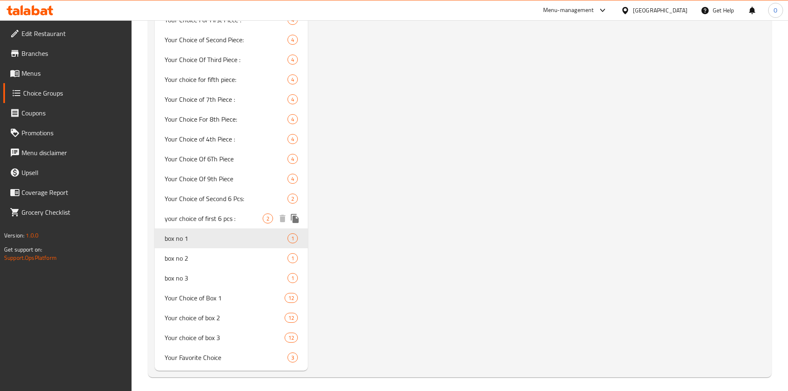
scroll to position [873, 0]
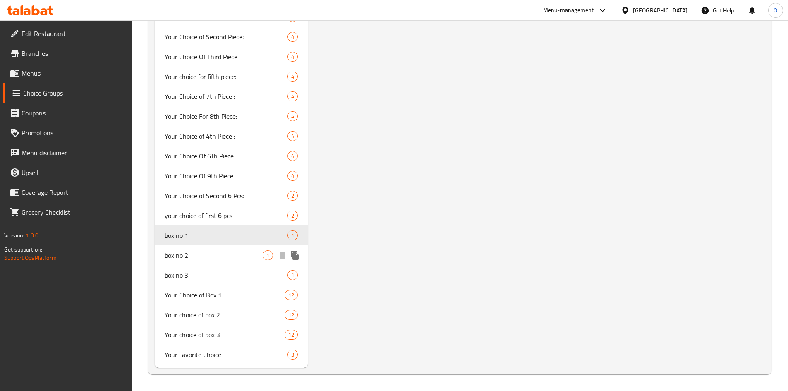
click at [200, 255] on span "box no 2" at bounding box center [214, 255] width 98 height 10
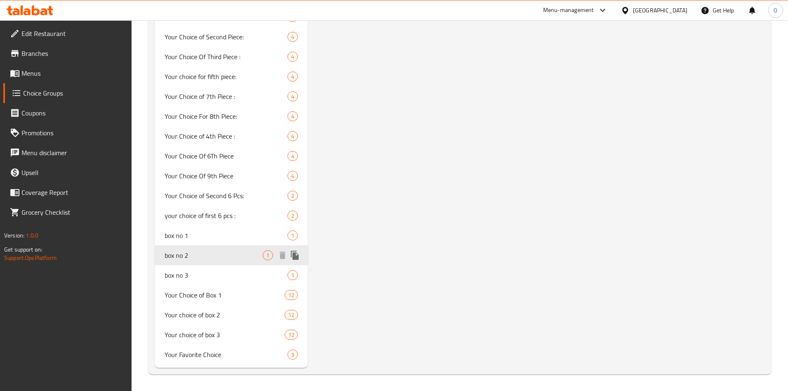
type input "box no 2"
type input "البوكس رقم 2"
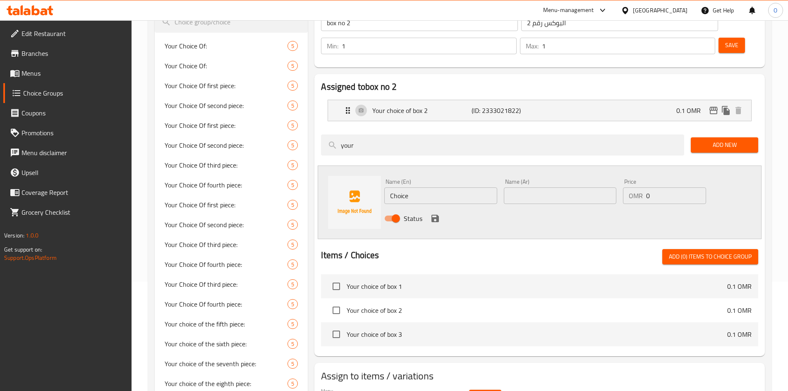
scroll to position [0, 0]
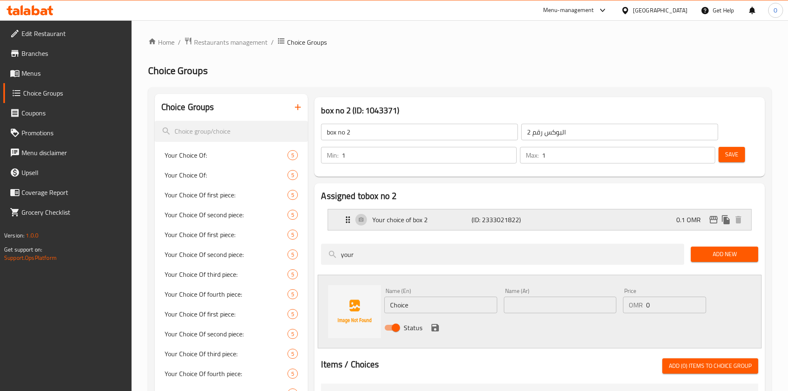
click at [377, 215] on p "Your choice of box 2" at bounding box center [421, 220] width 99 height 10
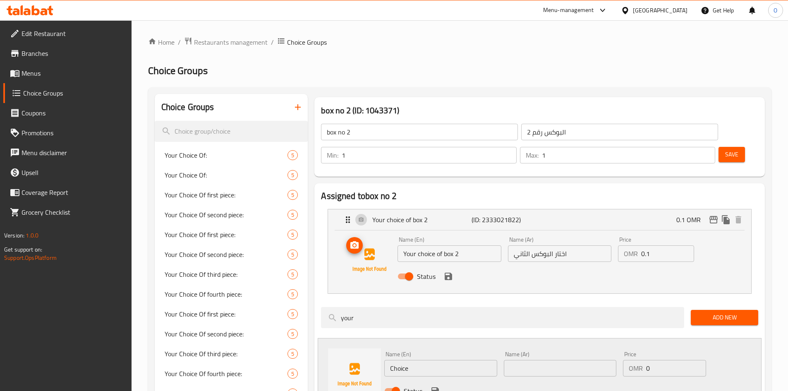
click at [358, 240] on icon "upload picture" at bounding box center [355, 245] width 10 height 10
click at [450, 273] on icon "save" at bounding box center [448, 276] width 7 height 7
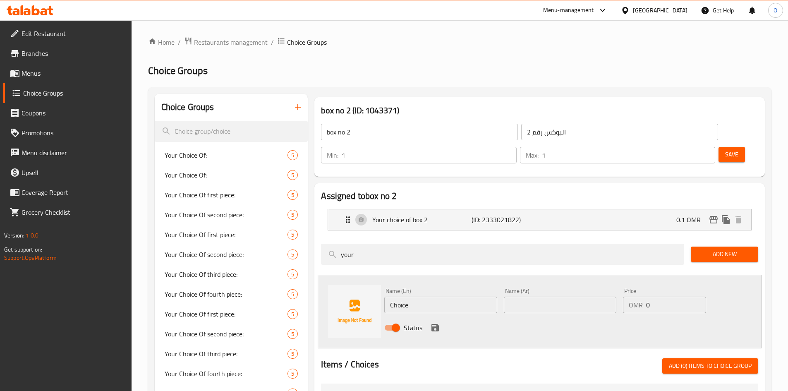
click at [725, 149] on span "Save" at bounding box center [731, 154] width 13 height 10
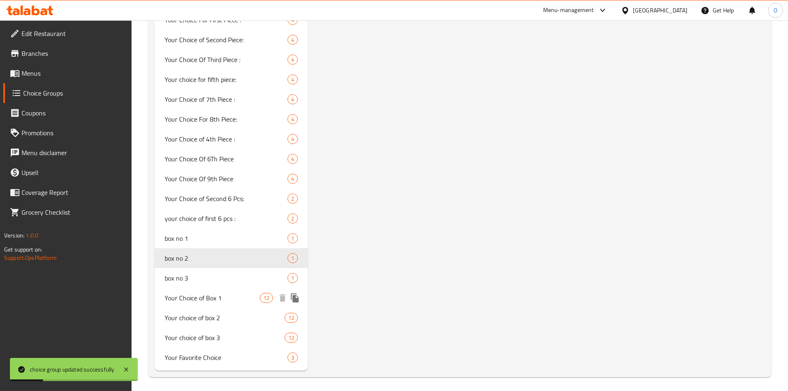
scroll to position [873, 0]
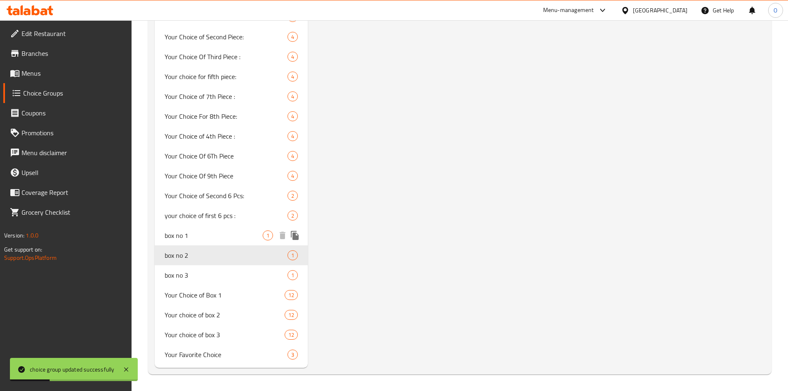
click at [201, 237] on span "box no 1" at bounding box center [214, 235] width 98 height 10
type input "box no 1"
type input "البوكس رقم 1"
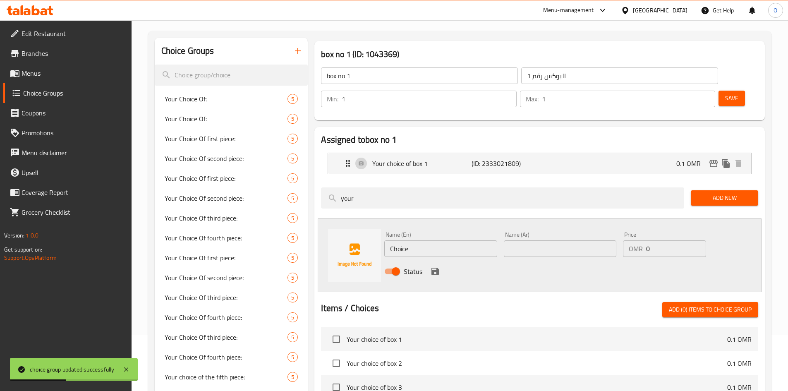
scroll to position [0, 0]
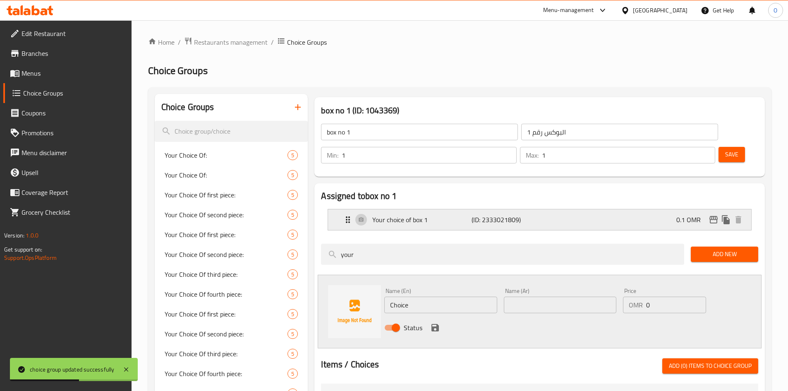
click at [379, 215] on p "Your choice of box 1" at bounding box center [421, 220] width 99 height 10
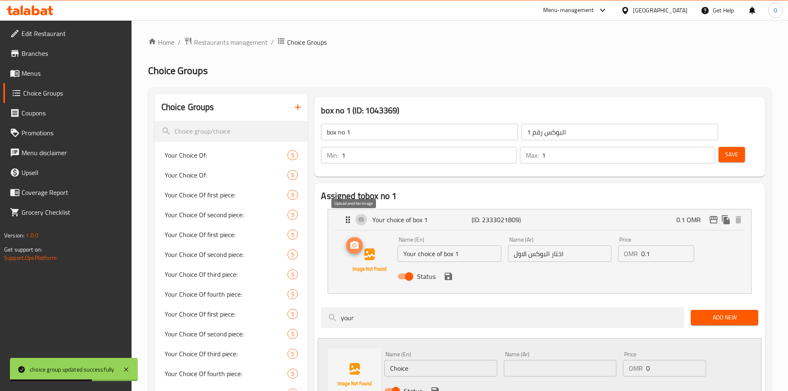
click at [357, 241] on icon "upload picture" at bounding box center [354, 244] width 8 height 7
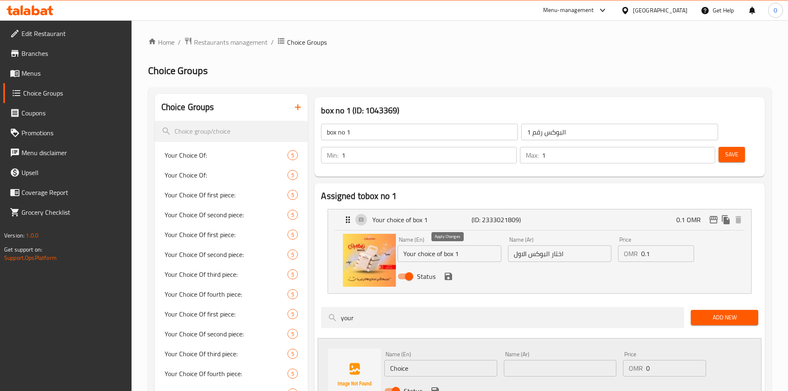
click at [450, 273] on icon "save" at bounding box center [448, 276] width 7 height 7
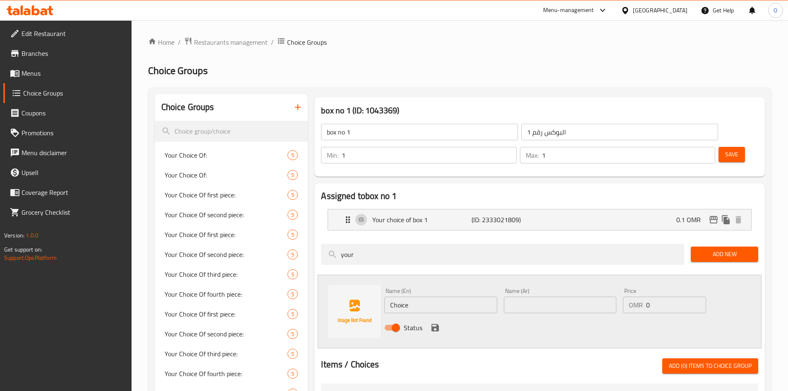
click at [725, 147] on button "Save" at bounding box center [732, 154] width 26 height 15
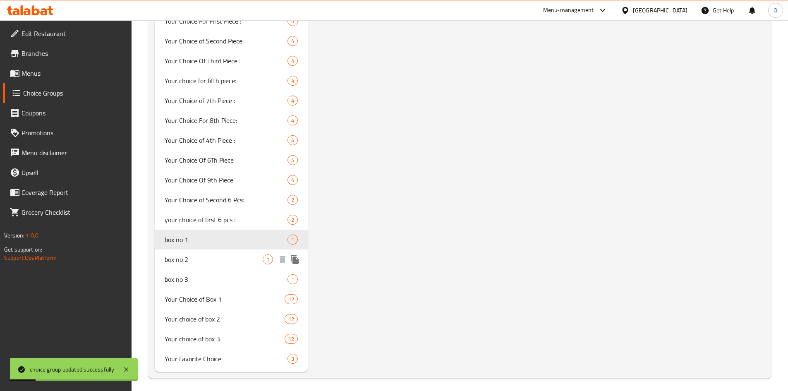
scroll to position [873, 0]
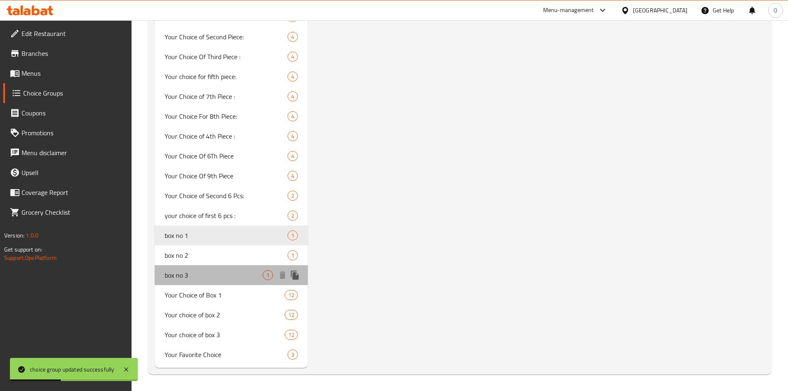
click at [208, 280] on div "box no 3 1" at bounding box center [231, 275] width 153 height 20
type input "box no 3"
type input "البوكس رقم 3"
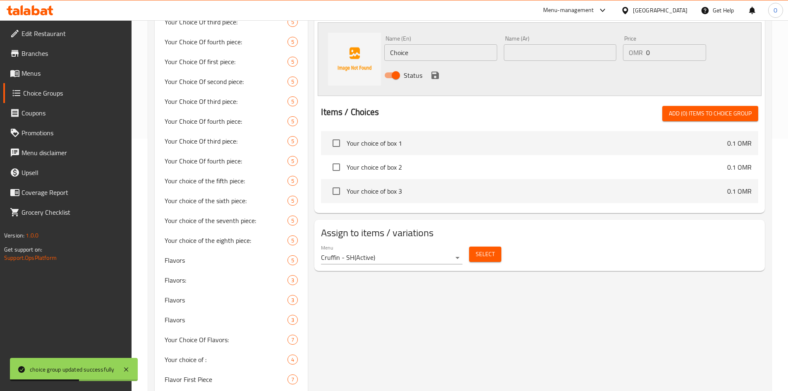
scroll to position [0, 0]
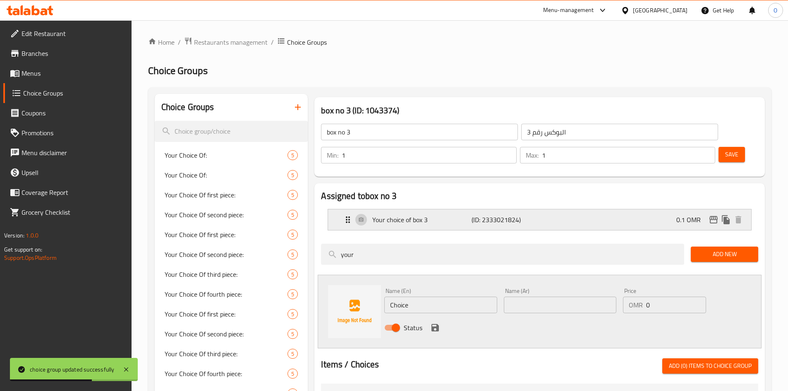
click at [398, 215] on p "Your choice of box 3" at bounding box center [421, 220] width 99 height 10
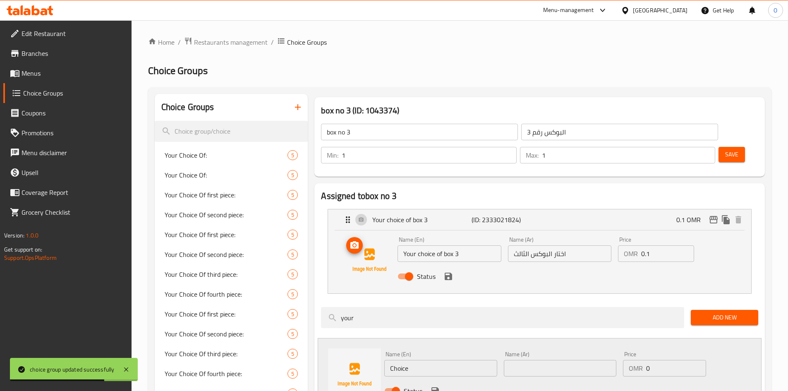
click at [357, 241] on icon "upload picture" at bounding box center [354, 244] width 8 height 7
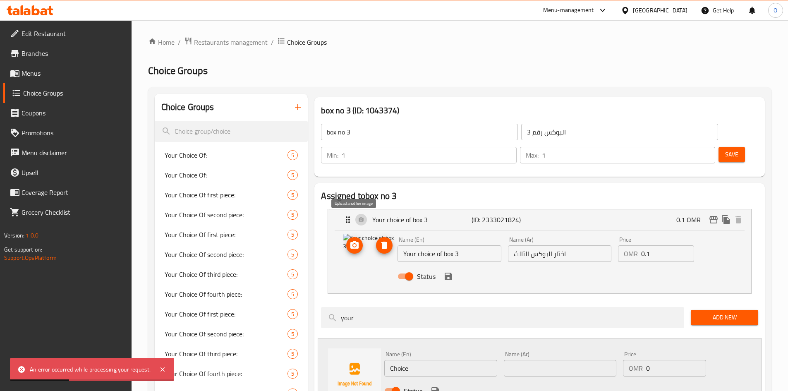
click at [355, 244] on circle "upload picture" at bounding box center [354, 245] width 2 height 2
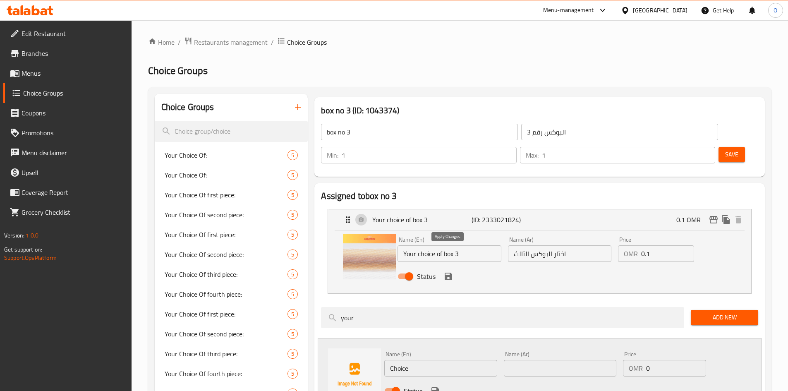
click at [444, 271] on icon "save" at bounding box center [449, 276] width 10 height 10
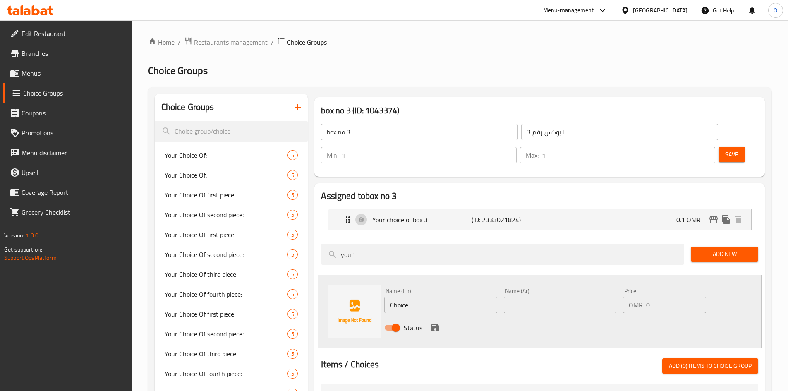
click at [725, 149] on span "Save" at bounding box center [731, 154] width 13 height 10
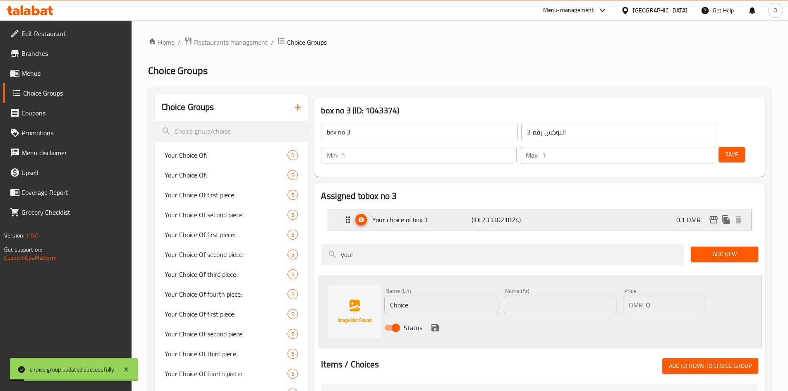
click at [381, 215] on p "Your choice of box 3" at bounding box center [421, 220] width 99 height 10
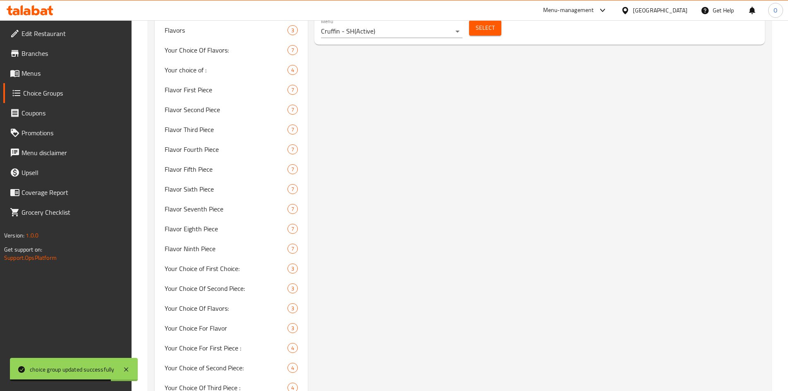
scroll to position [252, 0]
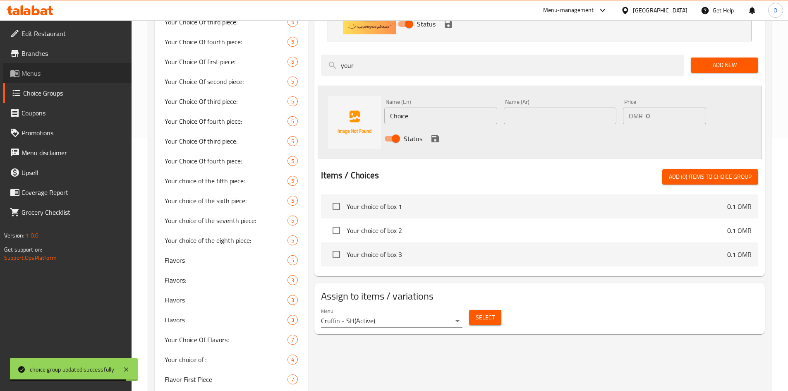
click at [35, 74] on span "Menus" at bounding box center [73, 73] width 103 height 10
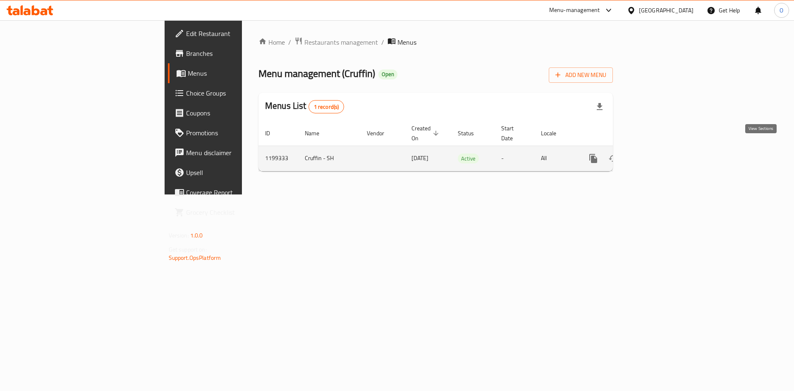
click at [658, 154] on icon "enhanced table" at bounding box center [653, 158] width 10 height 10
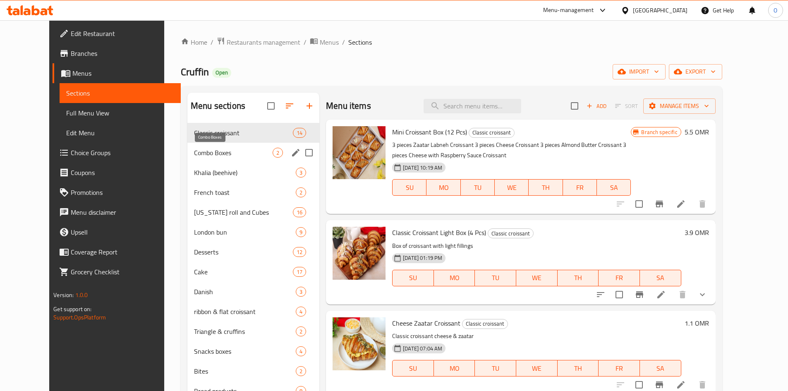
click at [236, 150] on span "Combo Boxes" at bounding box center [233, 153] width 79 height 10
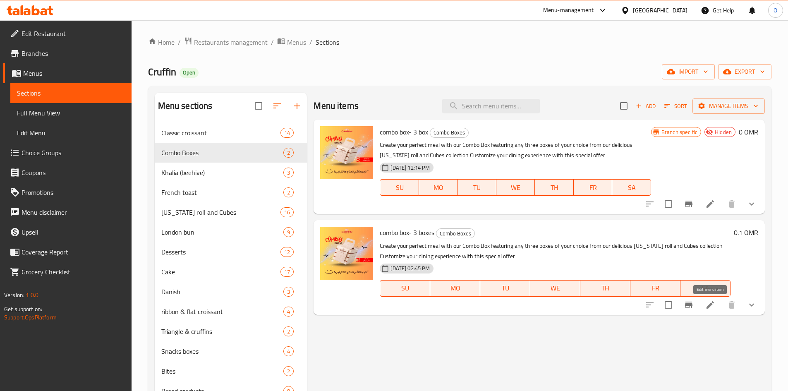
click at [712, 307] on icon at bounding box center [710, 305] width 10 height 10
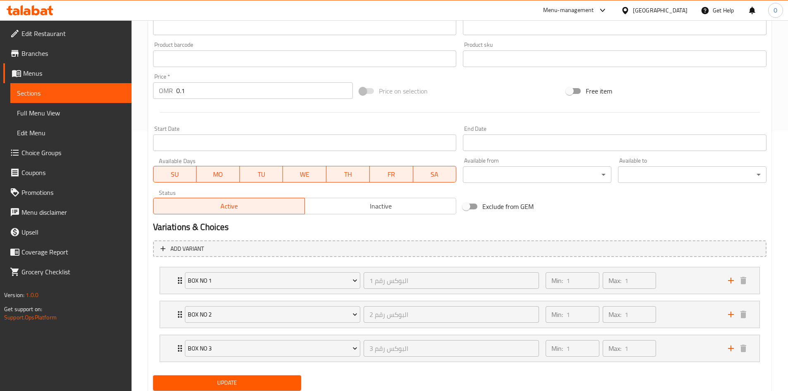
scroll to position [287, 0]
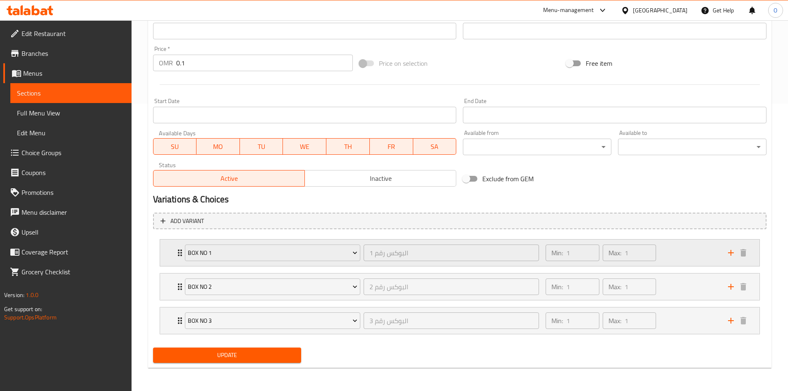
click at [167, 255] on div "box no 1 البوكس رقم 1 ​ Min: 1 ​ Max: 1 ​" at bounding box center [459, 253] width 599 height 26
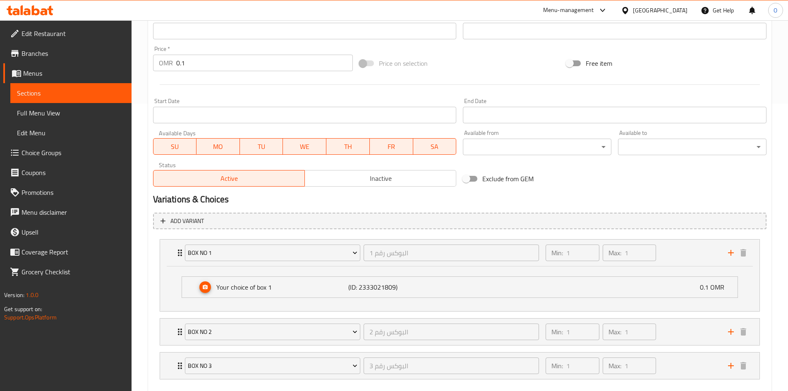
click at [173, 287] on div "Your choice of box 1 (ID: 2333021809) 0.1 OMR Name (En) Your choice of box 1 Na…" at bounding box center [459, 288] width 599 height 45
click at [259, 289] on p "Your choice of box 1" at bounding box center [282, 287] width 132 height 10
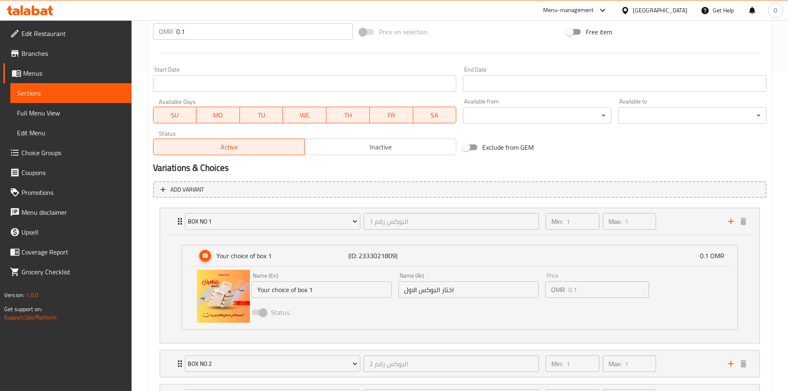
scroll to position [396, 0]
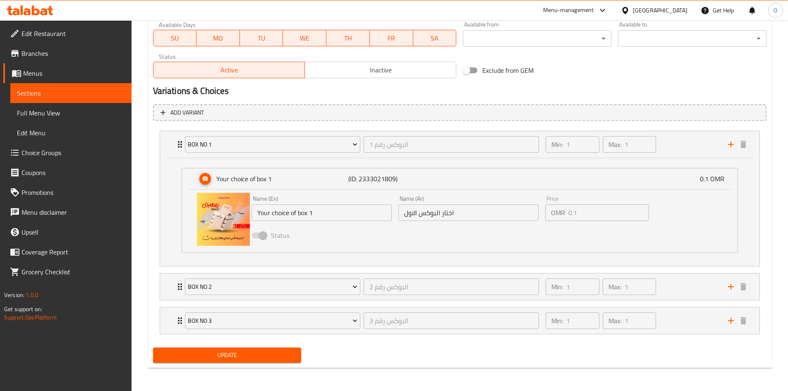
click at [312, 246] on div "Status" at bounding box center [468, 235] width 441 height 22
click at [167, 291] on div "box no 2 البوكس رقم 2 ​ Min: 1 ​ Max: 1 ​" at bounding box center [459, 286] width 599 height 26
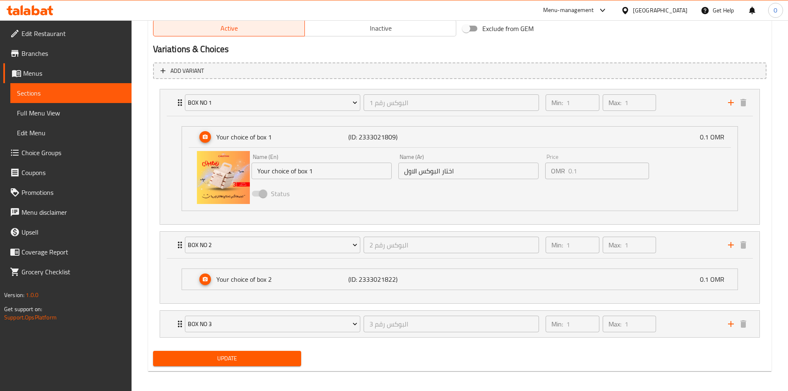
scroll to position [441, 0]
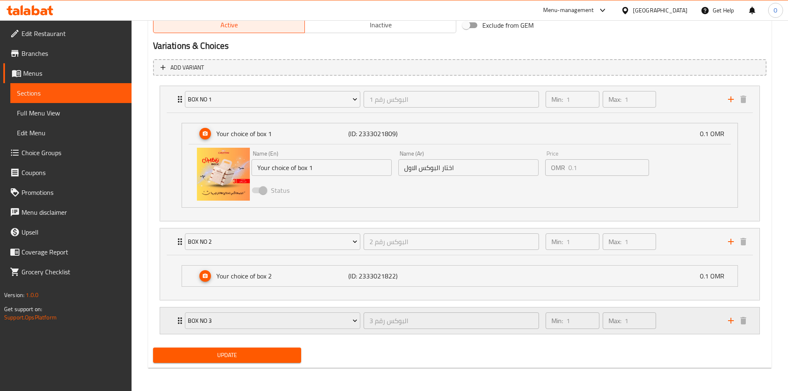
click at [169, 324] on div "box no 3 البوكس رقم 3 ​ Min: 1 ​ Max: 1 ​" at bounding box center [459, 320] width 599 height 26
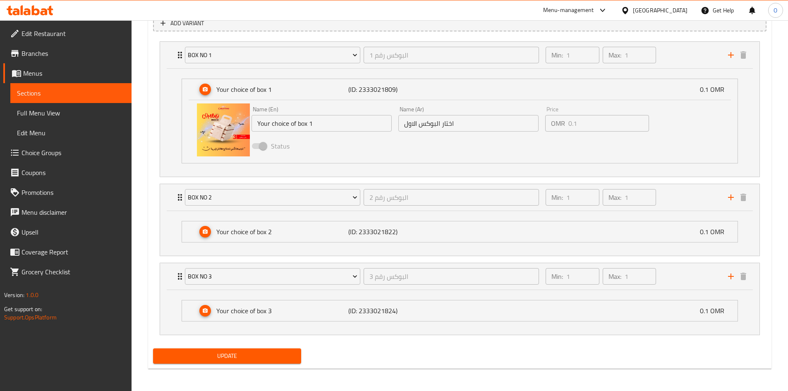
scroll to position [486, 0]
click at [162, 318] on div "Your choice of box 3 (ID: 2333021824) 0.1 OMR Name (En) Your choice of box 3 Na…" at bounding box center [459, 311] width 599 height 45
click at [604, 309] on div "Your choice of box 3 (ID: 2333021824) 0.1 OMR" at bounding box center [462, 310] width 531 height 21
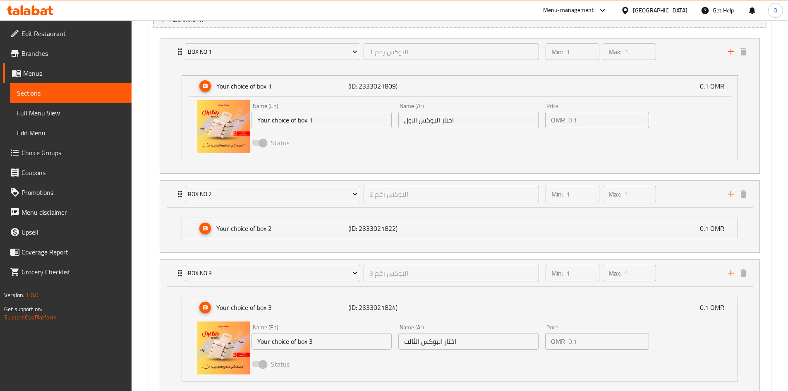
scroll to position [342, 0]
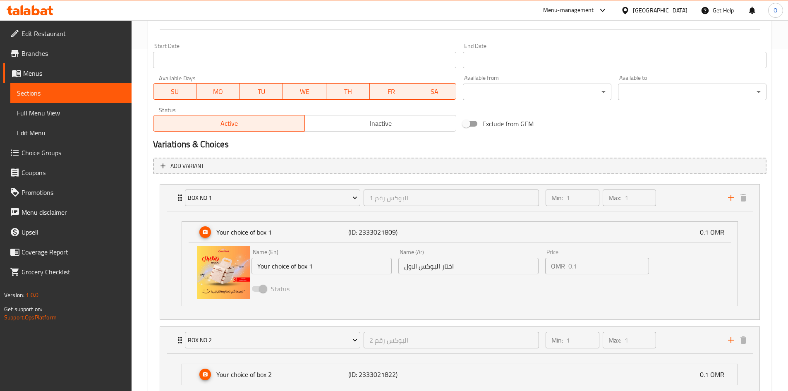
drag, startPoint x: 36, startPoint y: 68, endPoint x: 108, endPoint y: 103, distance: 81.0
click at [36, 68] on span "Menus" at bounding box center [74, 73] width 102 height 10
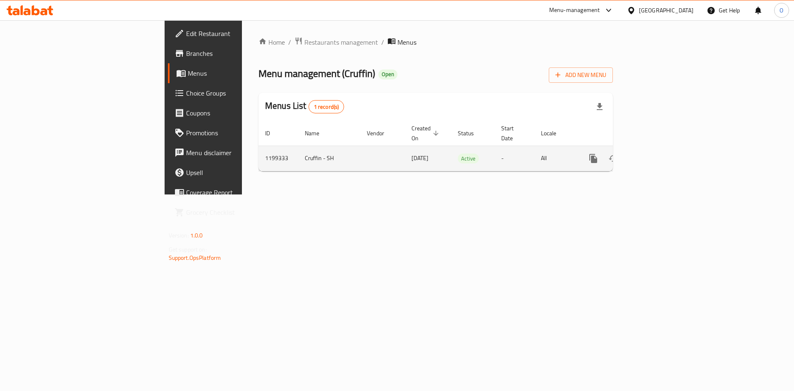
click at [657, 155] on icon "enhanced table" at bounding box center [653, 158] width 7 height 7
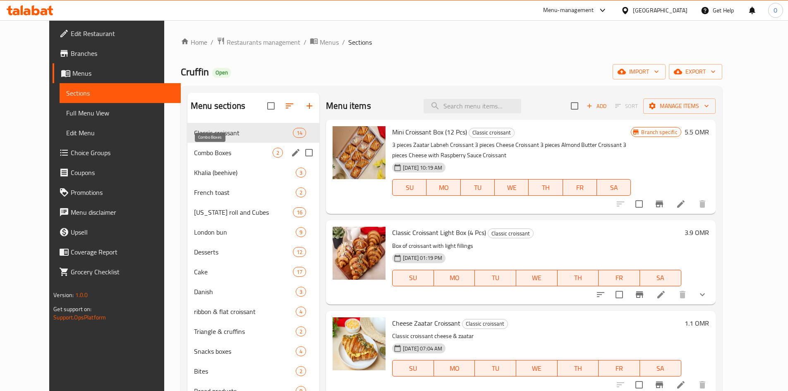
click at [194, 152] on span "Combo Boxes" at bounding box center [233, 153] width 79 height 10
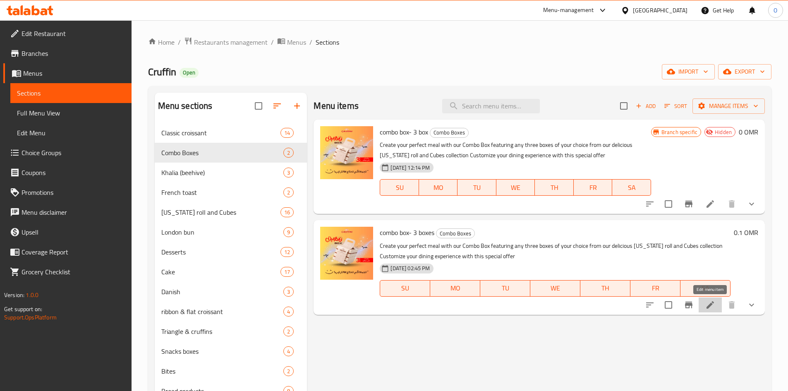
click at [714, 304] on icon at bounding box center [710, 305] width 10 height 10
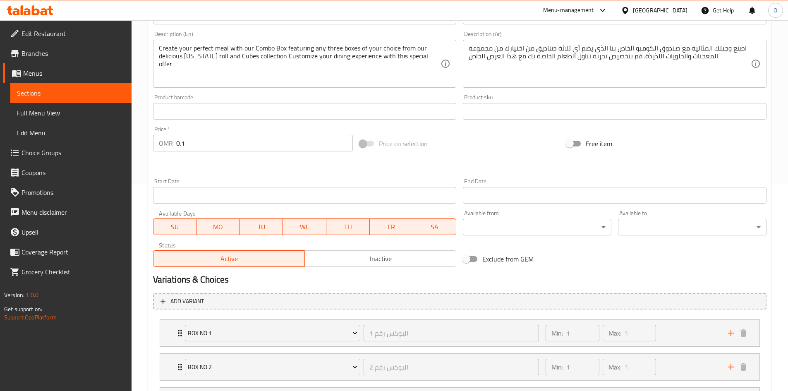
scroll to position [248, 0]
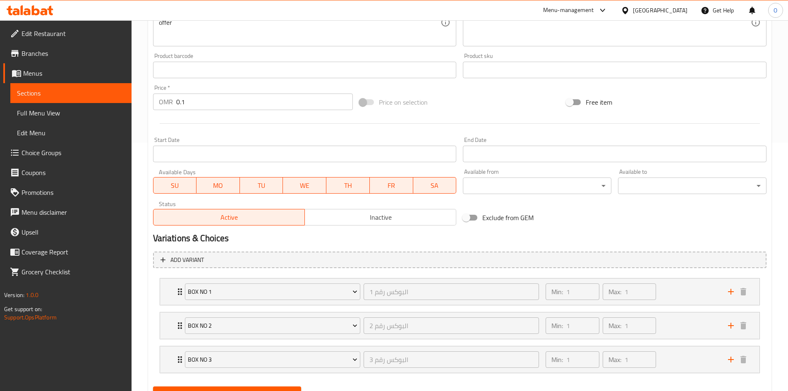
click at [332, 213] on span "Inactive" at bounding box center [380, 217] width 145 height 12
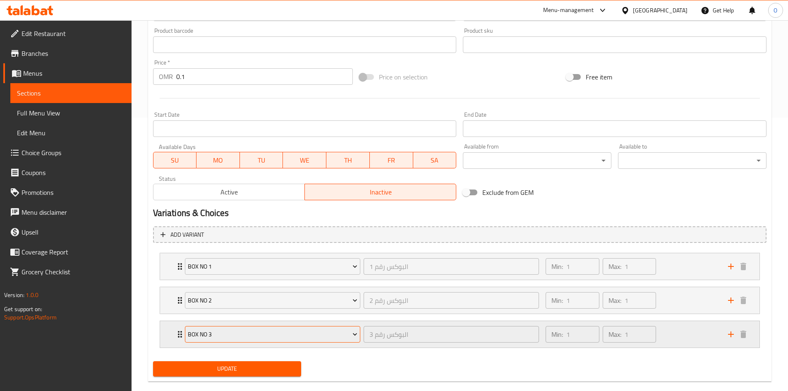
scroll to position [287, 0]
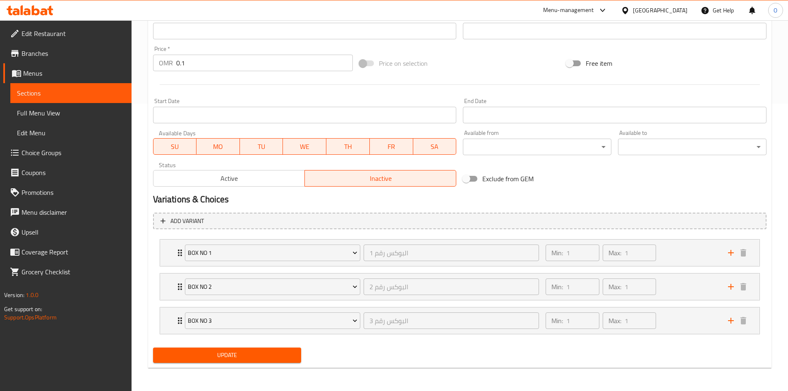
click at [227, 358] on span "Update" at bounding box center [227, 355] width 135 height 10
click at [60, 155] on span "Choice Groups" at bounding box center [73, 153] width 103 height 10
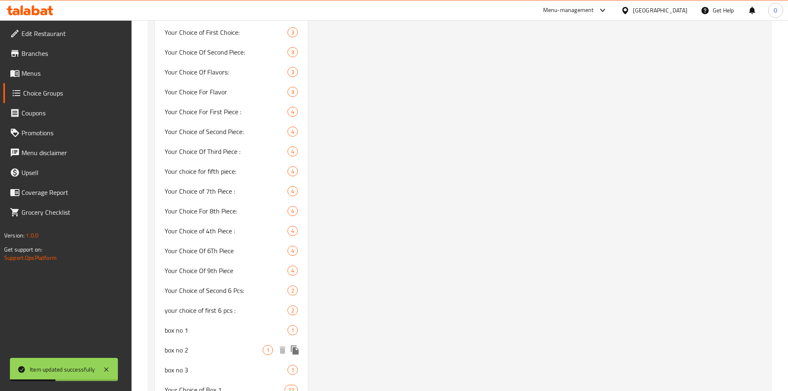
scroll to position [873, 0]
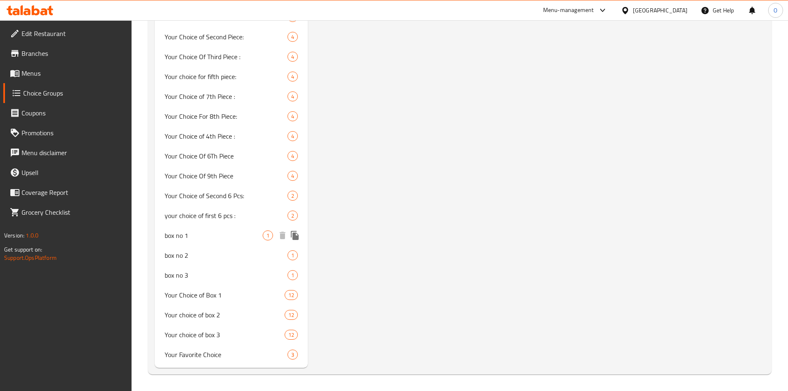
click at [189, 237] on span "box no 1" at bounding box center [214, 235] width 98 height 10
type input "box no 1"
type input "البوكس رقم 1"
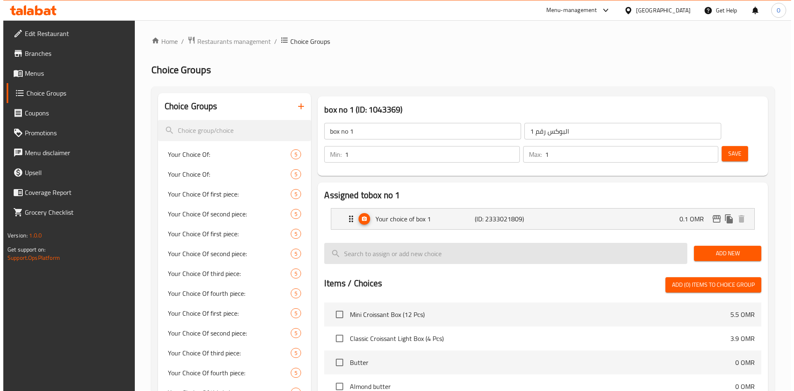
scroll to position [0, 0]
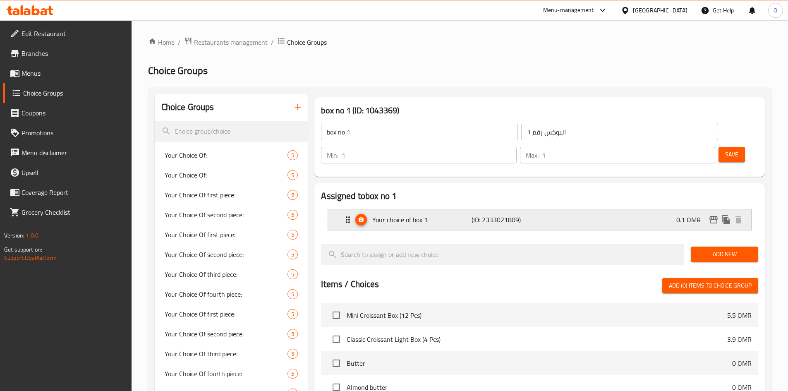
click at [463, 215] on p "Your choice of box 1" at bounding box center [421, 220] width 99 height 10
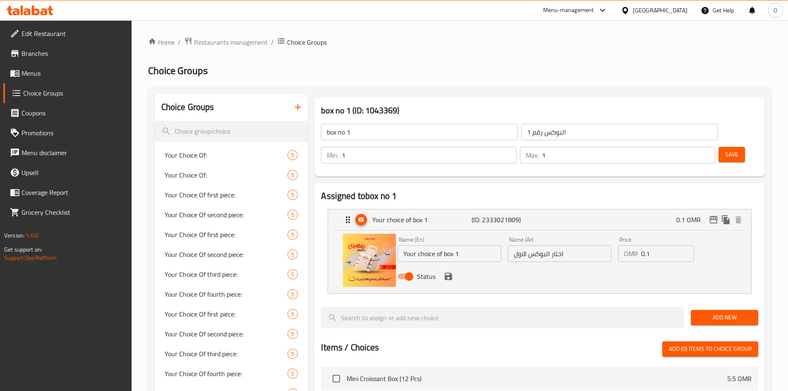
click at [544, 268] on div "Name (En) Your choice of box 1 Name (En) Name (Ar) اختار البوكس الاول Name (Ar)…" at bounding box center [539, 261] width 423 height 63
click at [502, 215] on p "(ID: 2333021809)" at bounding box center [505, 220] width 66 height 10
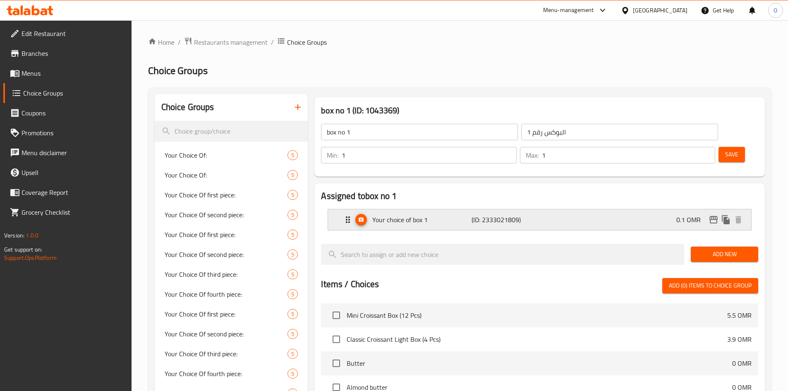
click at [520, 215] on p "(ID: 2333021809)" at bounding box center [505, 220] width 66 height 10
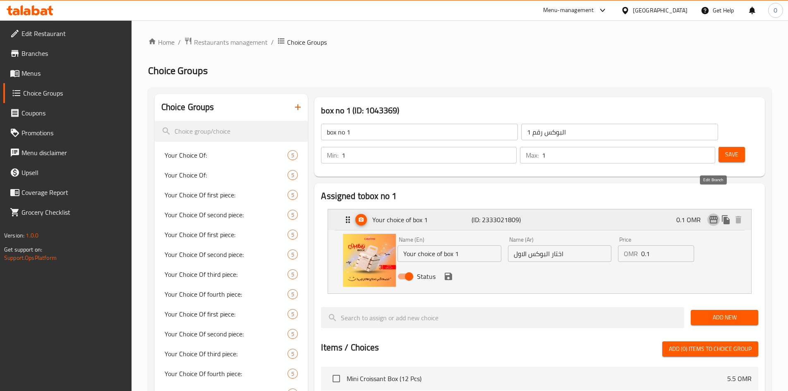
click at [717, 216] on icon "edit" at bounding box center [714, 219] width 8 height 7
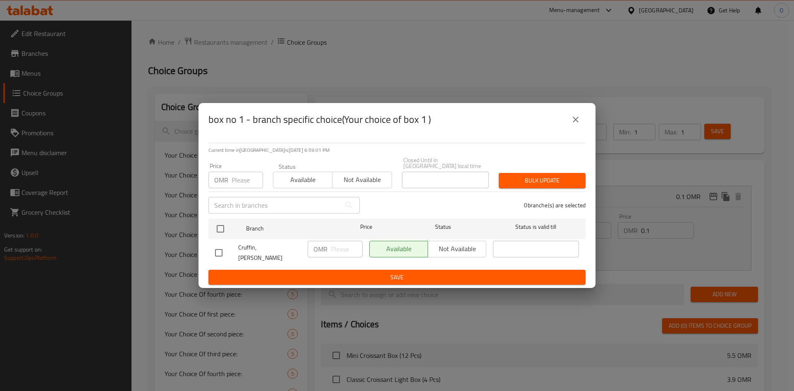
click at [580, 125] on icon "close" at bounding box center [576, 120] width 10 height 10
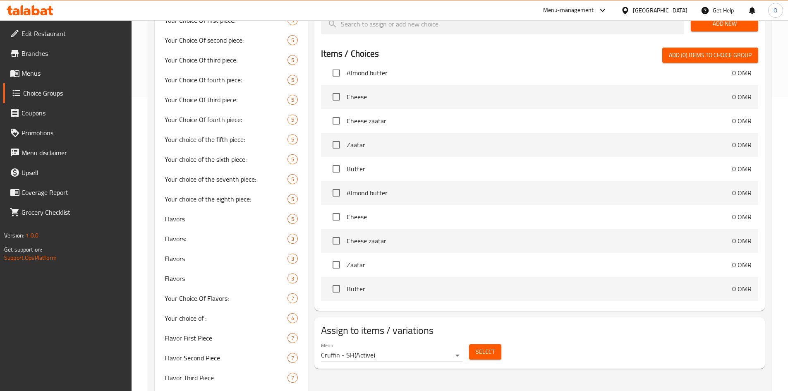
scroll to position [248, 0]
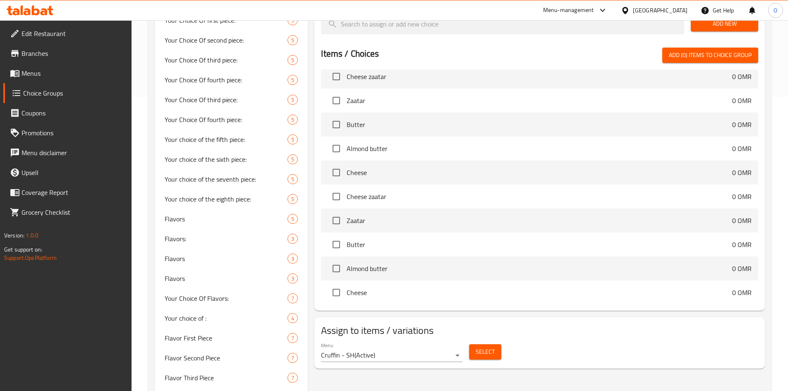
click at [481, 347] on span "Select" at bounding box center [485, 352] width 19 height 10
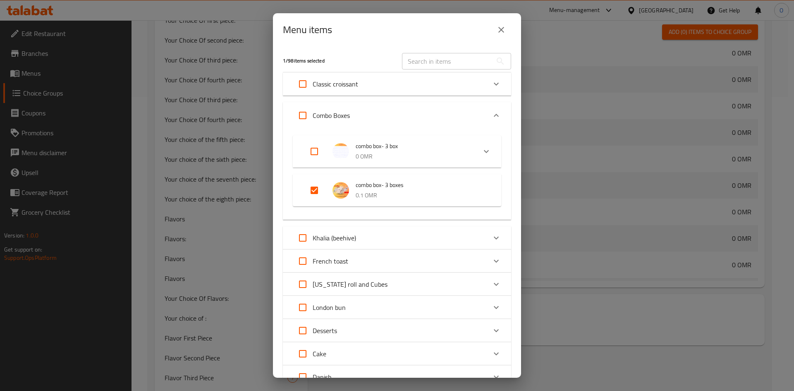
click at [415, 195] on p "0.1 OMR" at bounding box center [420, 195] width 129 height 10
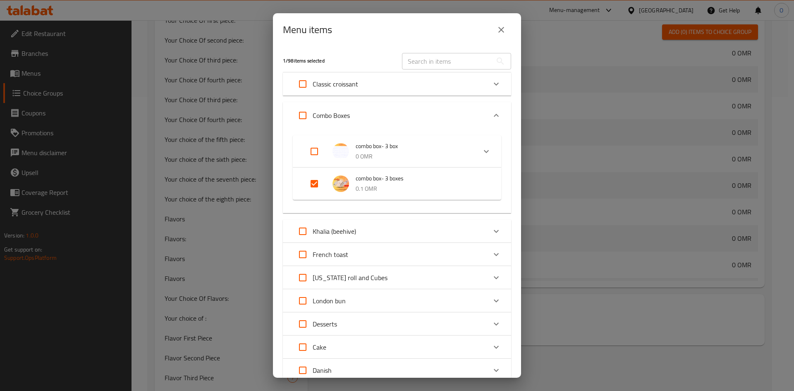
click at [377, 184] on p "0.1 OMR" at bounding box center [420, 189] width 129 height 10
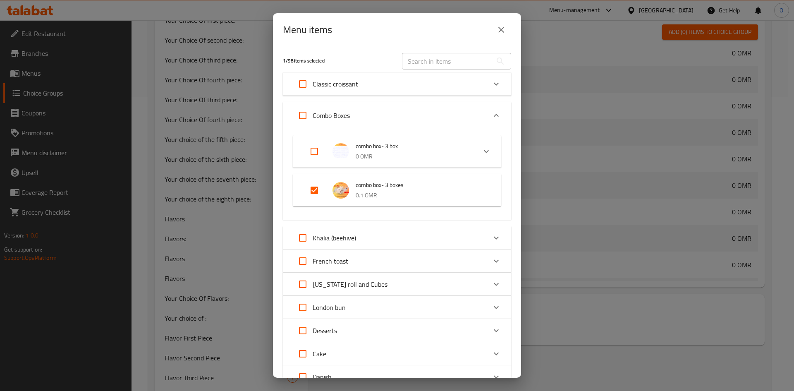
click at [348, 183] on div "Expand" at bounding box center [344, 190] width 23 height 17
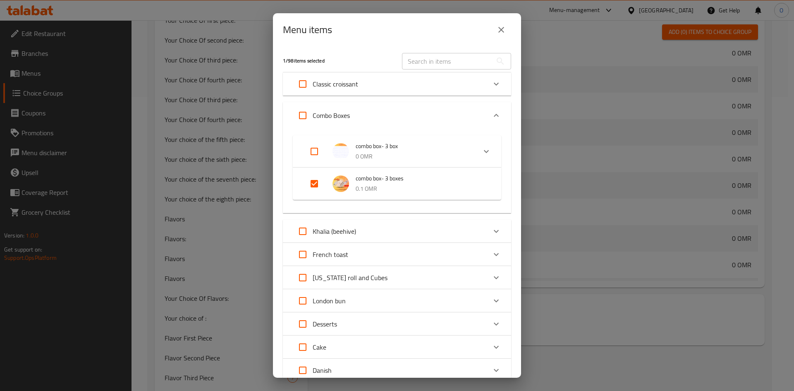
click at [348, 183] on img "Expand" at bounding box center [341, 183] width 17 height 17
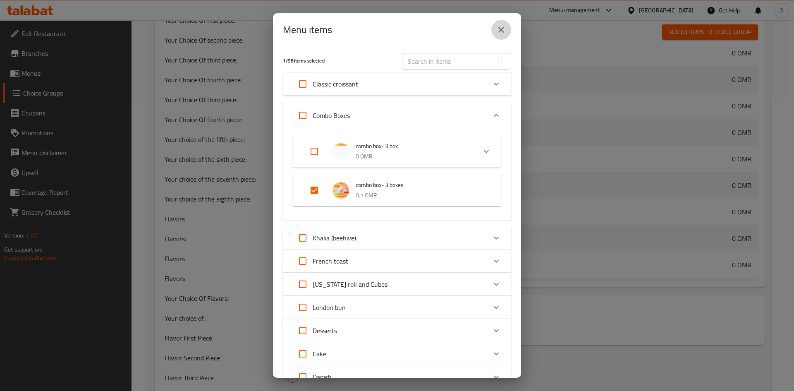
click at [503, 31] on icon "close" at bounding box center [502, 30] width 6 height 6
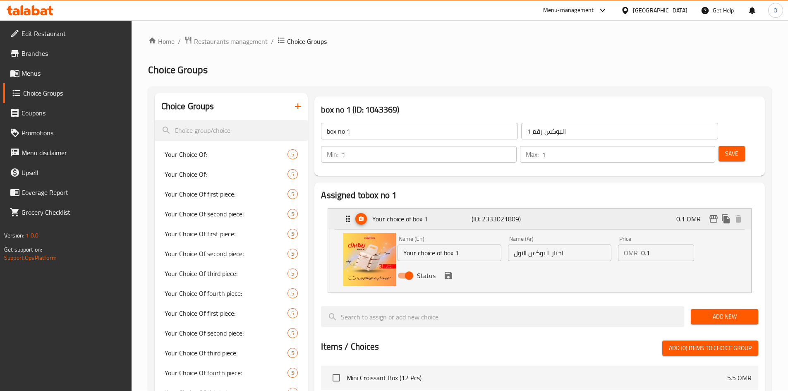
scroll to position [0, 0]
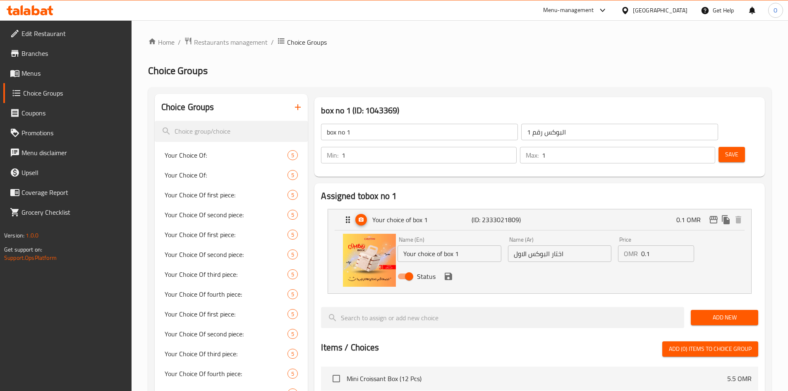
click at [43, 76] on span "Menus" at bounding box center [73, 73] width 103 height 10
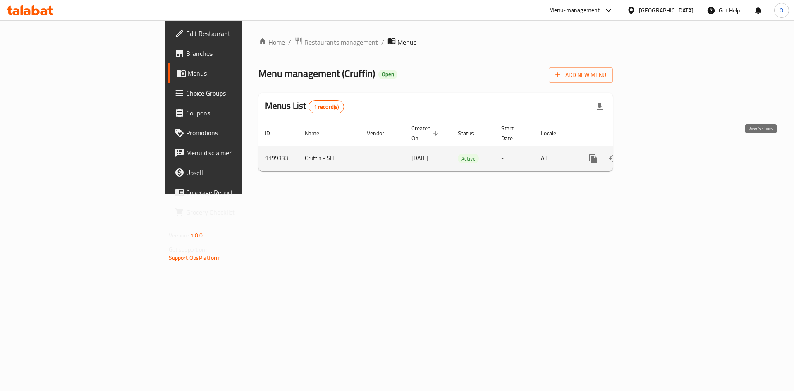
click at [658, 153] on icon "enhanced table" at bounding box center [653, 158] width 10 height 10
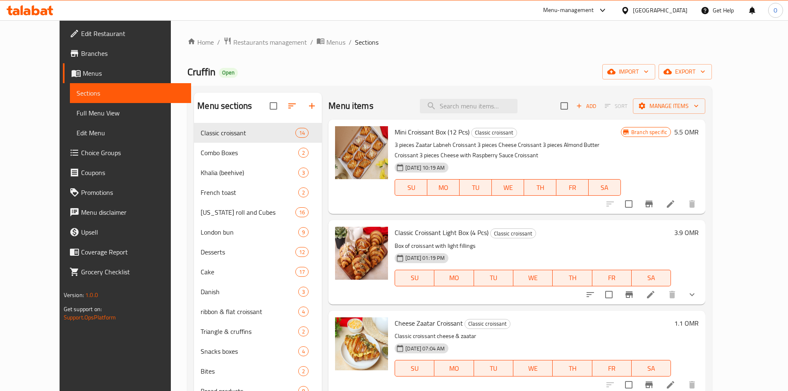
click at [77, 134] on span "Edit Menu" at bounding box center [131, 133] width 108 height 10
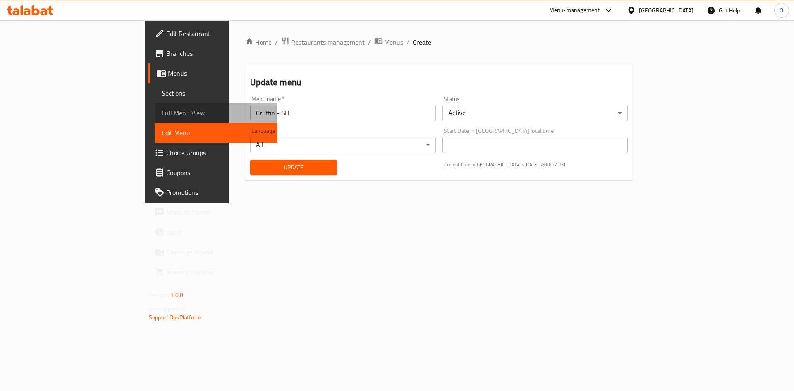
click at [162, 110] on span "Full Menu View" at bounding box center [216, 113] width 109 height 10
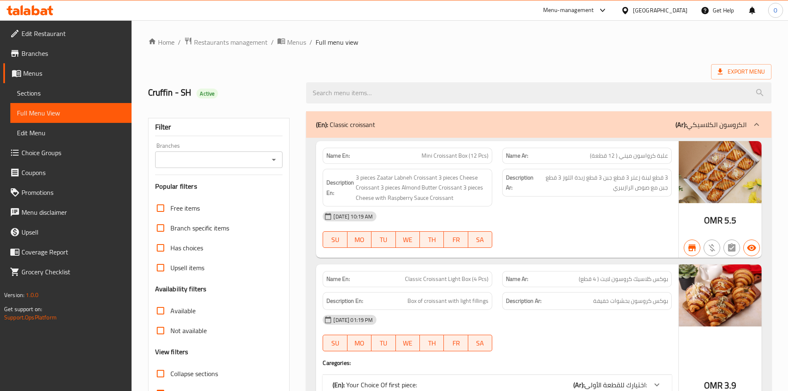
click at [34, 93] on span "Sections" at bounding box center [71, 93] width 108 height 10
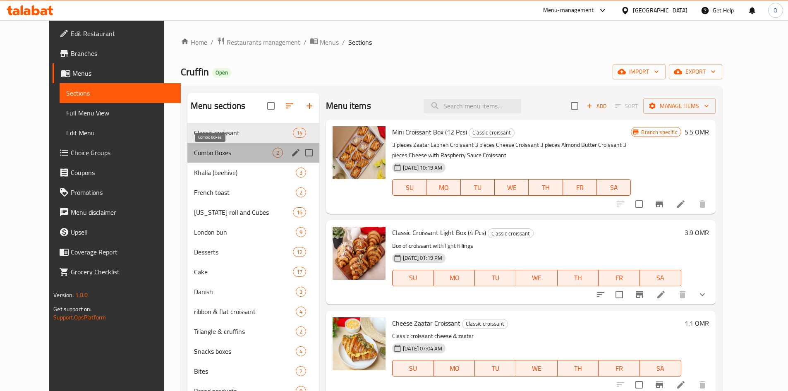
click at [222, 148] on span "Combo Boxes" at bounding box center [233, 153] width 79 height 10
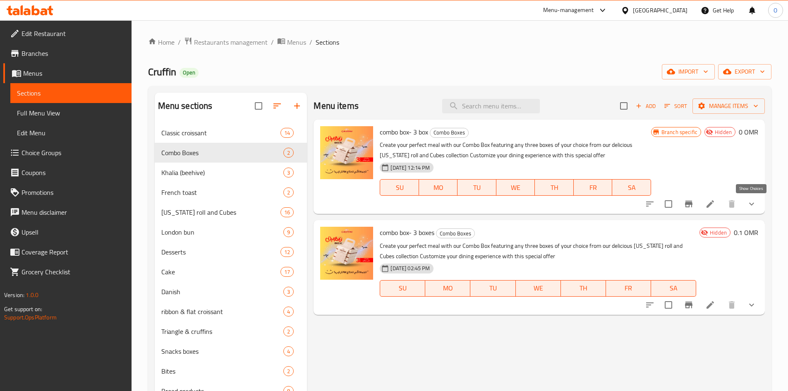
click at [749, 205] on icon "show more" at bounding box center [752, 204] width 10 height 10
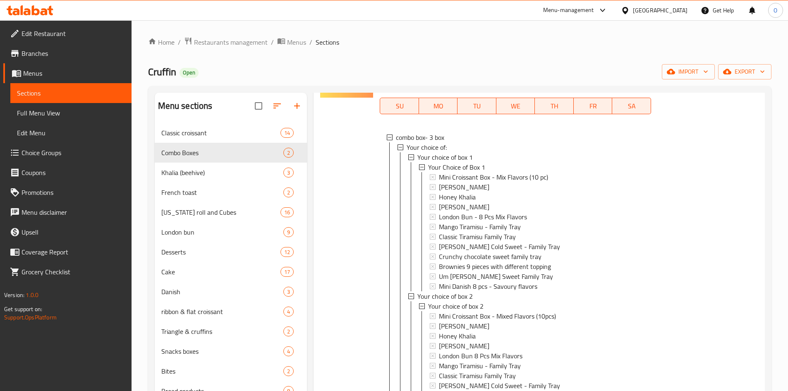
scroll to position [41, 0]
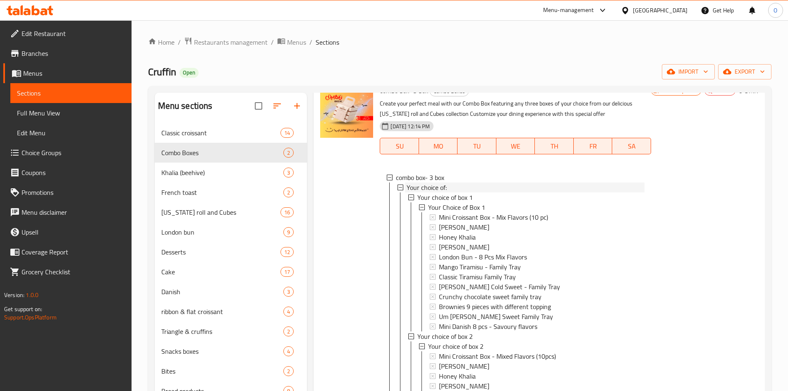
click at [434, 188] on span "Your choice of:" at bounding box center [427, 187] width 40 height 10
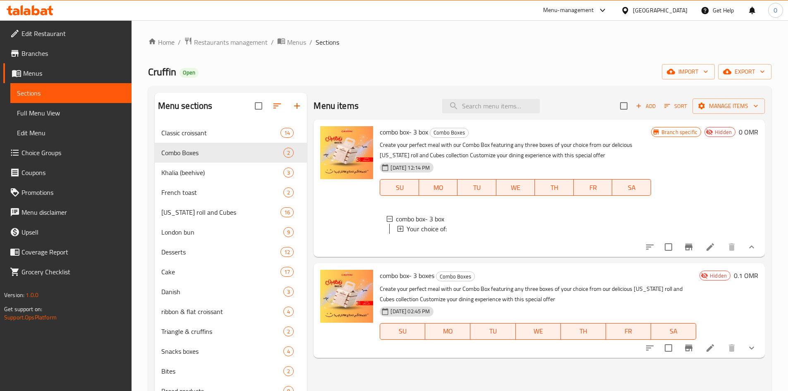
scroll to position [0, 0]
click at [754, 353] on icon "show more" at bounding box center [752, 348] width 10 height 10
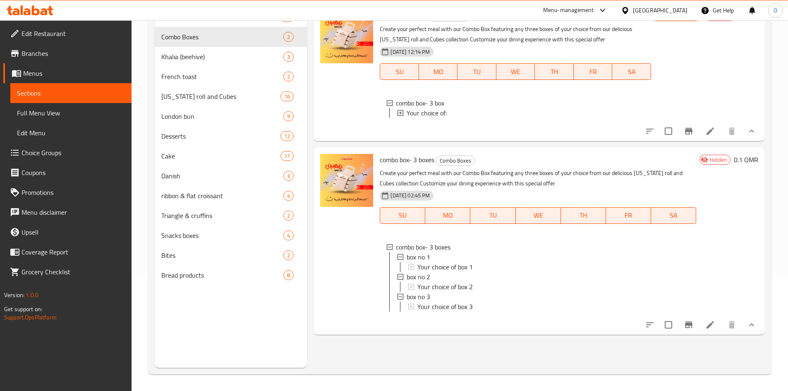
scroll to position [1, 0]
click at [448, 270] on span "Your choice of box 1" at bounding box center [444, 266] width 55 height 10
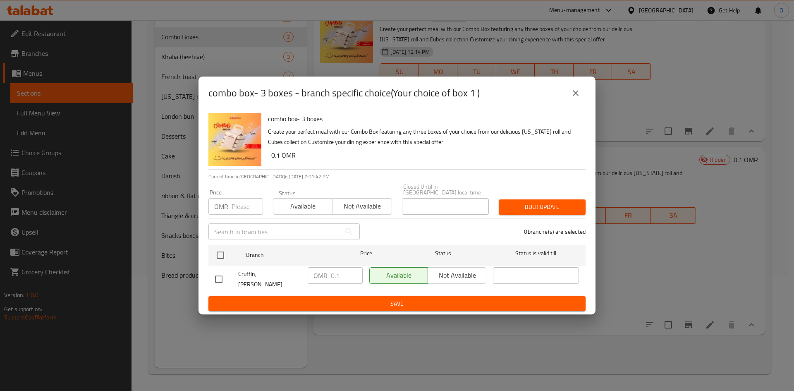
click at [453, 276] on div "Available Not available" at bounding box center [427, 275] width 117 height 17
click at [572, 98] on icon "close" at bounding box center [576, 93] width 10 height 10
